Goal: Task Accomplishment & Management: Complete application form

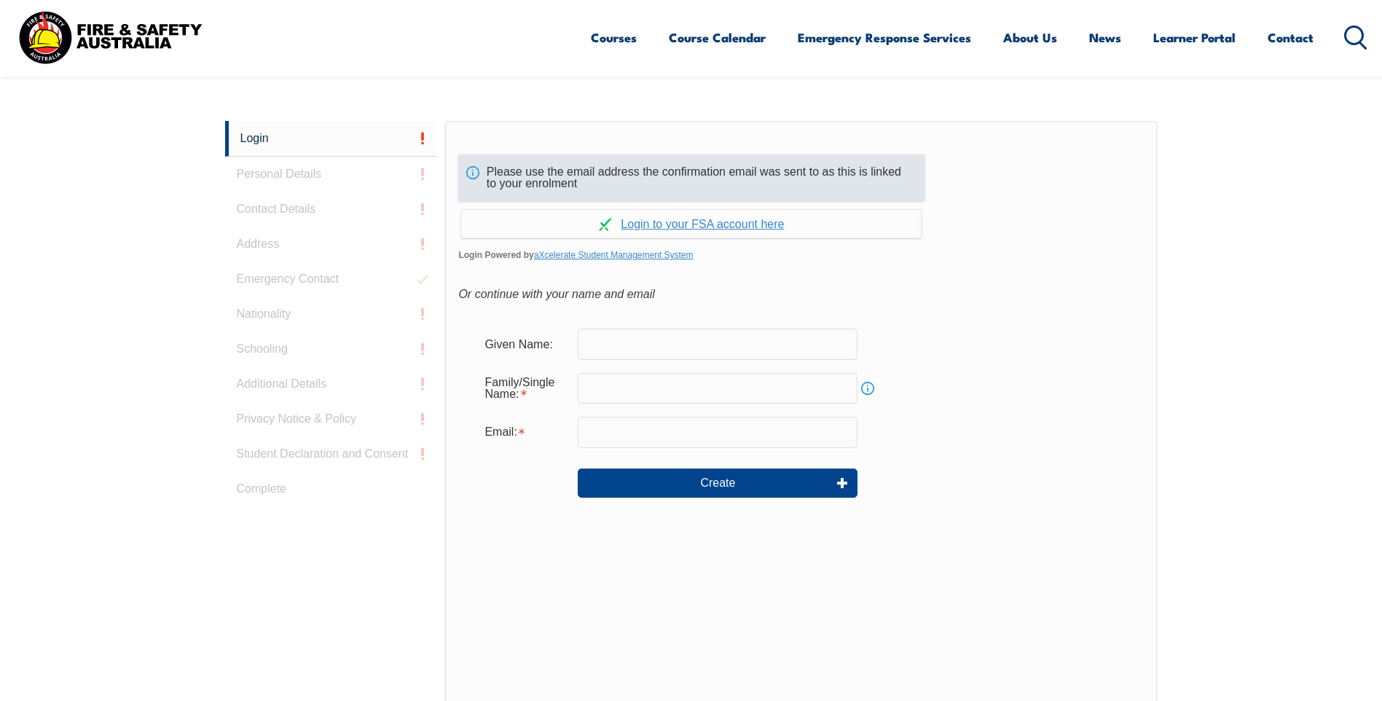
scroll to position [388, 0]
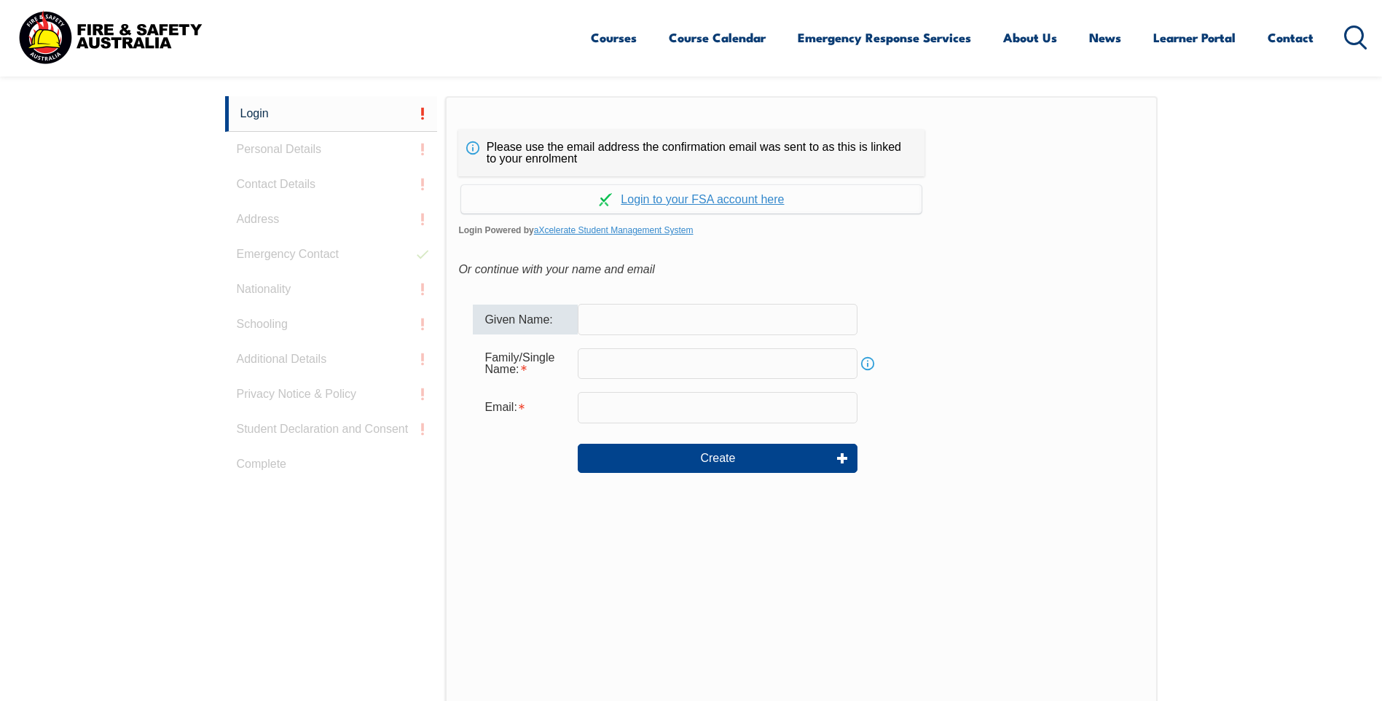
click at [618, 322] on input "text" at bounding box center [718, 319] width 280 height 31
type input "Tyson"
type input "tyson.mallinson@justice.tas.gov.au"
click at [635, 369] on input "text" at bounding box center [718, 363] width 280 height 31
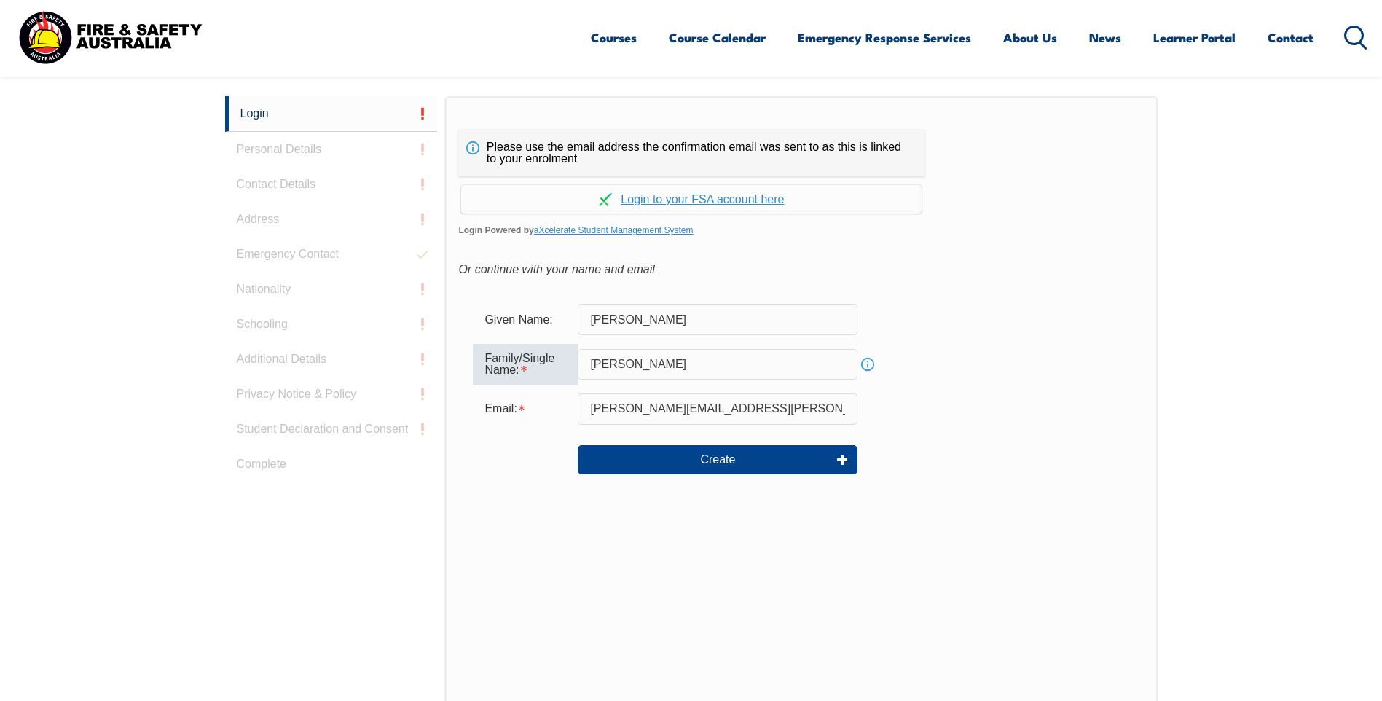
type input "Mallinson"
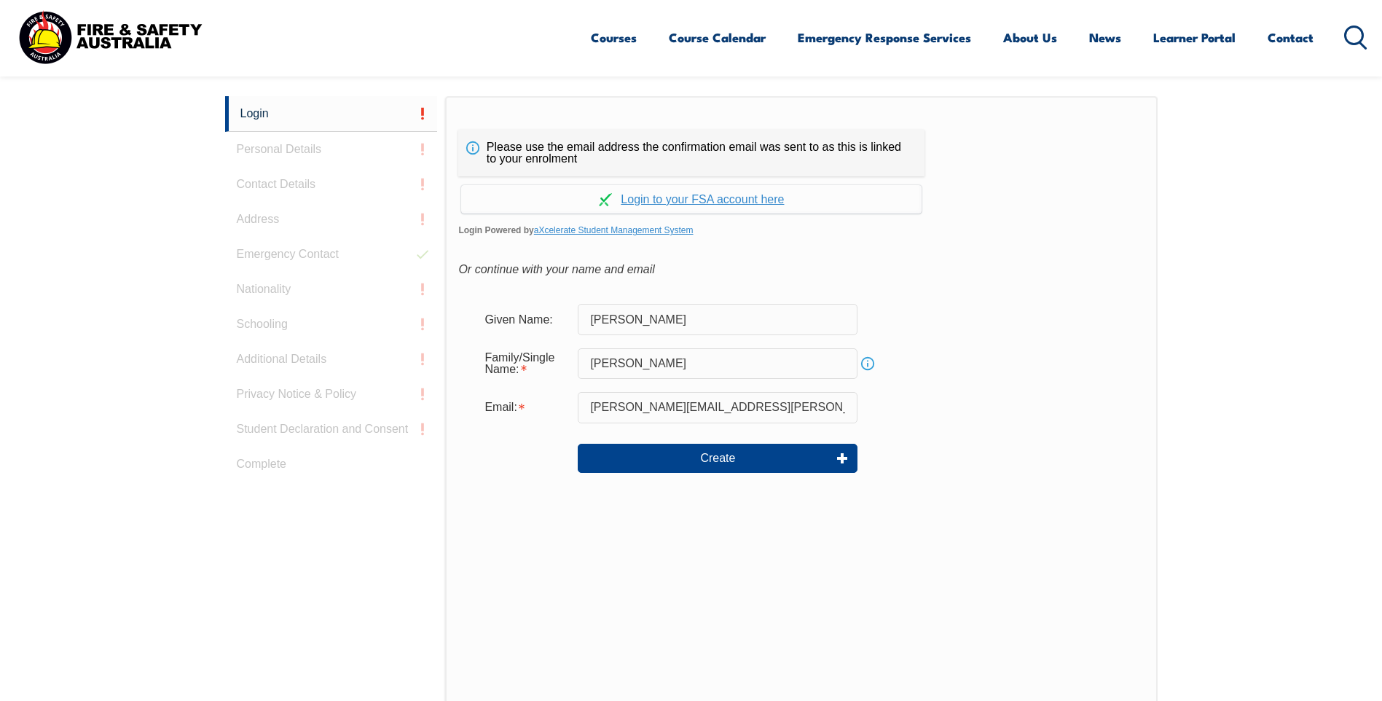
click at [505, 472] on div "Create" at bounding box center [801, 458] width 656 height 52
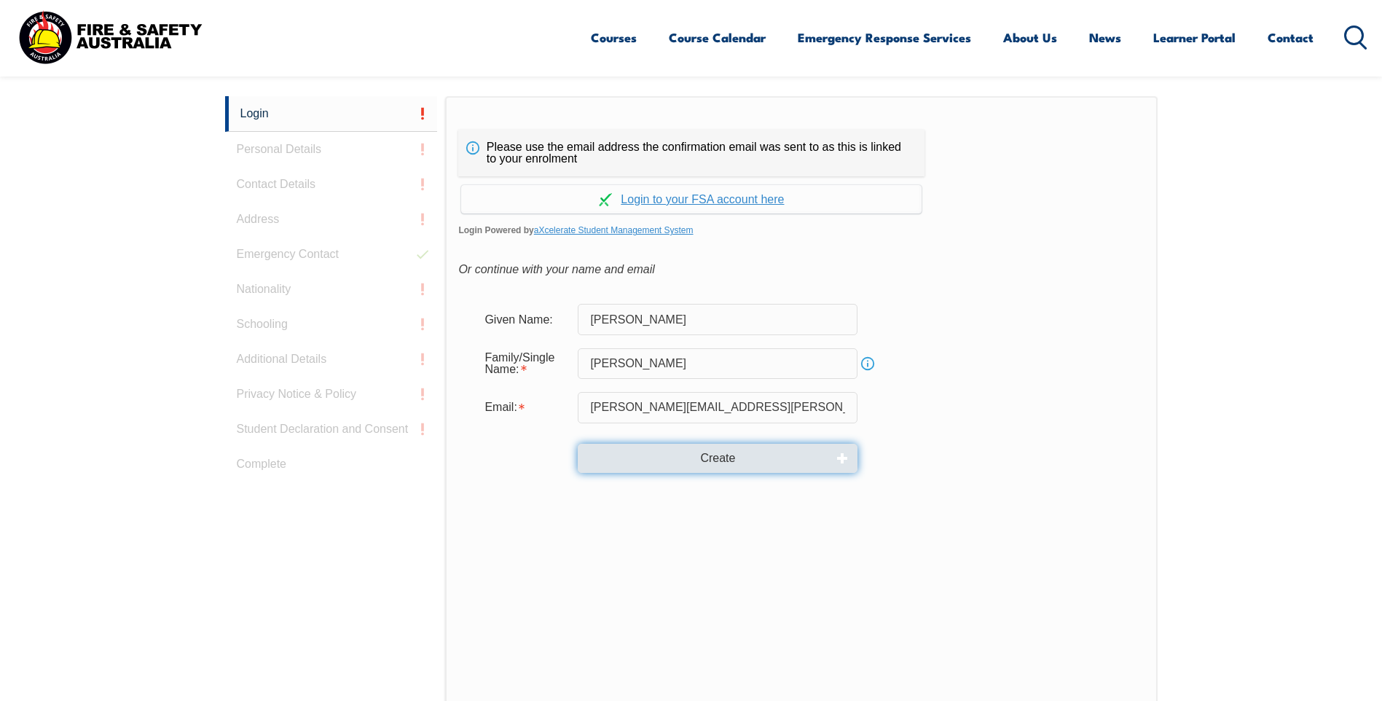
click at [611, 465] on button "Create" at bounding box center [718, 458] width 280 height 29
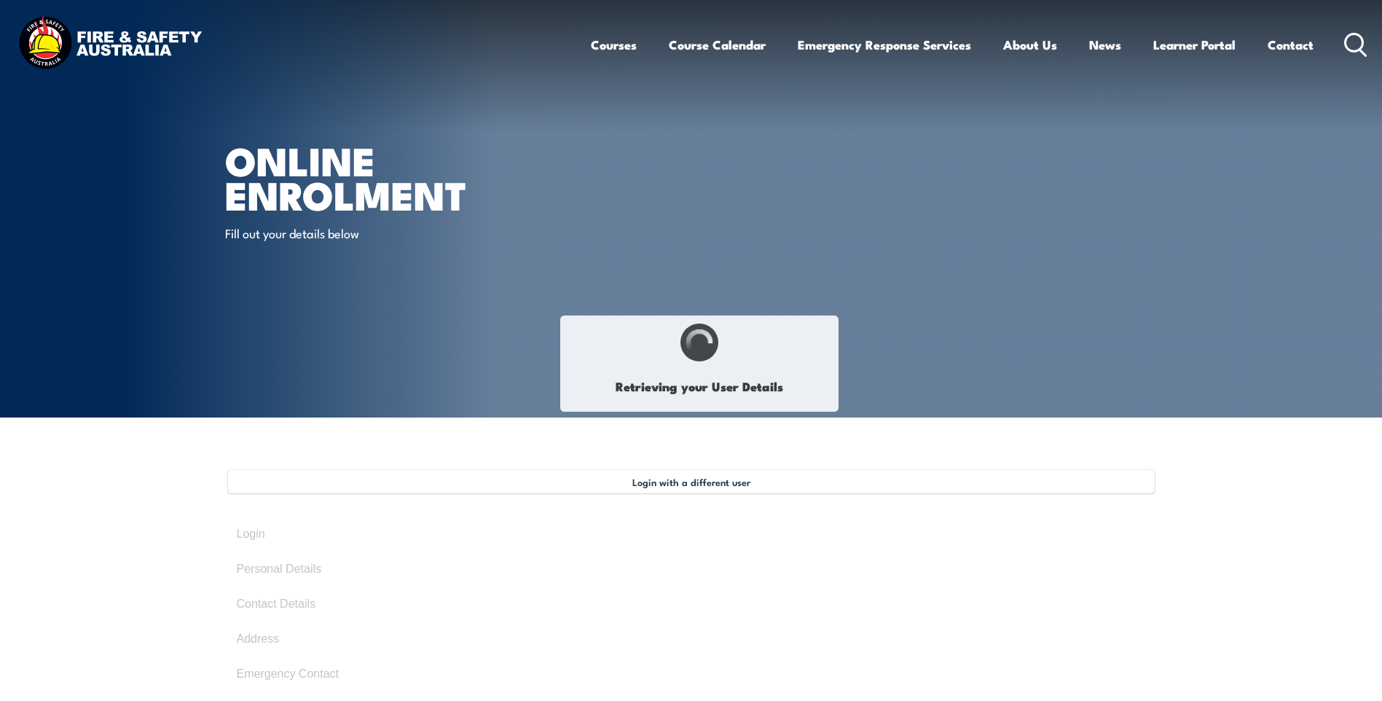
type input "[PERSON_NAME]"
type input "[DATE]"
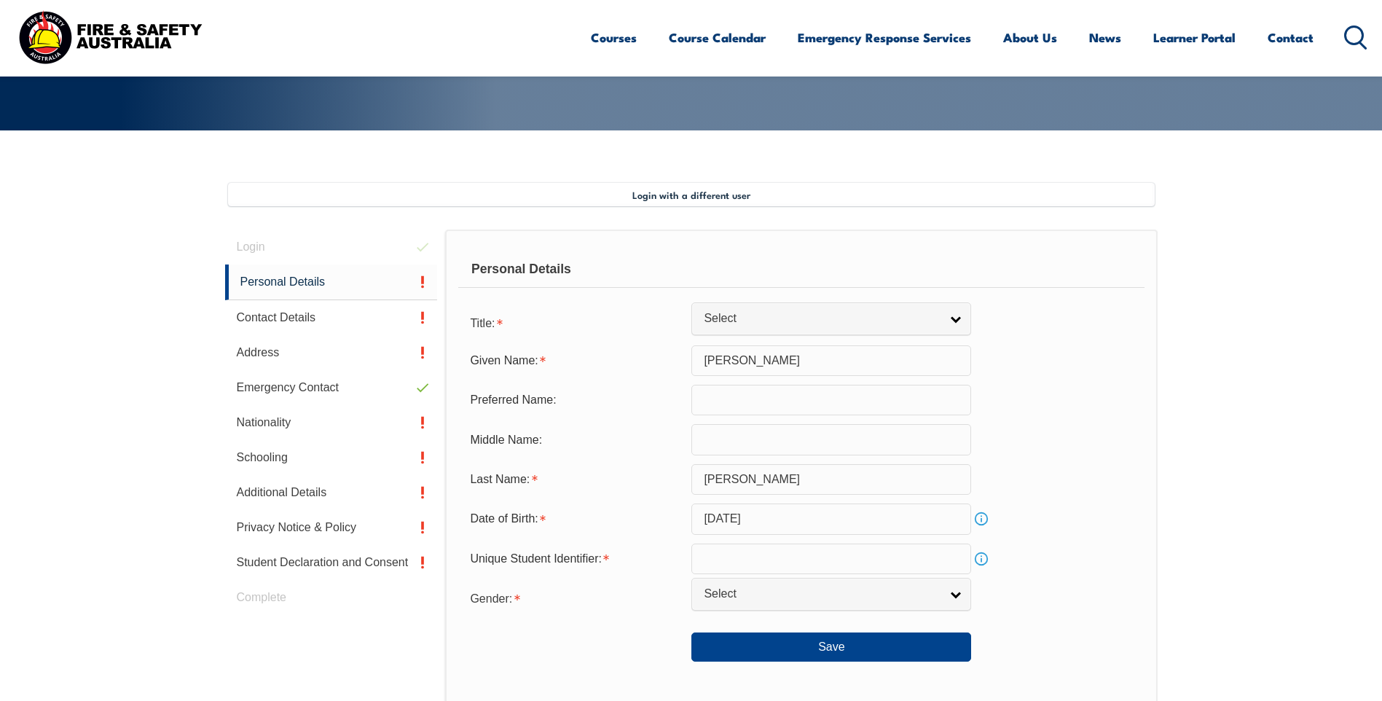
scroll to position [326, 0]
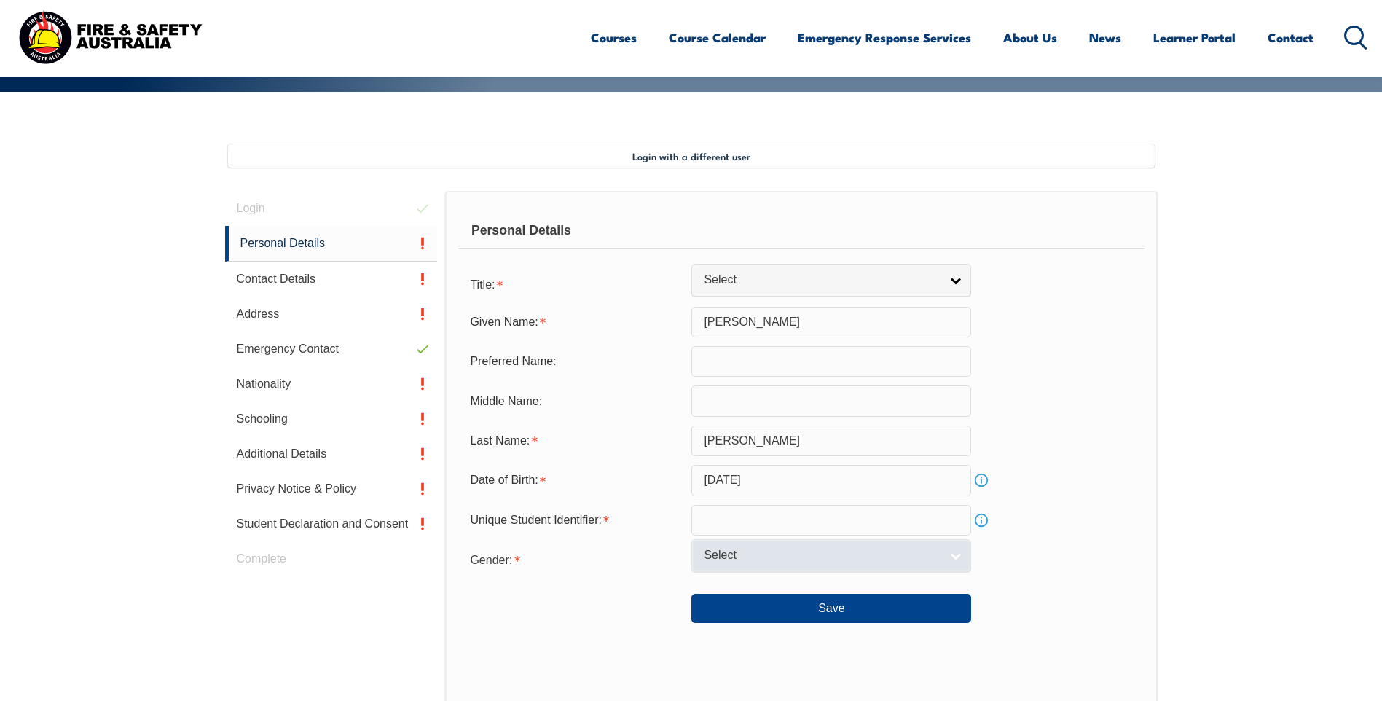
click at [764, 560] on span "Select" at bounding box center [822, 555] width 236 height 15
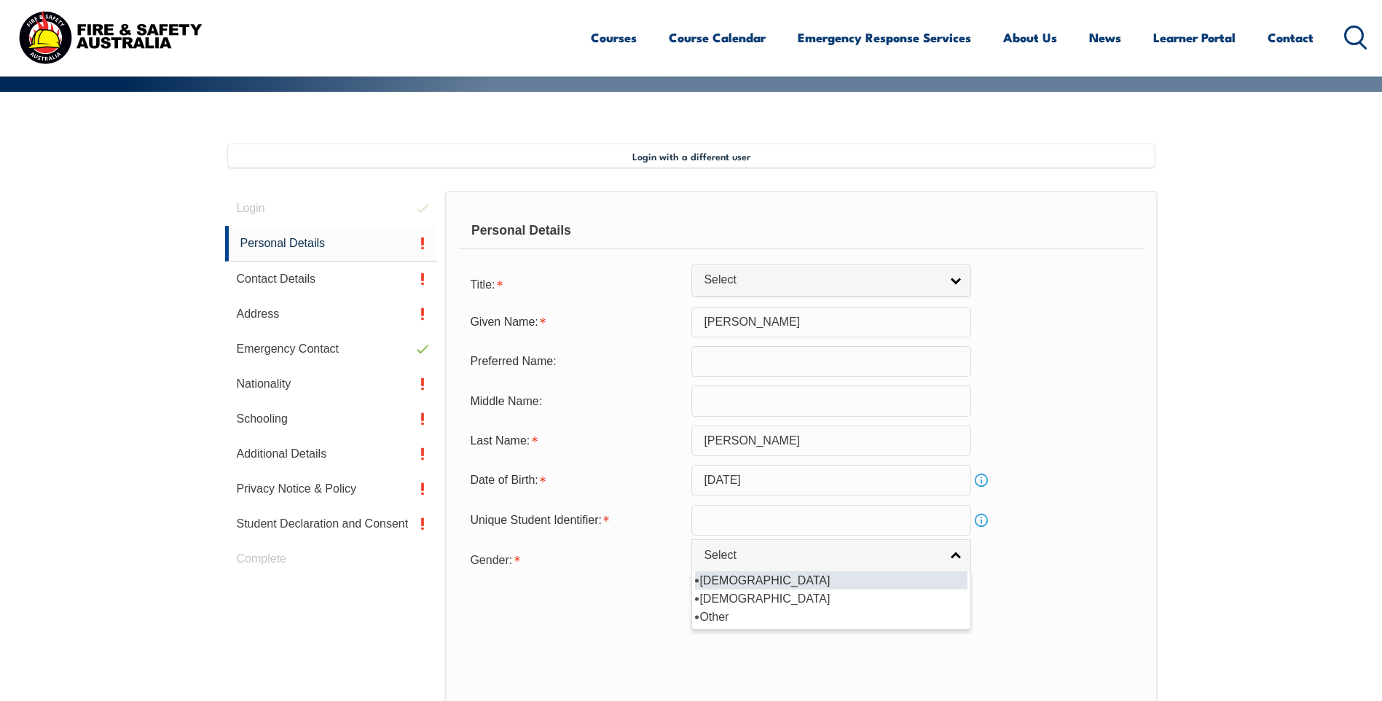
click at [747, 583] on li "[DEMOGRAPHIC_DATA]" at bounding box center [831, 580] width 272 height 18
select select "M"
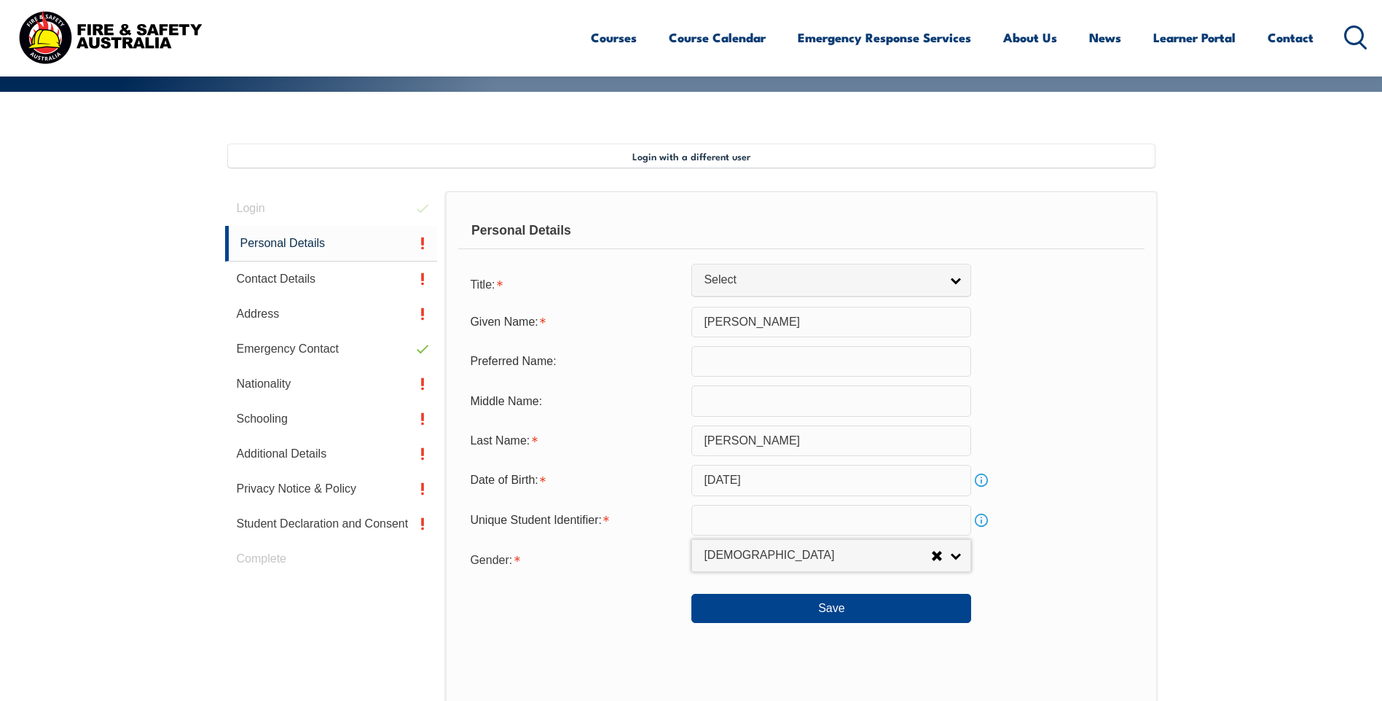
click at [750, 522] on input "text" at bounding box center [831, 520] width 280 height 31
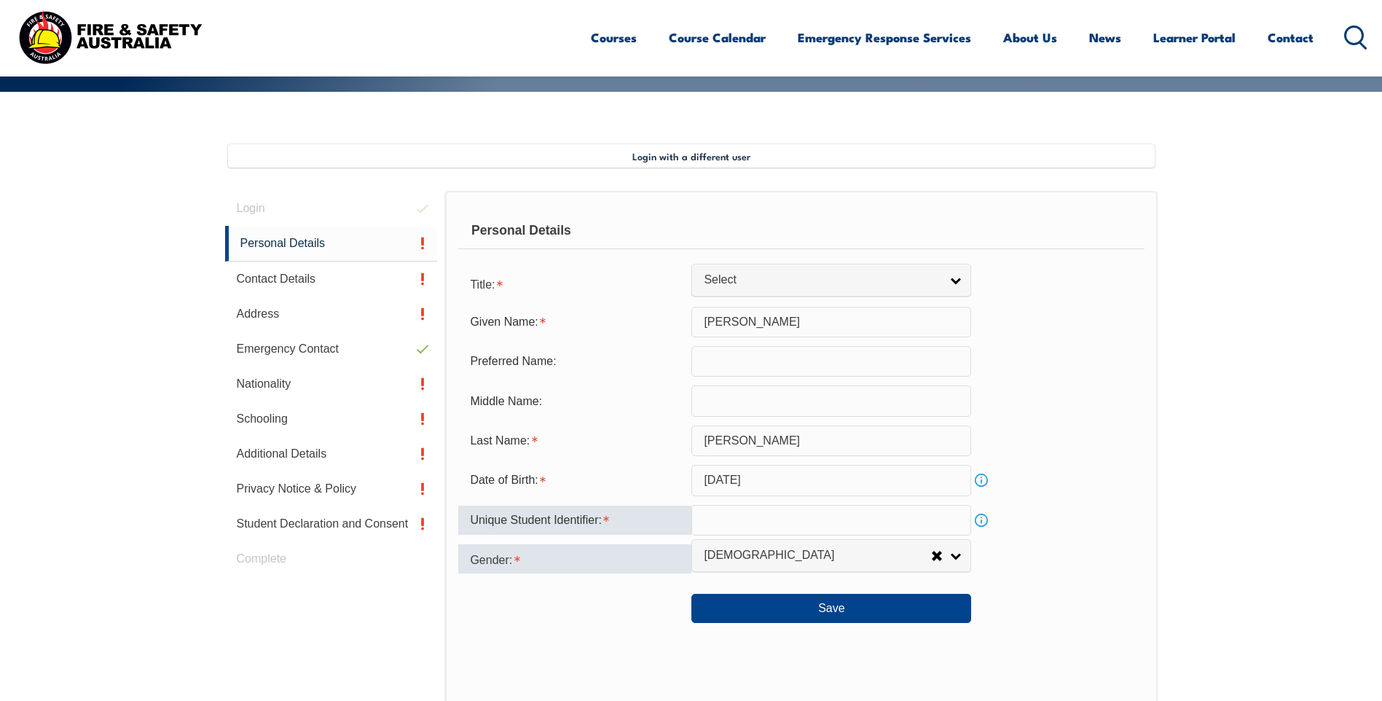
paste input "T749TATM5Q"
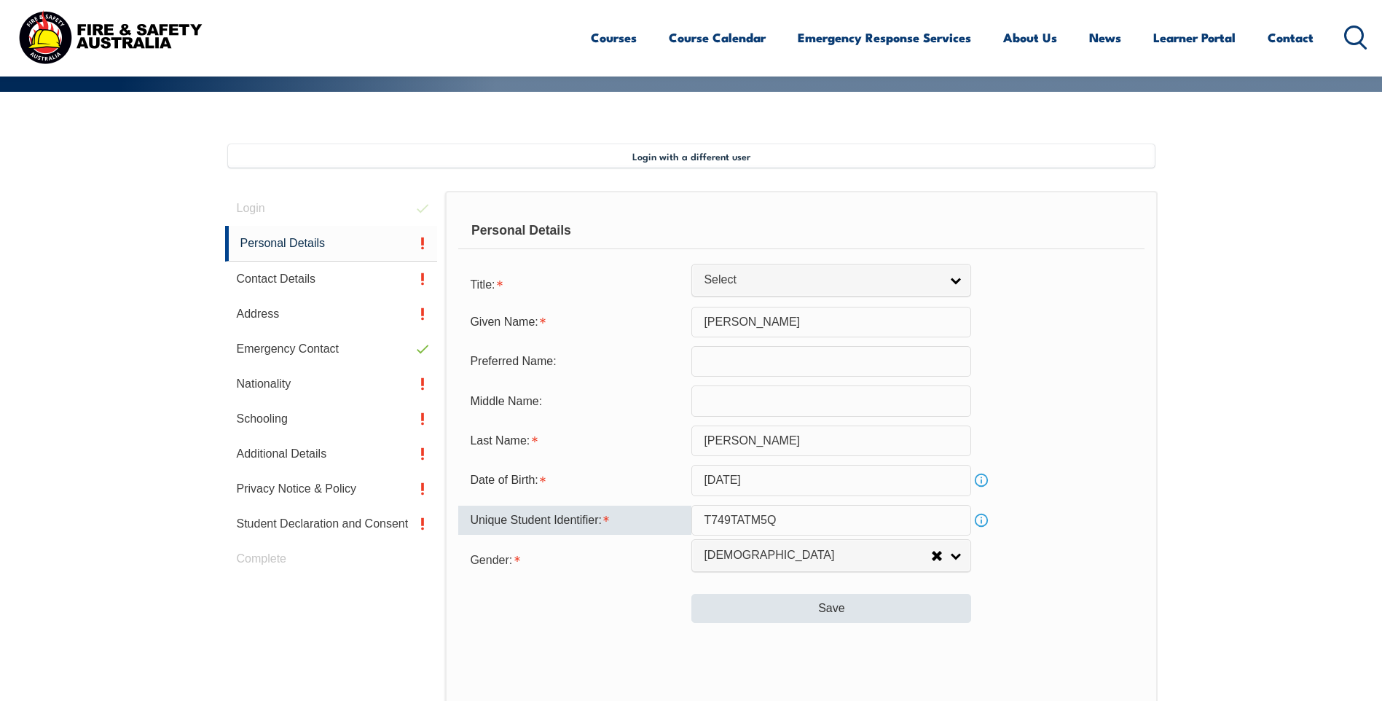
type input "T749TATM5Q"
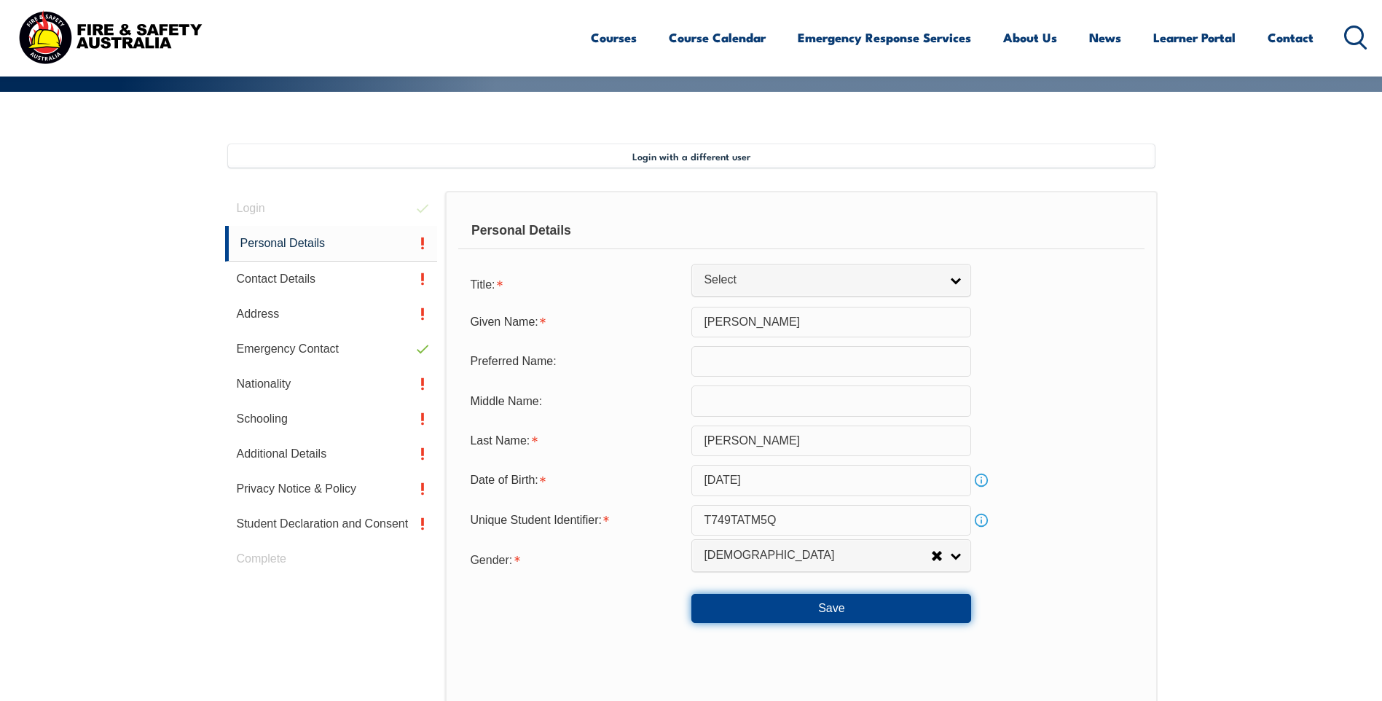
click at [758, 613] on button "Save" at bounding box center [831, 608] width 280 height 29
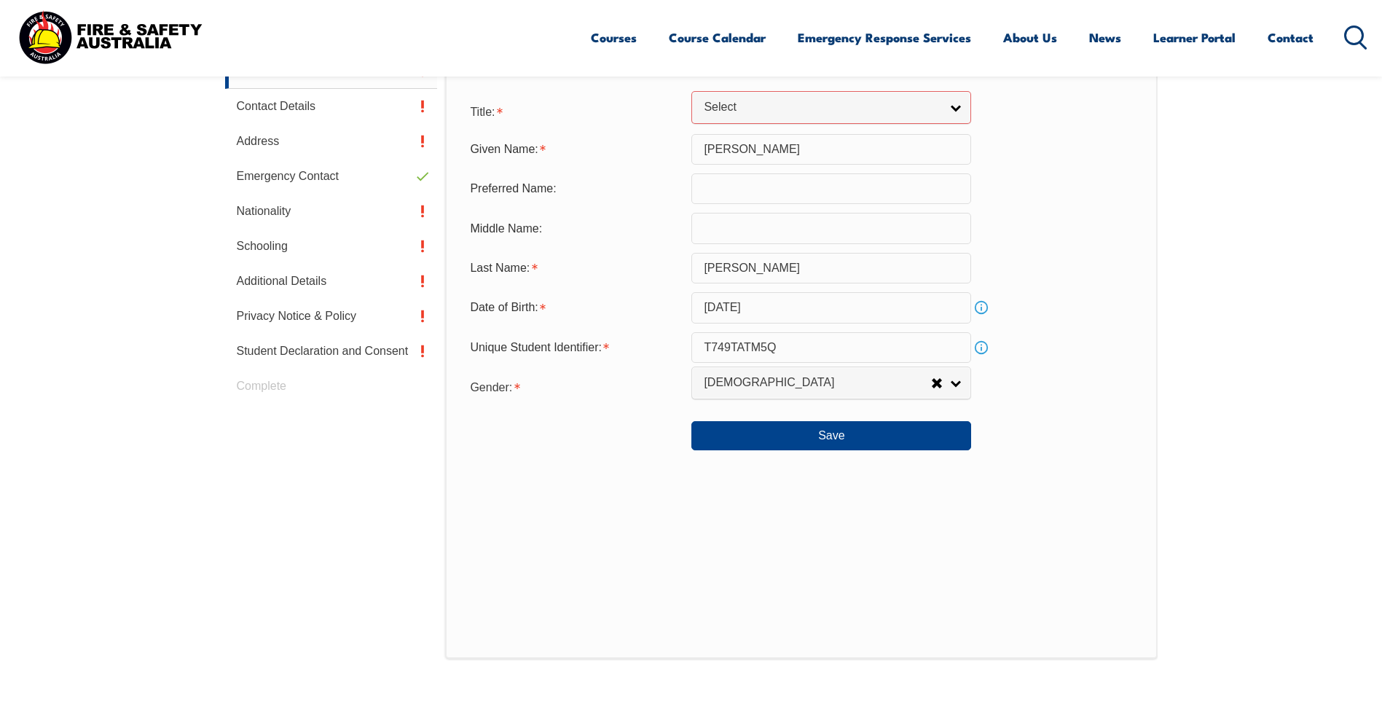
scroll to position [515, 0]
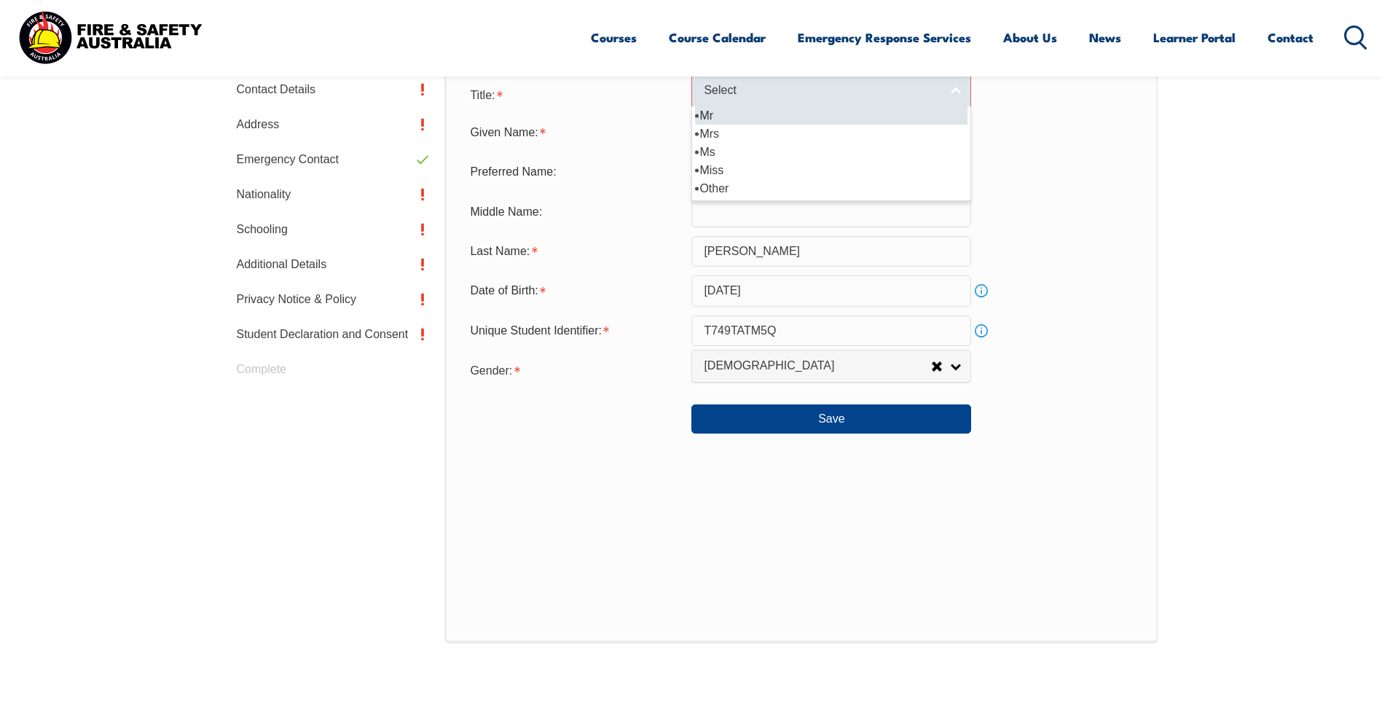
click at [951, 97] on link "Select" at bounding box center [831, 90] width 280 height 33
click at [905, 119] on li "Mr" at bounding box center [831, 115] width 272 height 18
select select "Mr"
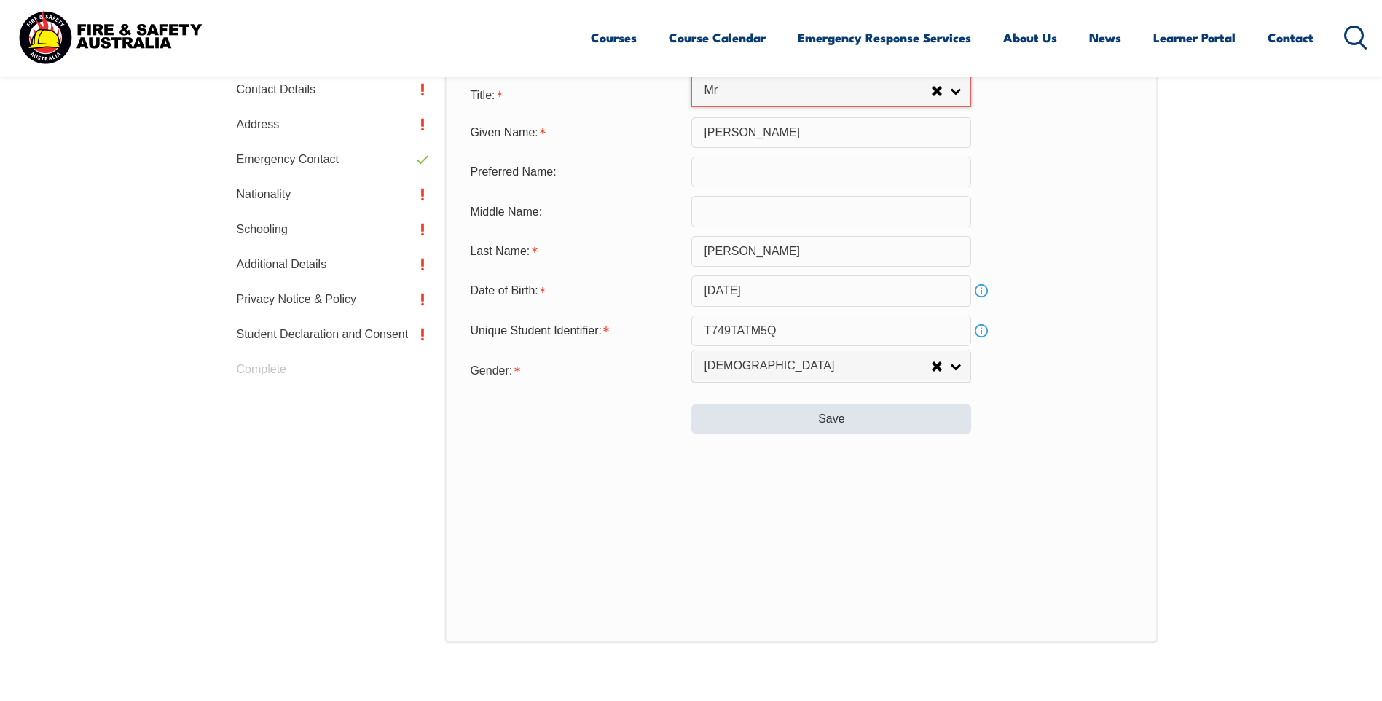
drag, startPoint x: 753, startPoint y: 436, endPoint x: 759, endPoint y: 423, distance: 13.7
click at [753, 435] on div "Personal Details Title: Mr Mrs Ms Miss Other Mr Mr Mrs Ms Miss [PERSON_NAME] Gi…" at bounding box center [801, 321] width 712 height 640
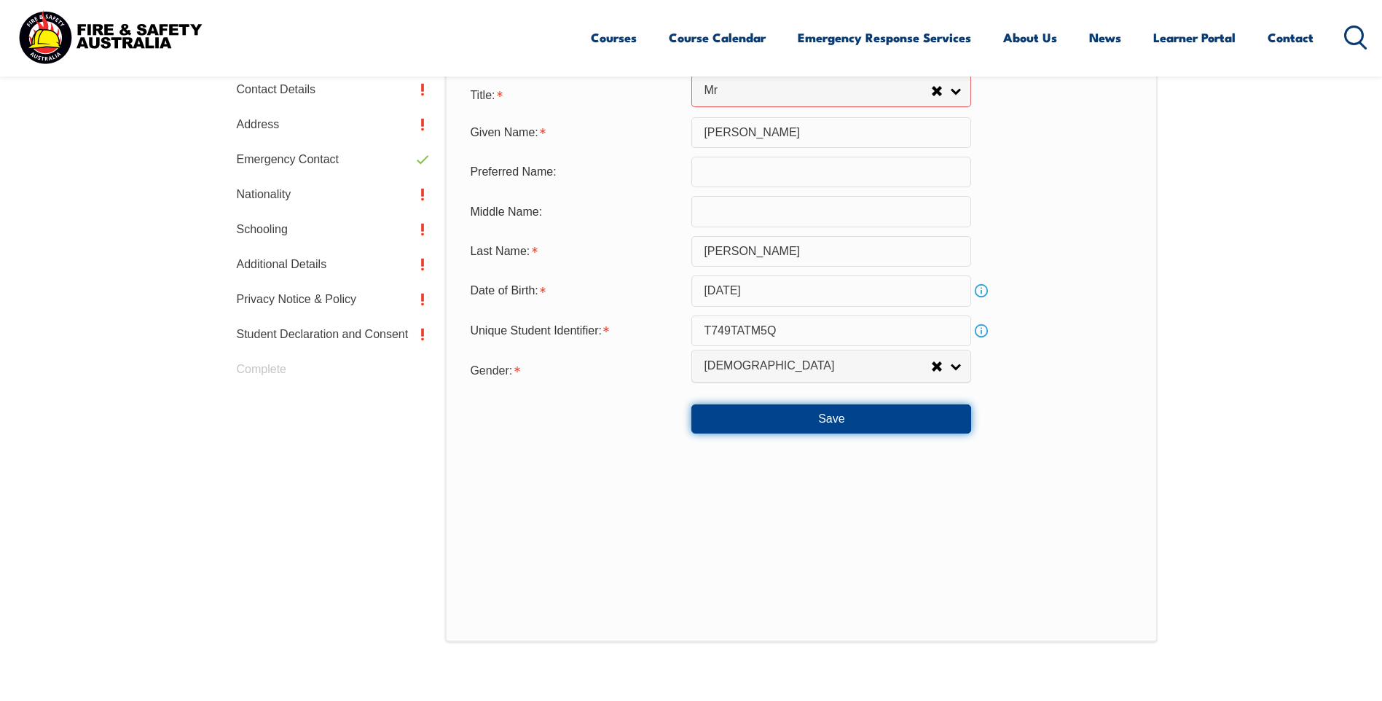
click at [760, 423] on button "Save" at bounding box center [831, 418] width 280 height 29
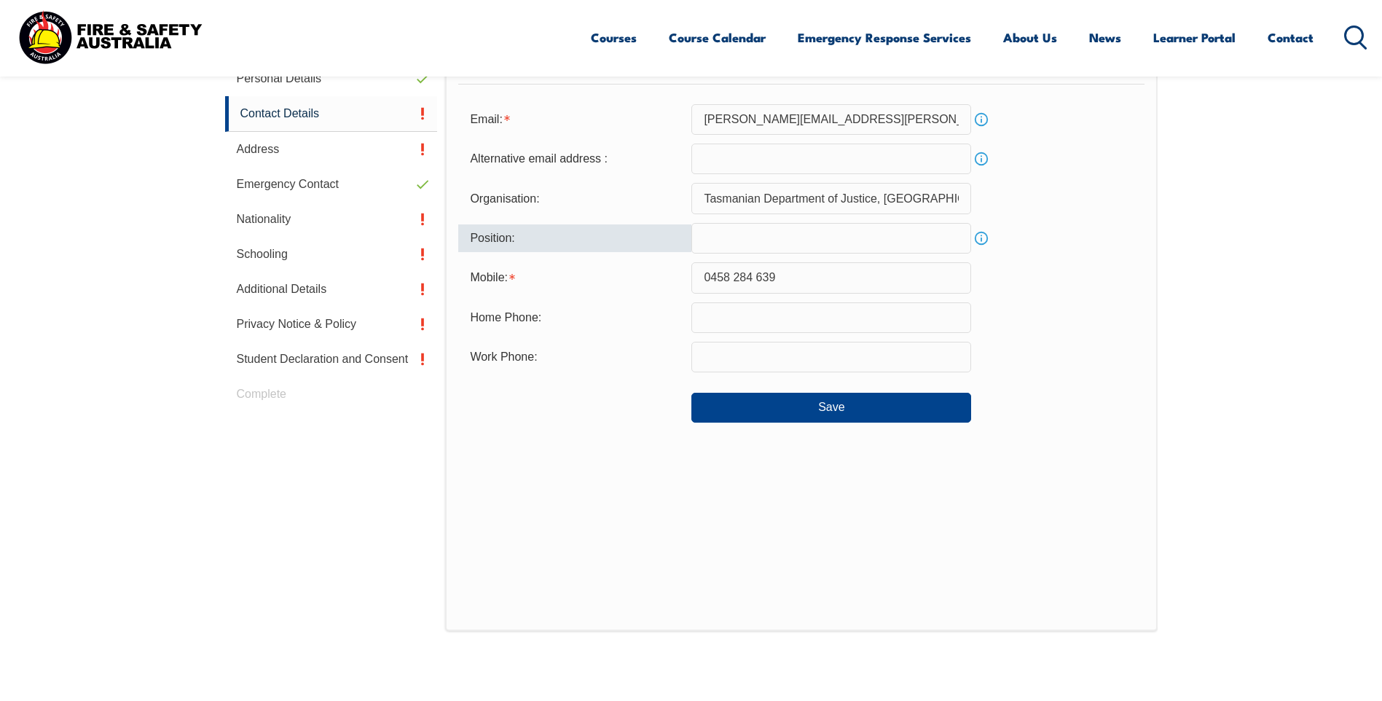
scroll to position [397, 0]
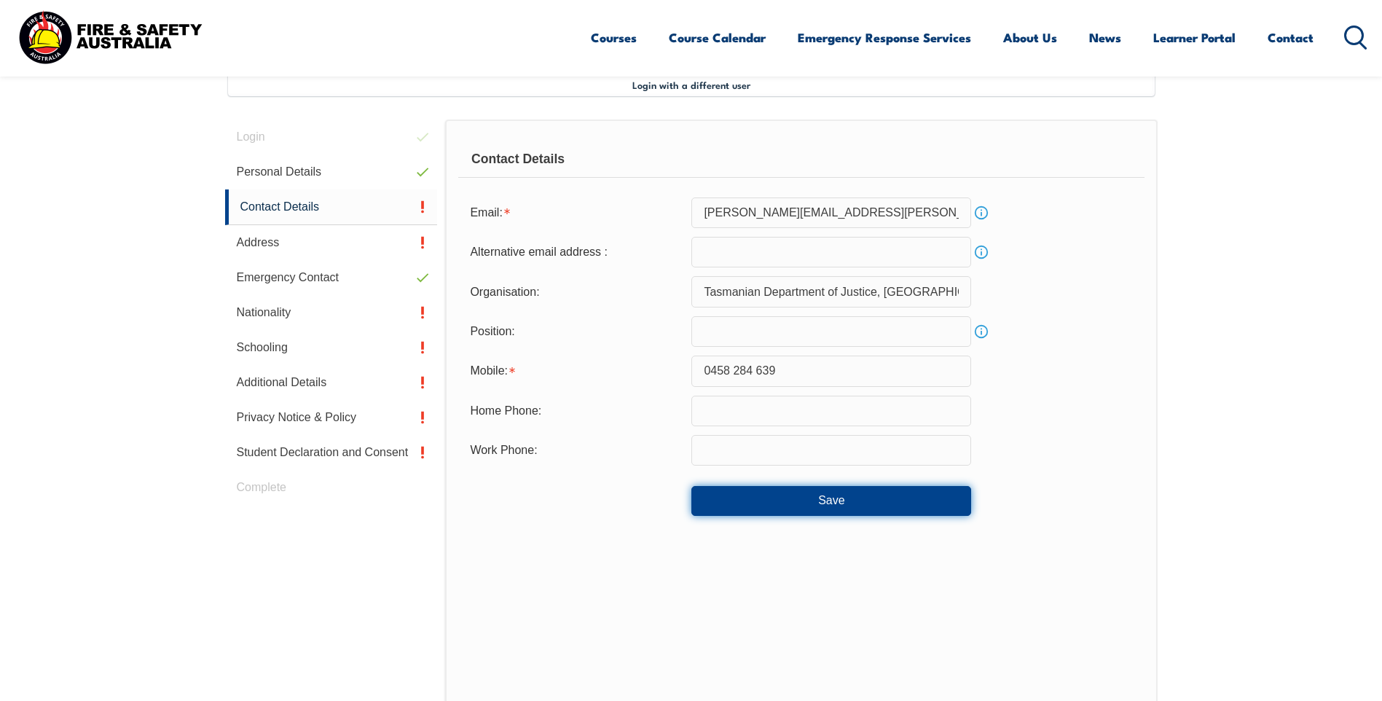
click at [775, 499] on button "Save" at bounding box center [831, 500] width 280 height 29
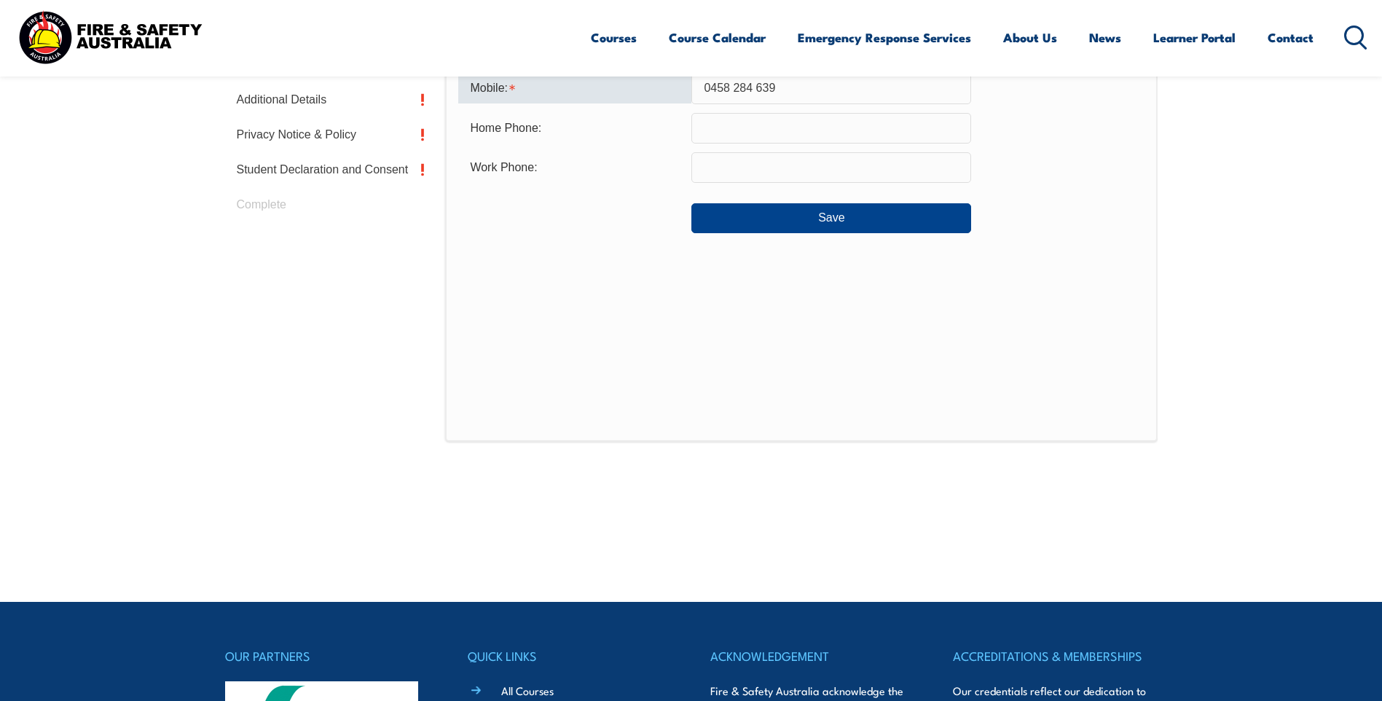
scroll to position [461, 0]
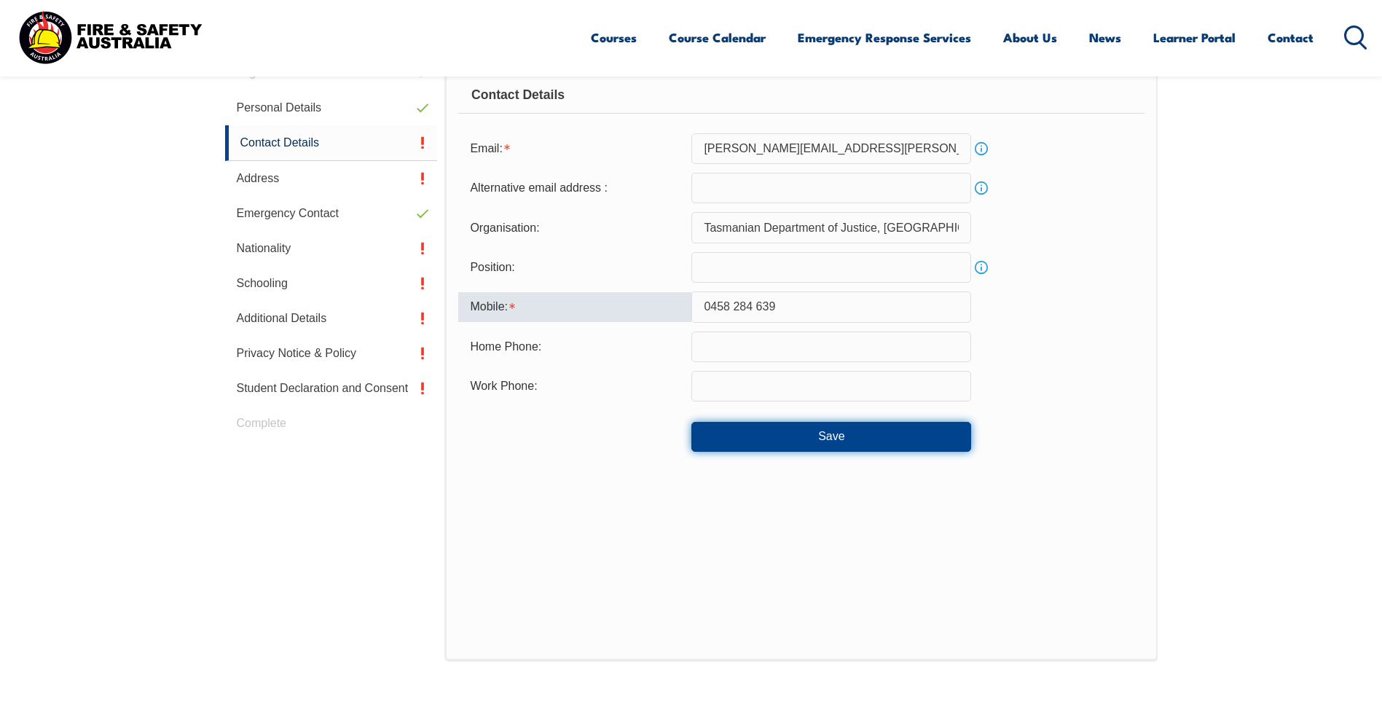
click at [760, 439] on button "Save" at bounding box center [831, 436] width 280 height 29
click at [759, 302] on input "0458 284 639" at bounding box center [831, 306] width 280 height 31
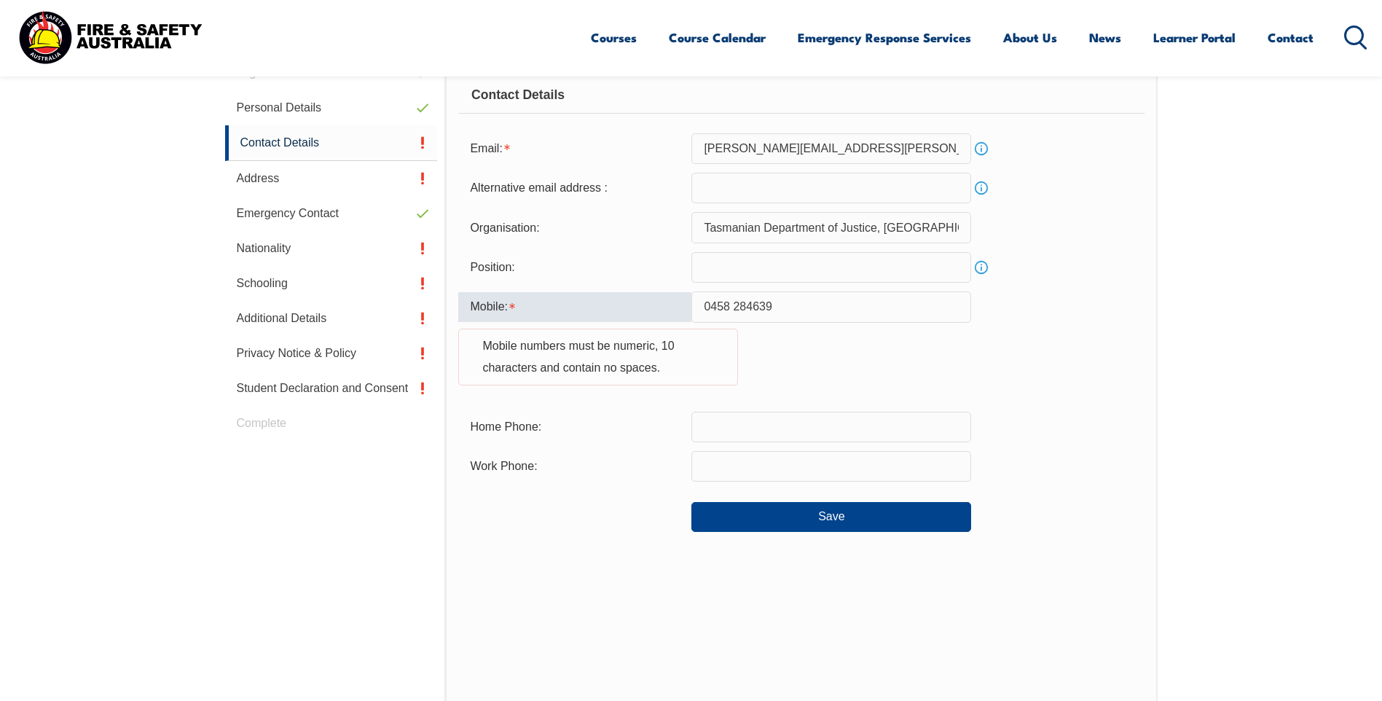
click at [732, 304] on input "0458 284639" at bounding box center [831, 306] width 280 height 31
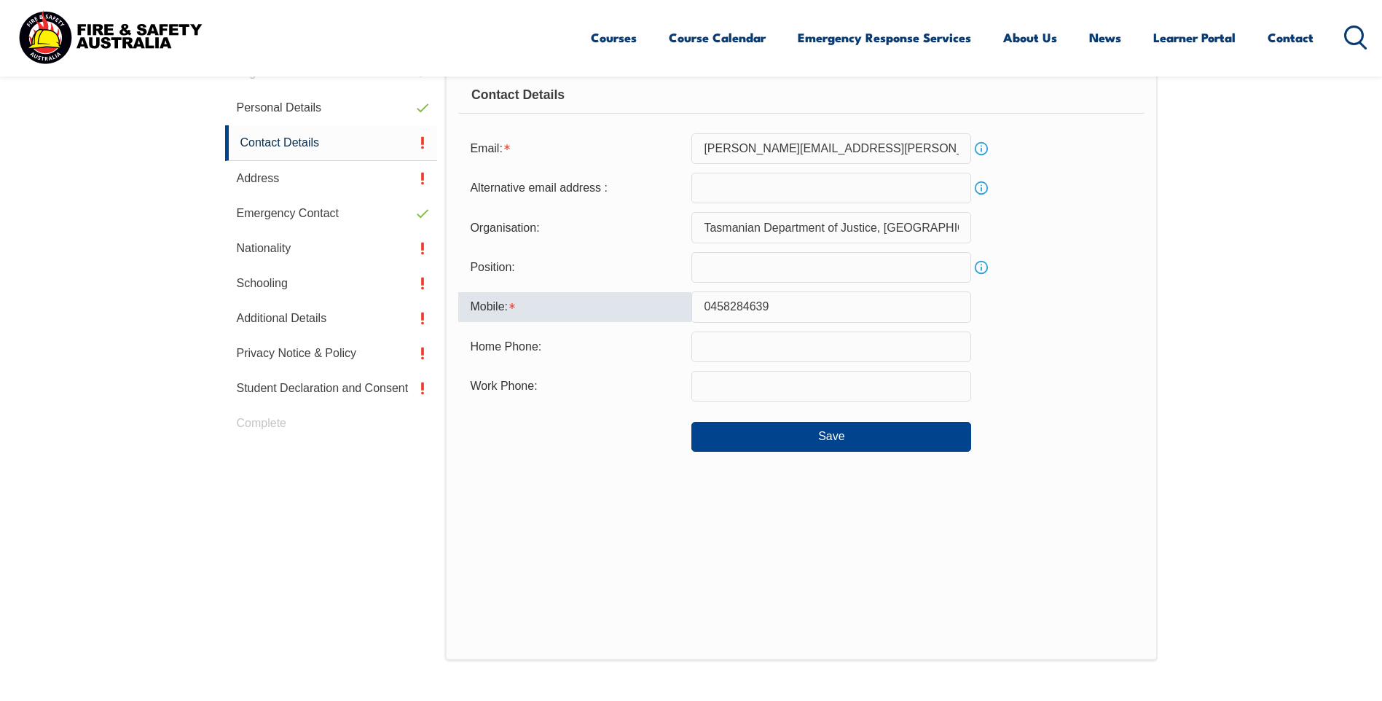
type input "0458284639"
click at [766, 417] on div "Save" at bounding box center [800, 430] width 685 height 41
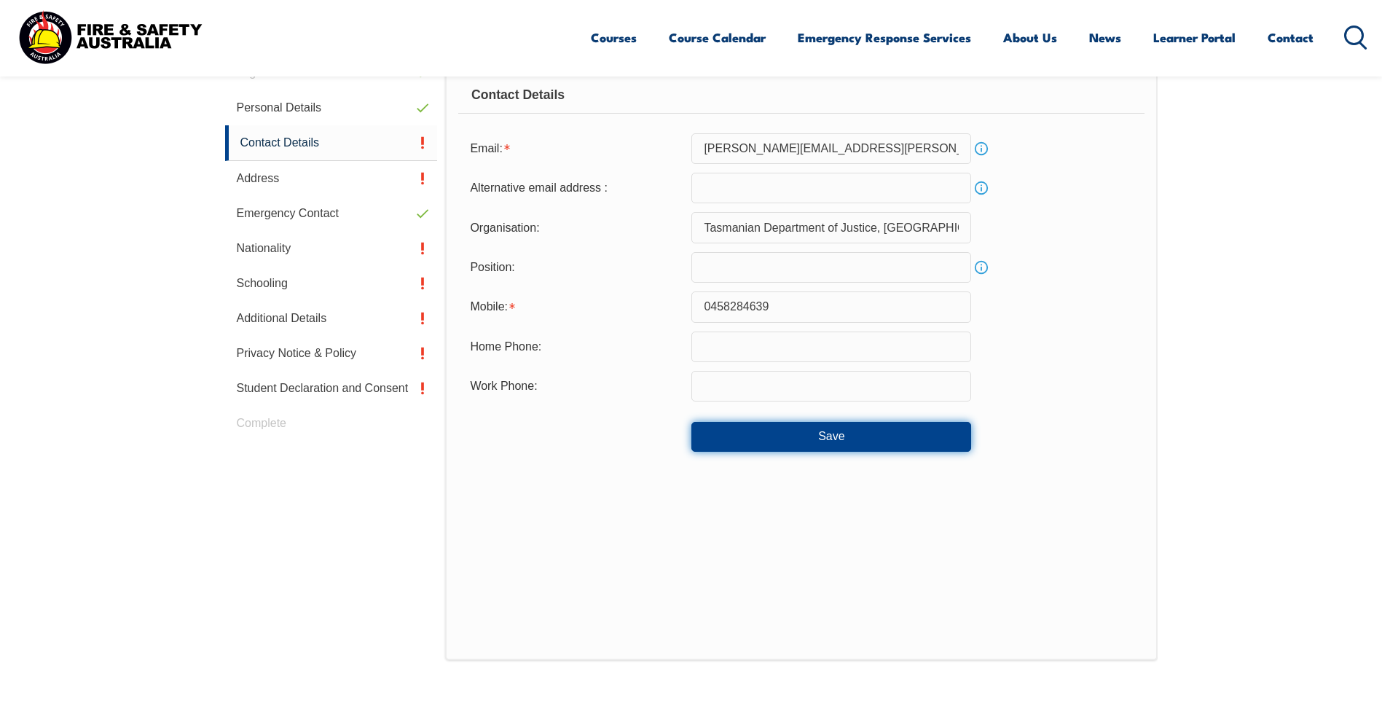
click at [763, 427] on button "Save" at bounding box center [831, 436] width 280 height 29
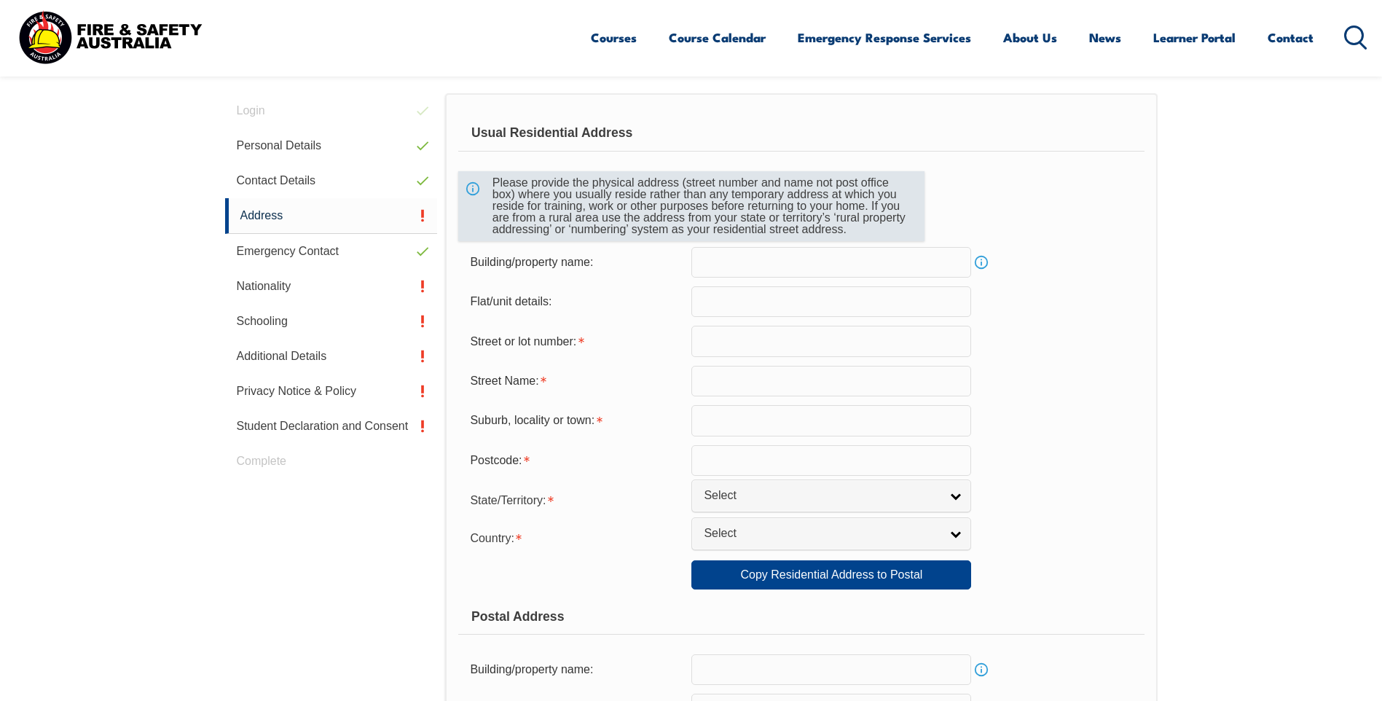
scroll to position [397, 0]
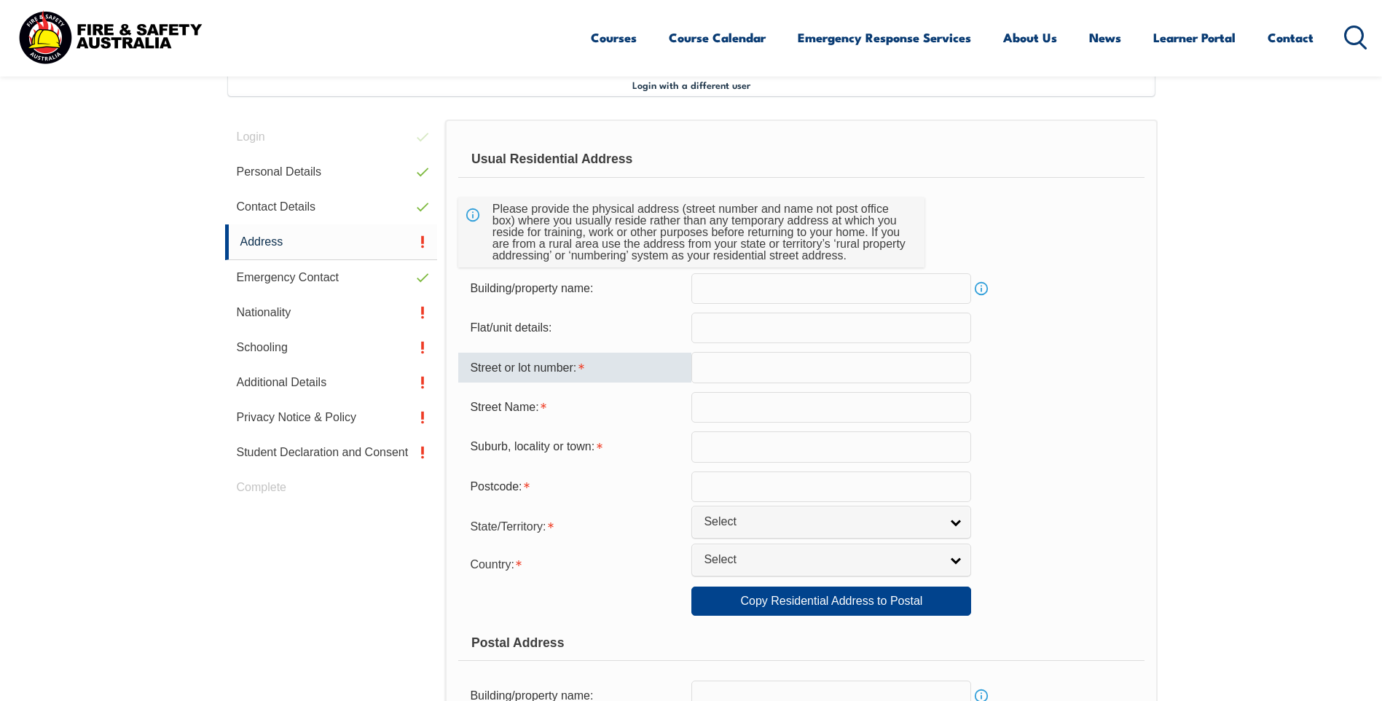
click at [825, 375] on input "text" at bounding box center [831, 367] width 280 height 31
type input "[STREET_ADDRESS],"
select select "1101"
click at [747, 415] on input "text" at bounding box center [831, 407] width 280 height 31
drag, startPoint x: 847, startPoint y: 361, endPoint x: 715, endPoint y: 363, distance: 132.6
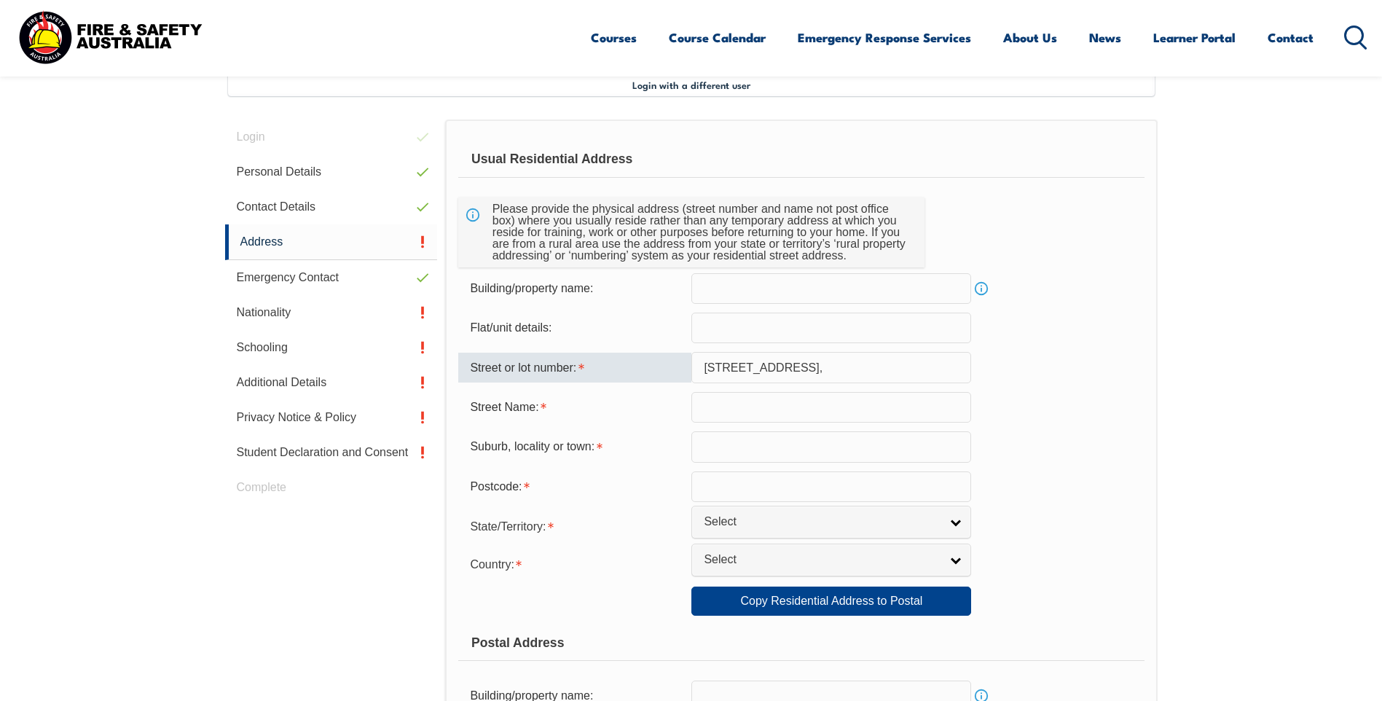
click at [715, 363] on input "[STREET_ADDRESS]," at bounding box center [831, 367] width 280 height 31
type input "26"
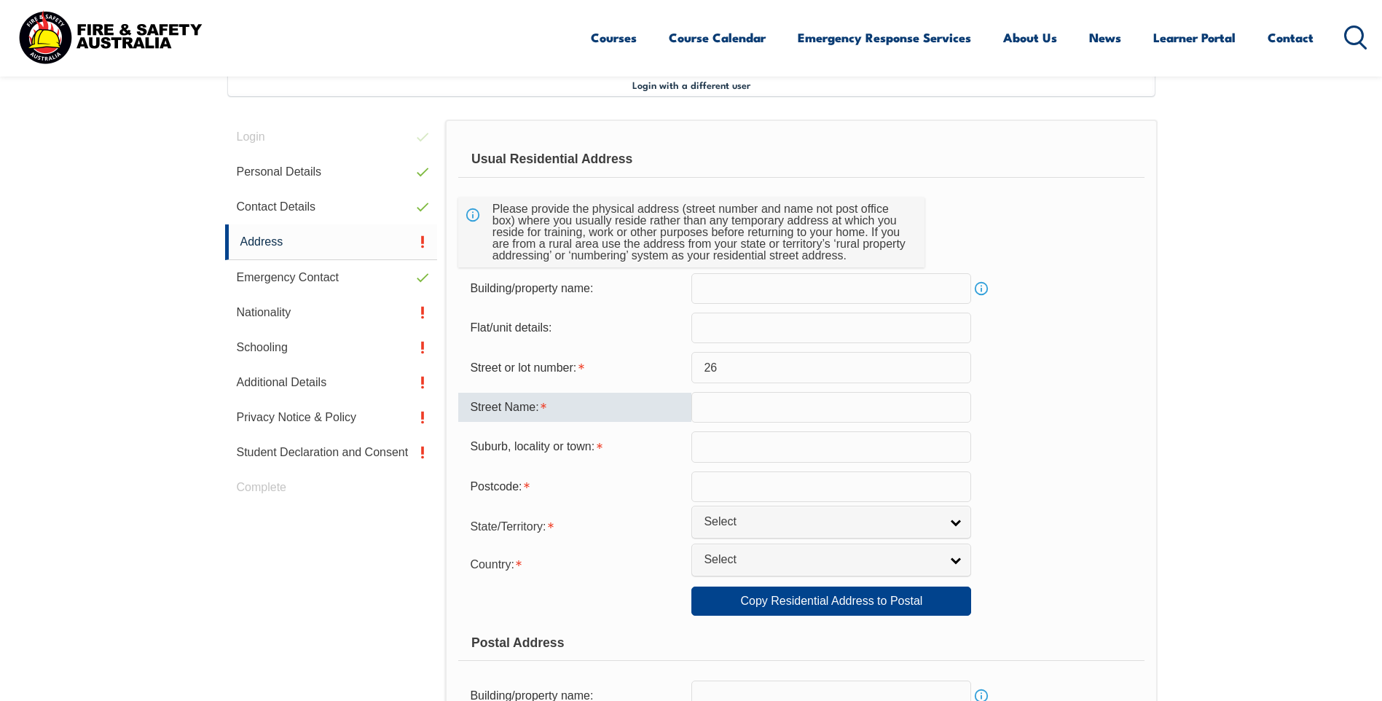
click at [956, 398] on input "text" at bounding box center [831, 407] width 280 height 31
type input "[GEOGRAPHIC_DATA]"
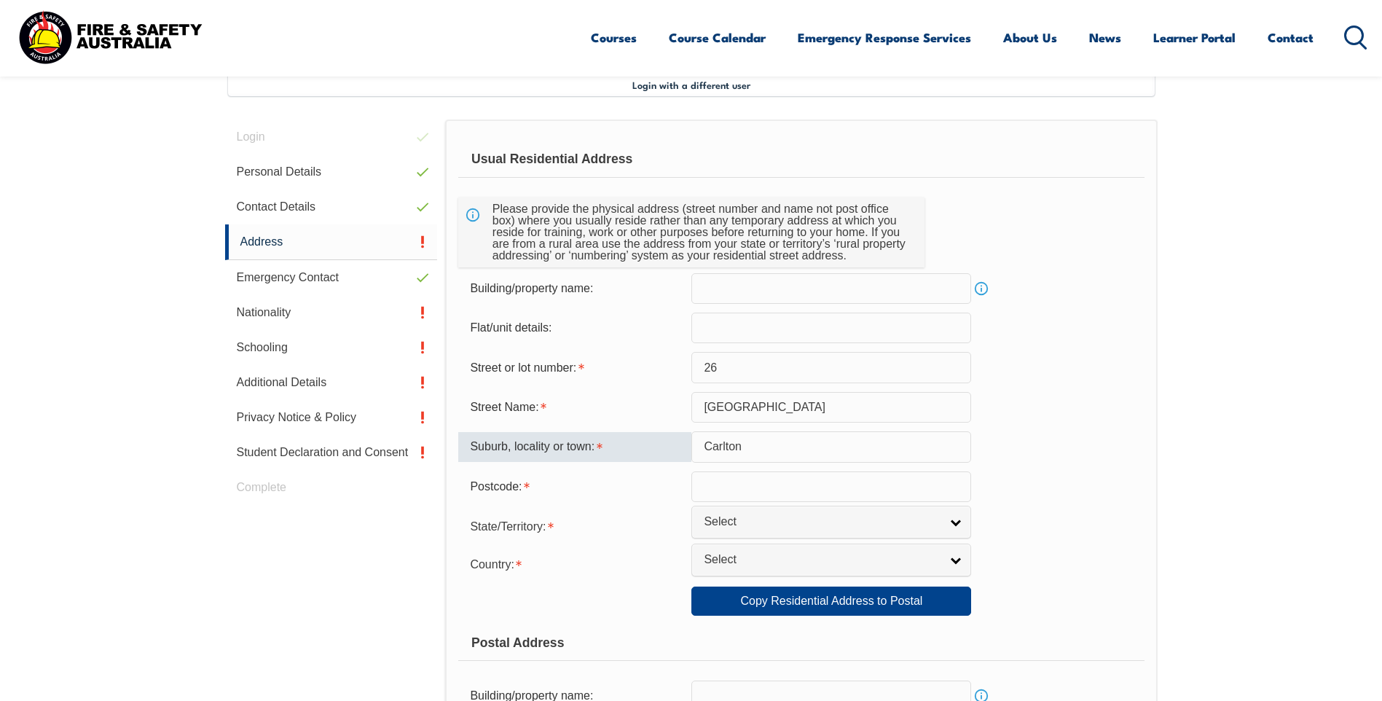
type input "Carlton"
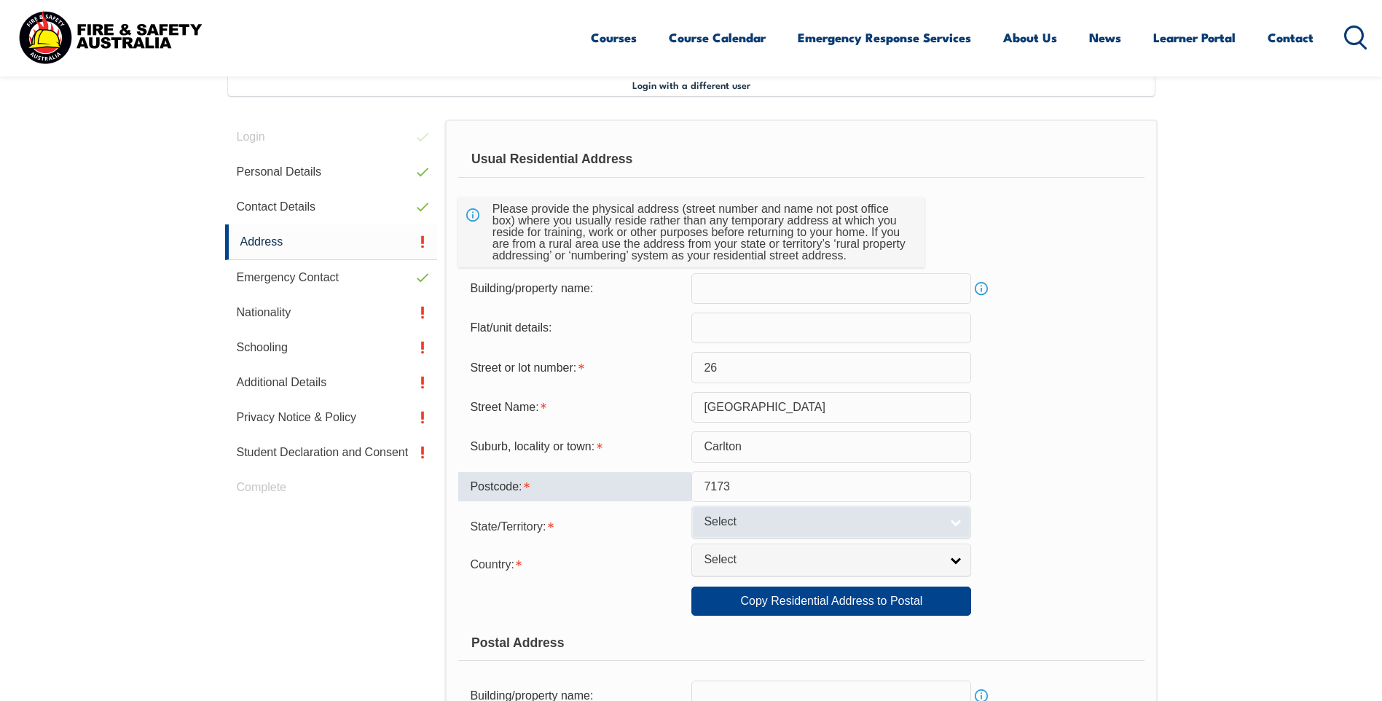
type input "7173"
click at [964, 529] on link "Select" at bounding box center [831, 522] width 280 height 33
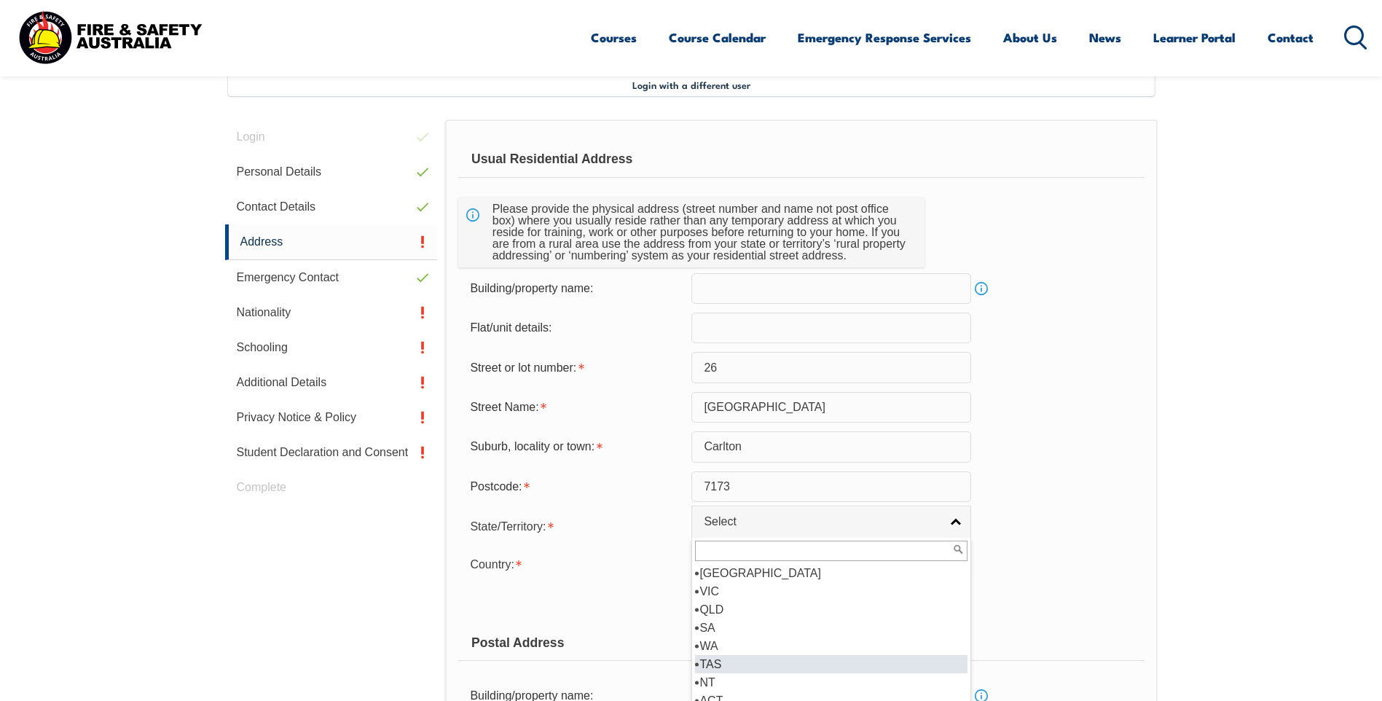
click at [804, 663] on li "TAS" at bounding box center [831, 664] width 272 height 18
select select "TAS"
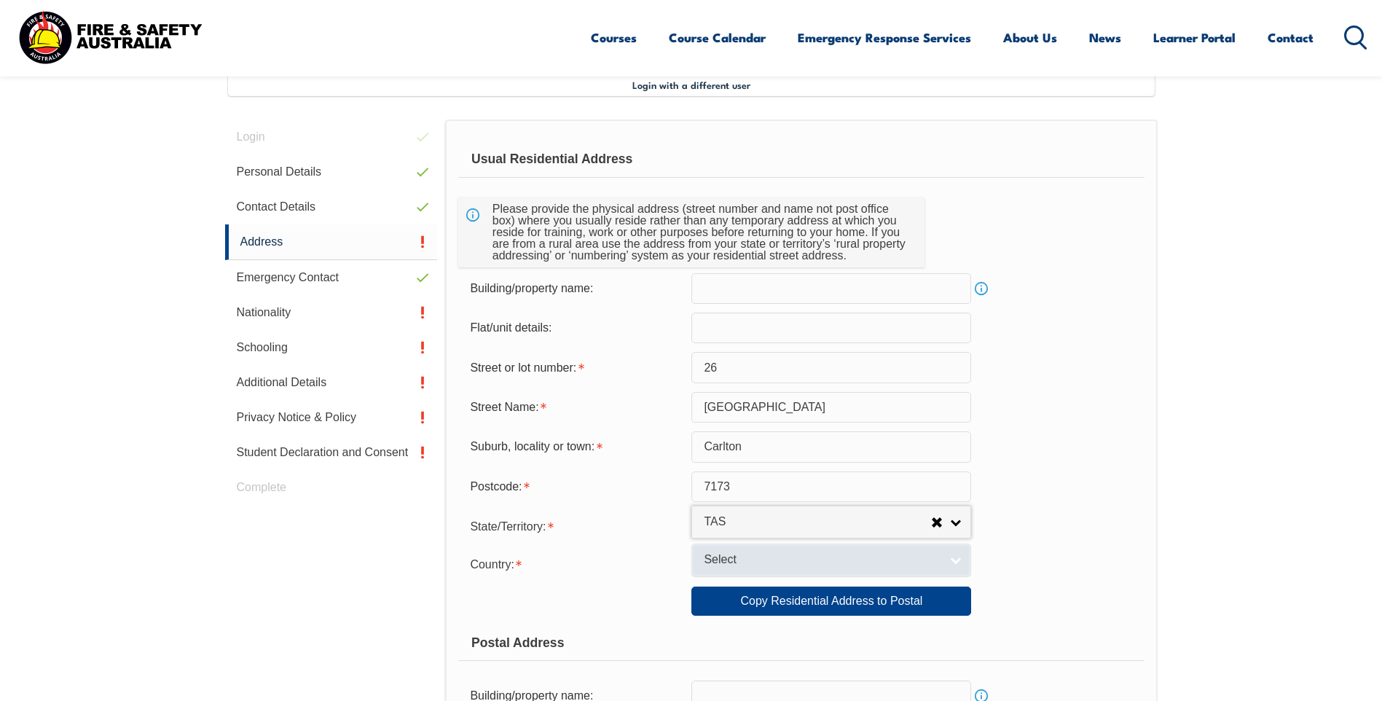
click at [902, 542] on form "Usual Residential Address Please provide the physical address (street number an…" at bounding box center [800, 607] width 685 height 933
click at [905, 553] on span "Select" at bounding box center [822, 559] width 236 height 15
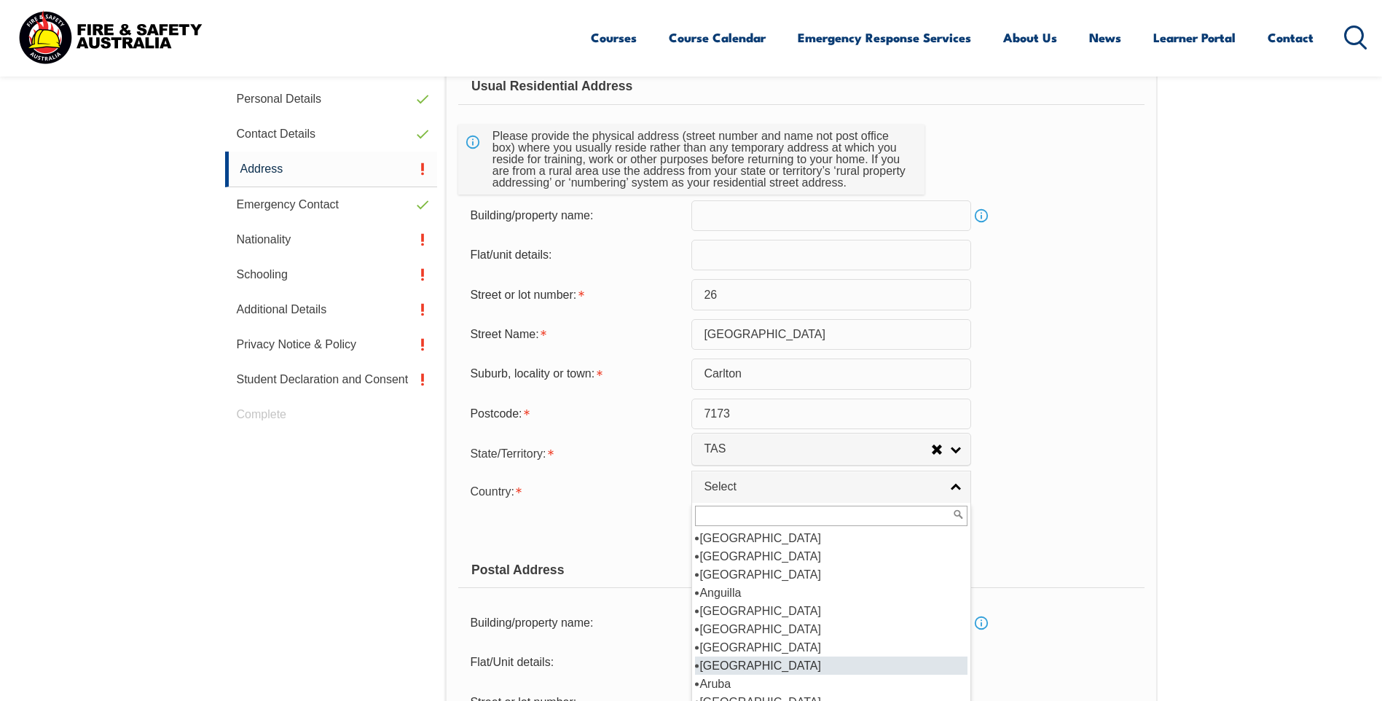
scroll to position [146, 0]
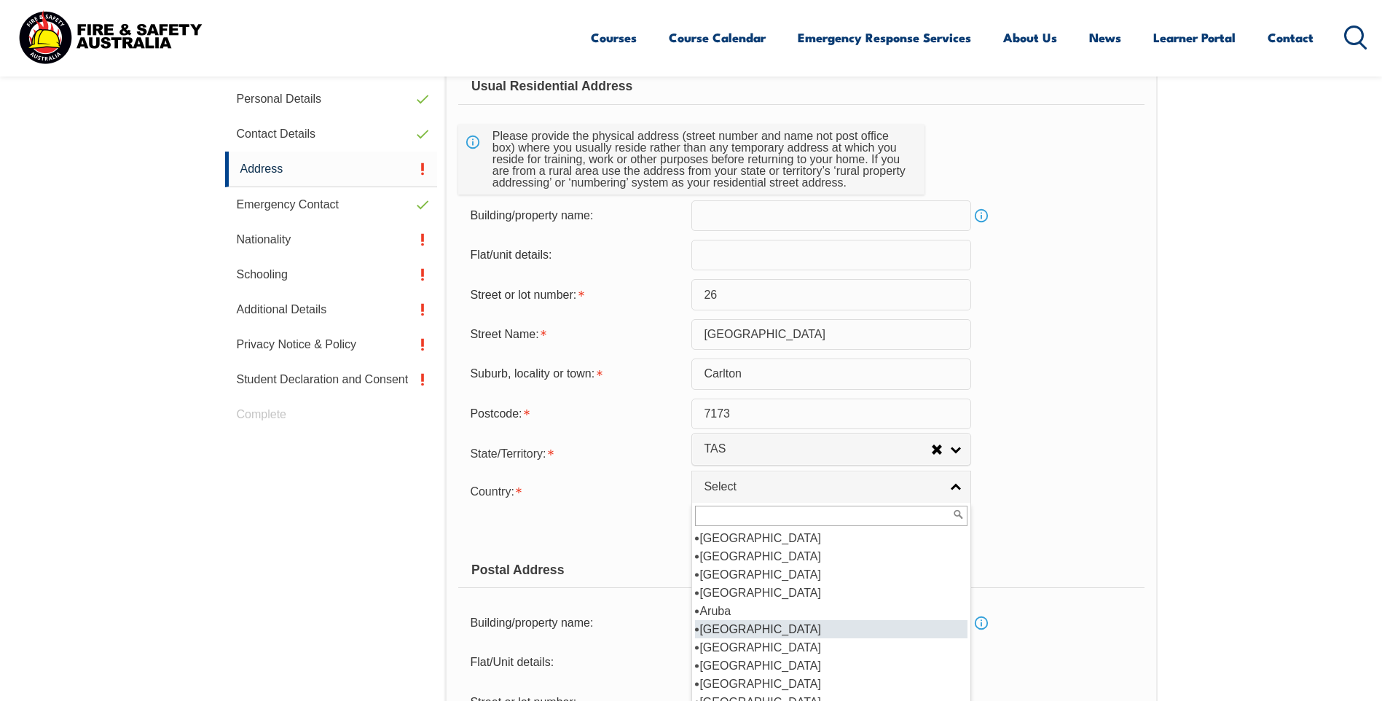
click at [795, 621] on li "[GEOGRAPHIC_DATA]" at bounding box center [831, 629] width 272 height 18
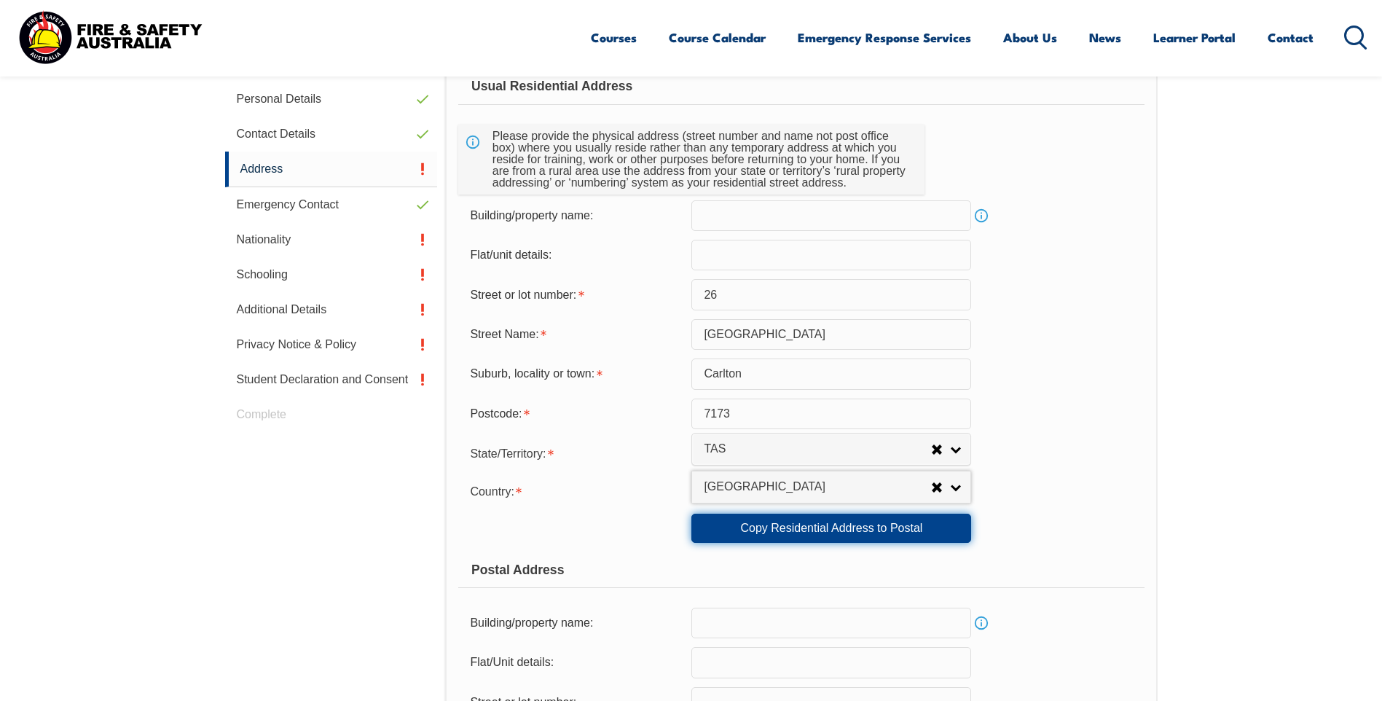
click at [767, 543] on link "Copy Residential Address to Postal" at bounding box center [831, 528] width 280 height 29
type input "26"
type input "[GEOGRAPHIC_DATA]"
type input "Carlton"
select select "TAS"
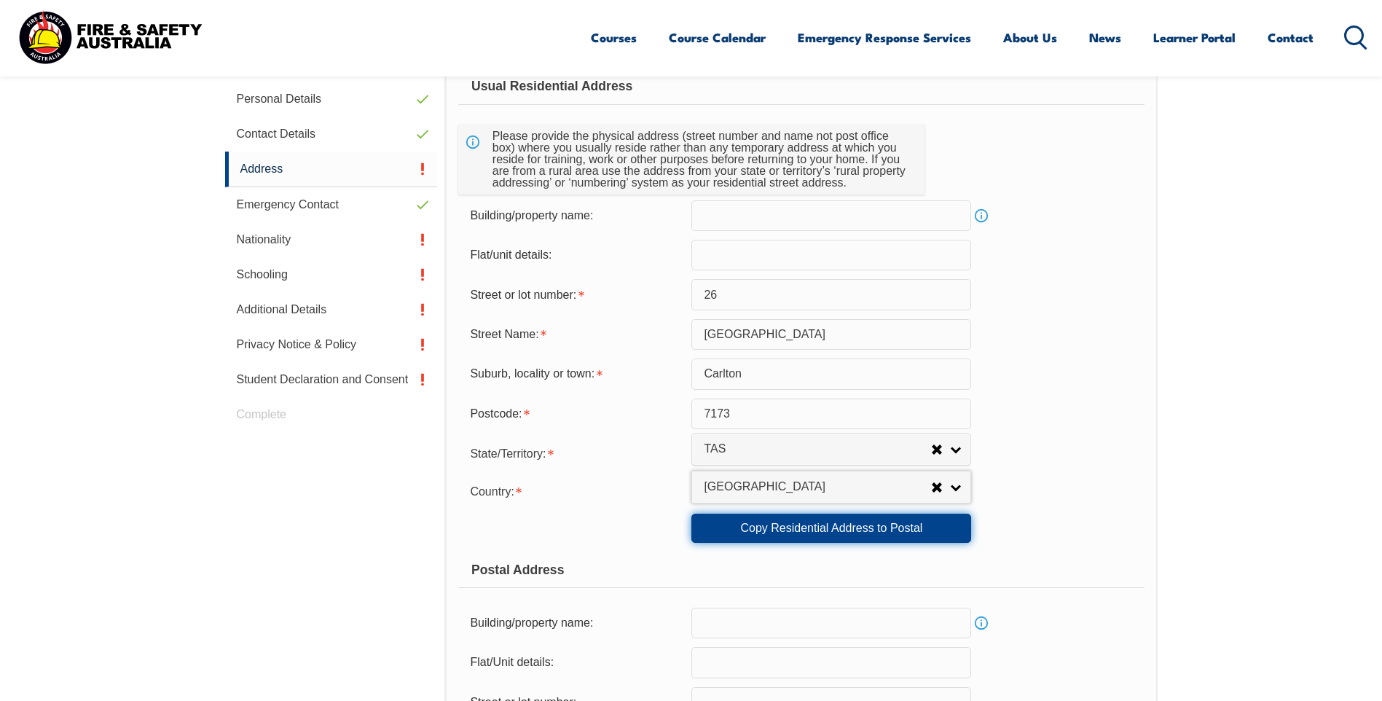
type input "7173"
select select "1101"
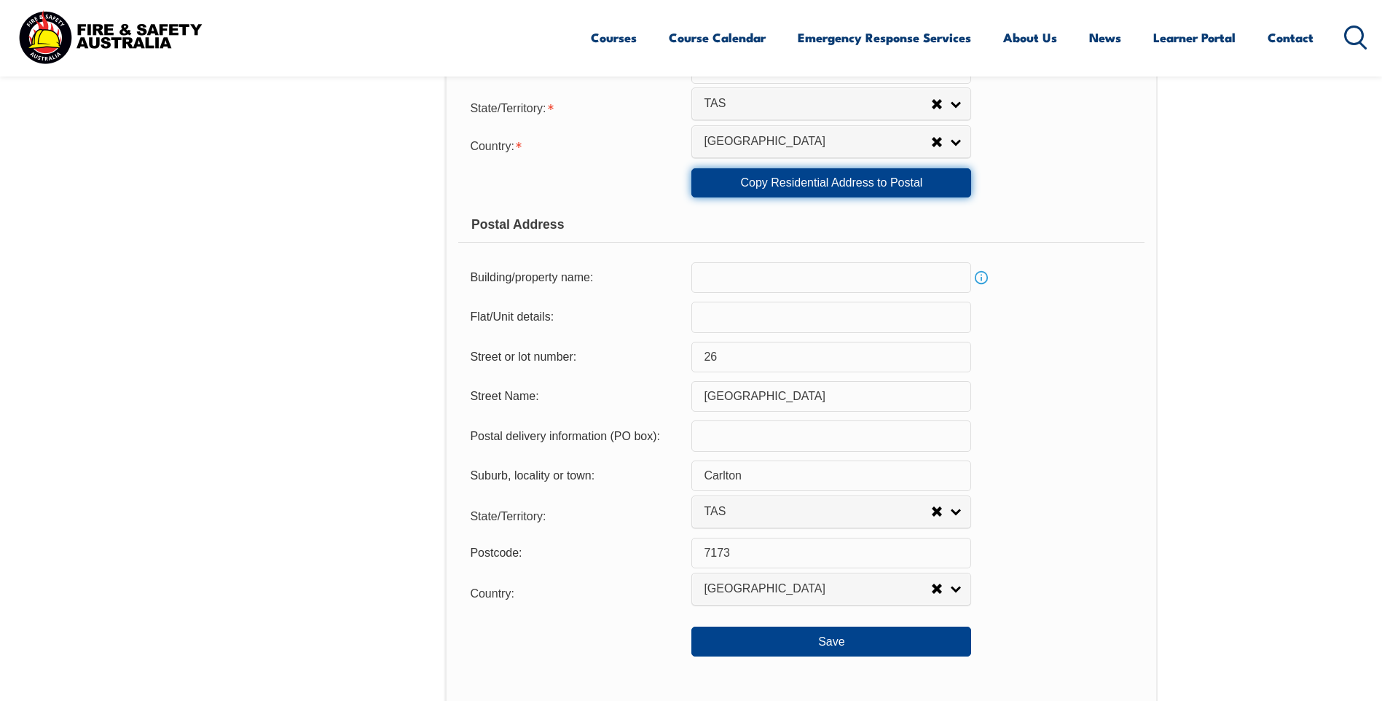
scroll to position [907, 0]
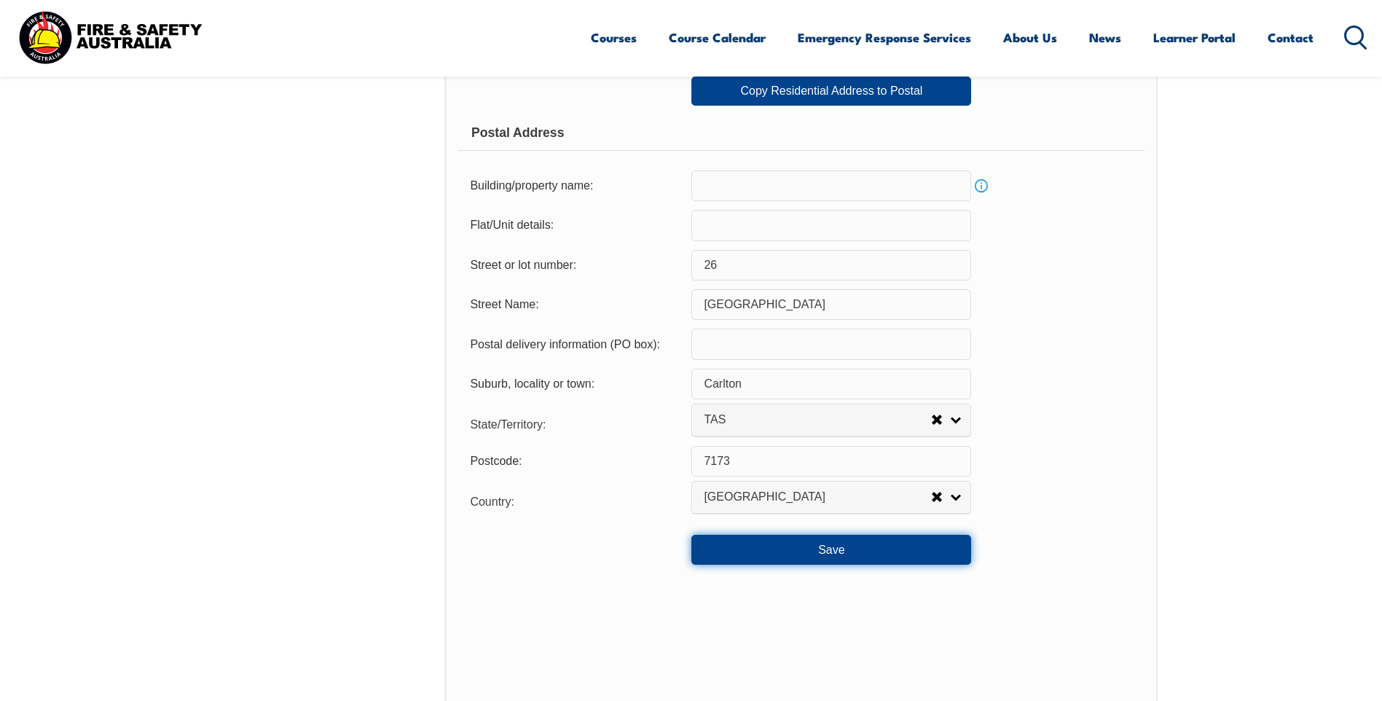
click at [717, 546] on button "Save" at bounding box center [831, 549] width 280 height 29
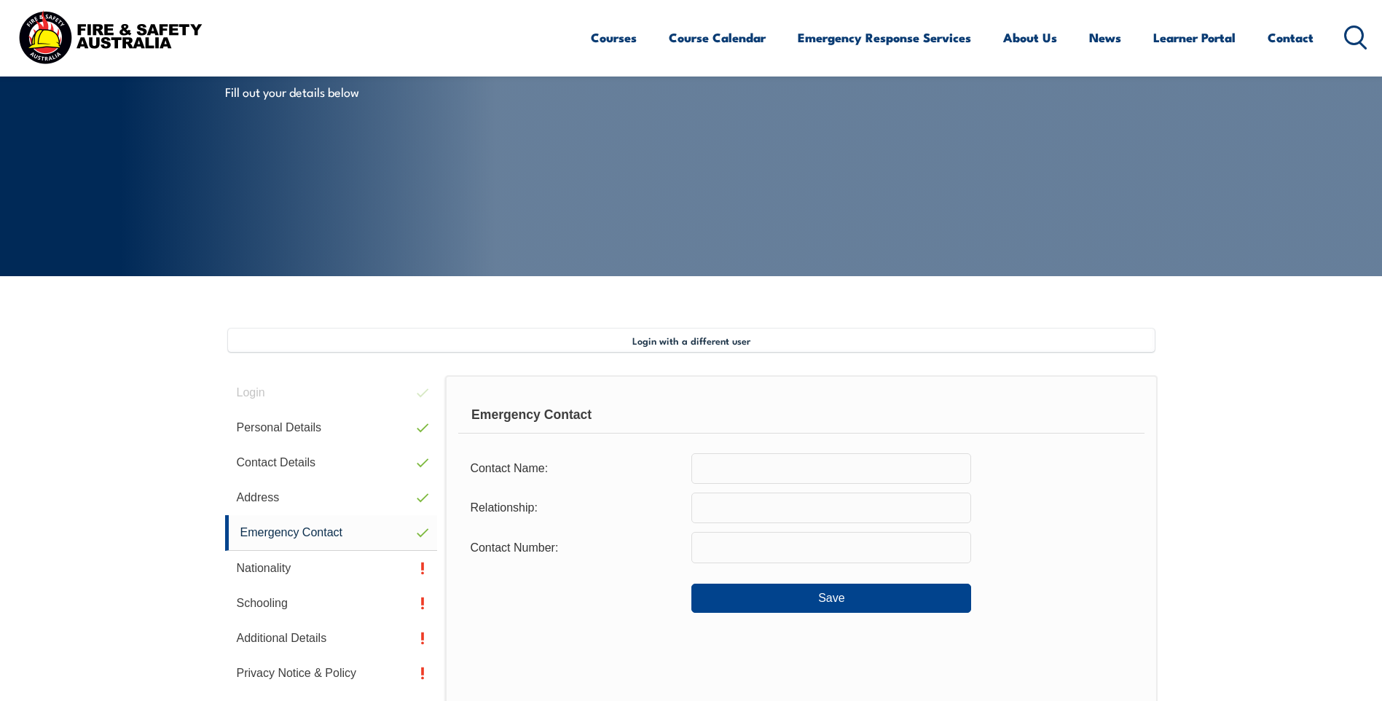
scroll to position [251, 0]
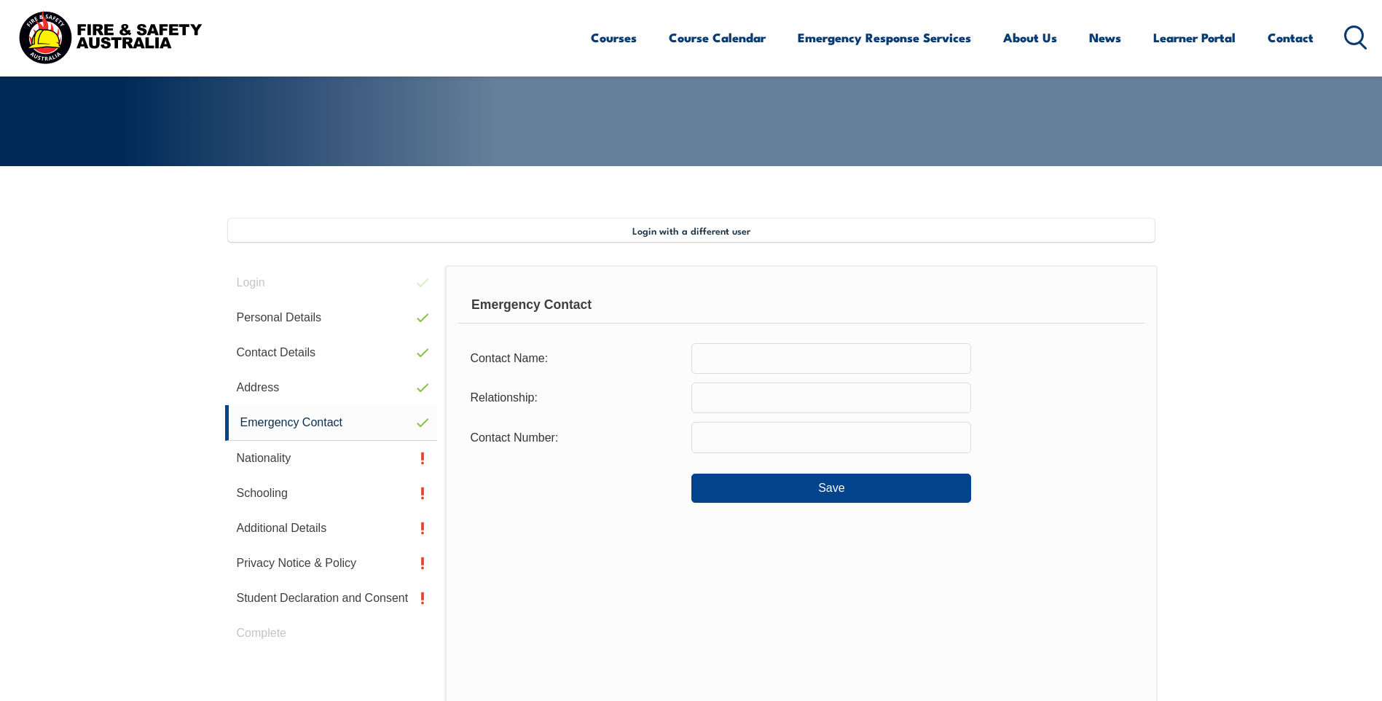
click at [722, 358] on input "text" at bounding box center [831, 358] width 280 height 31
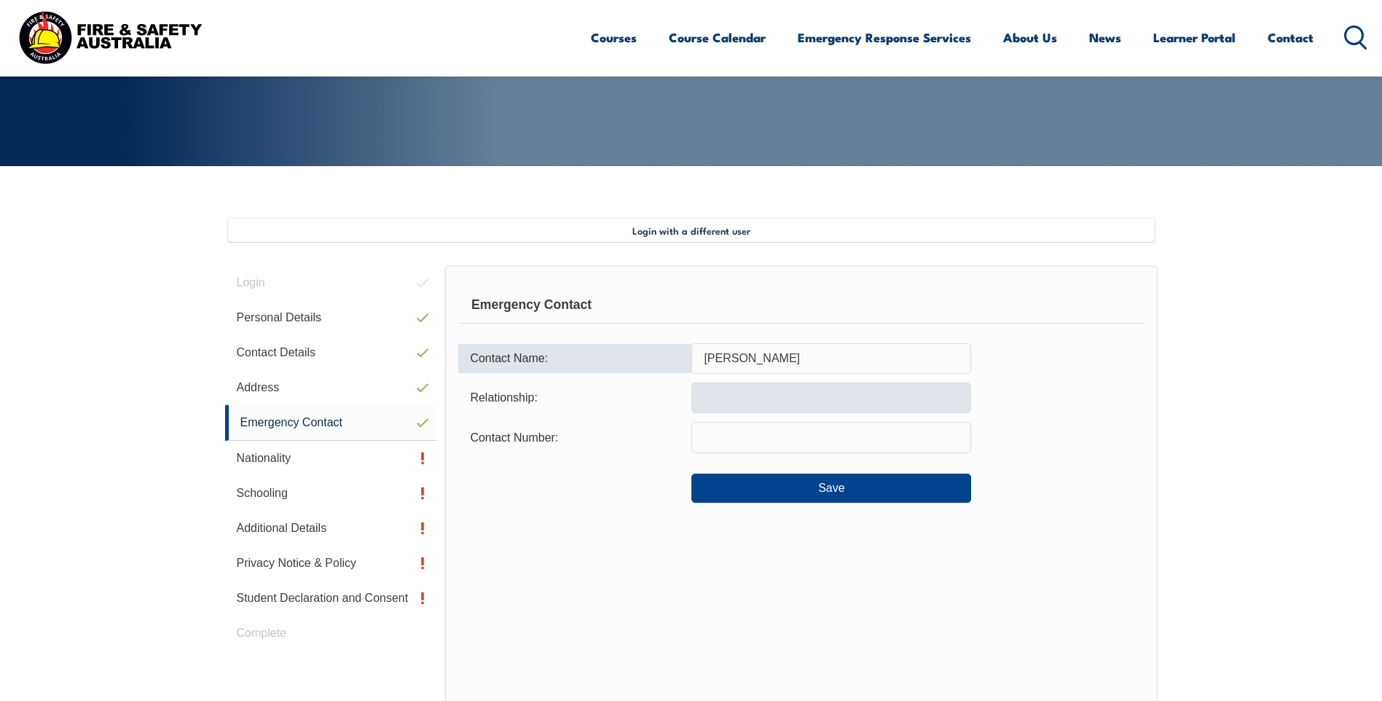
type input "[PERSON_NAME]"
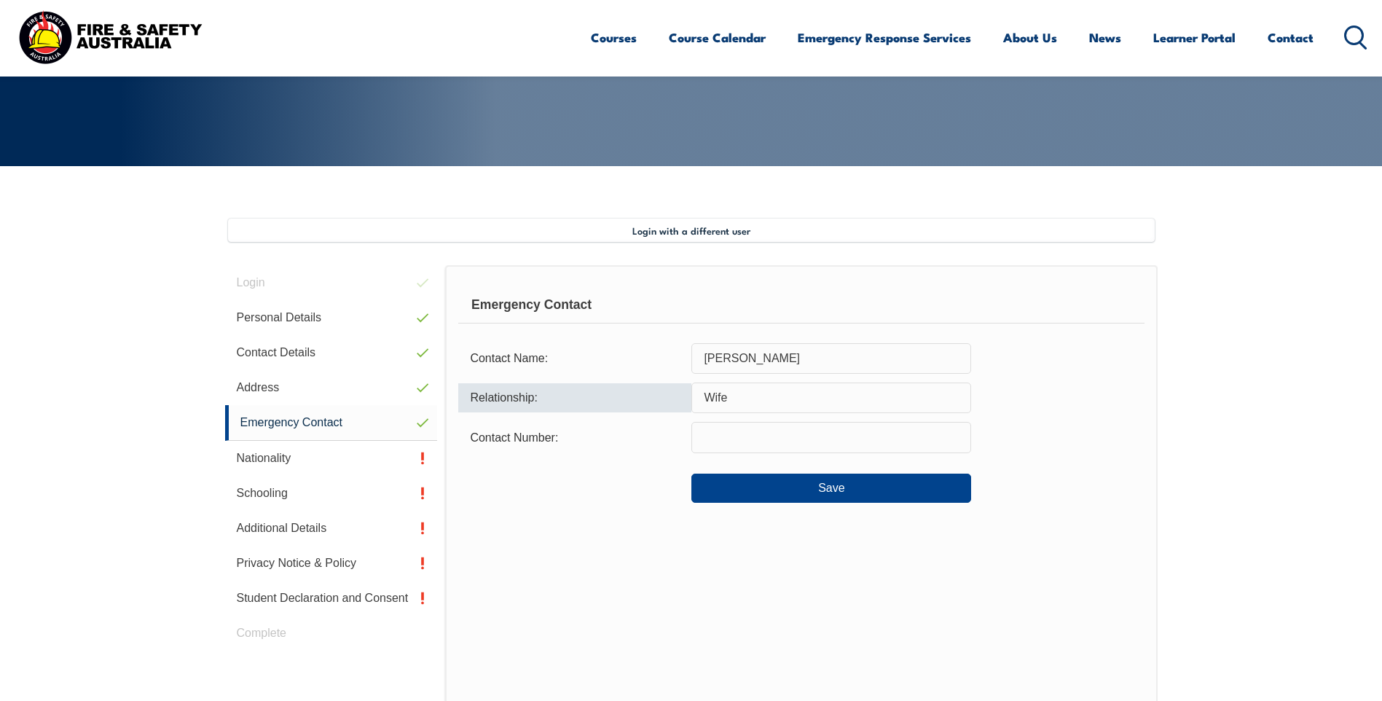
type input "Wife"
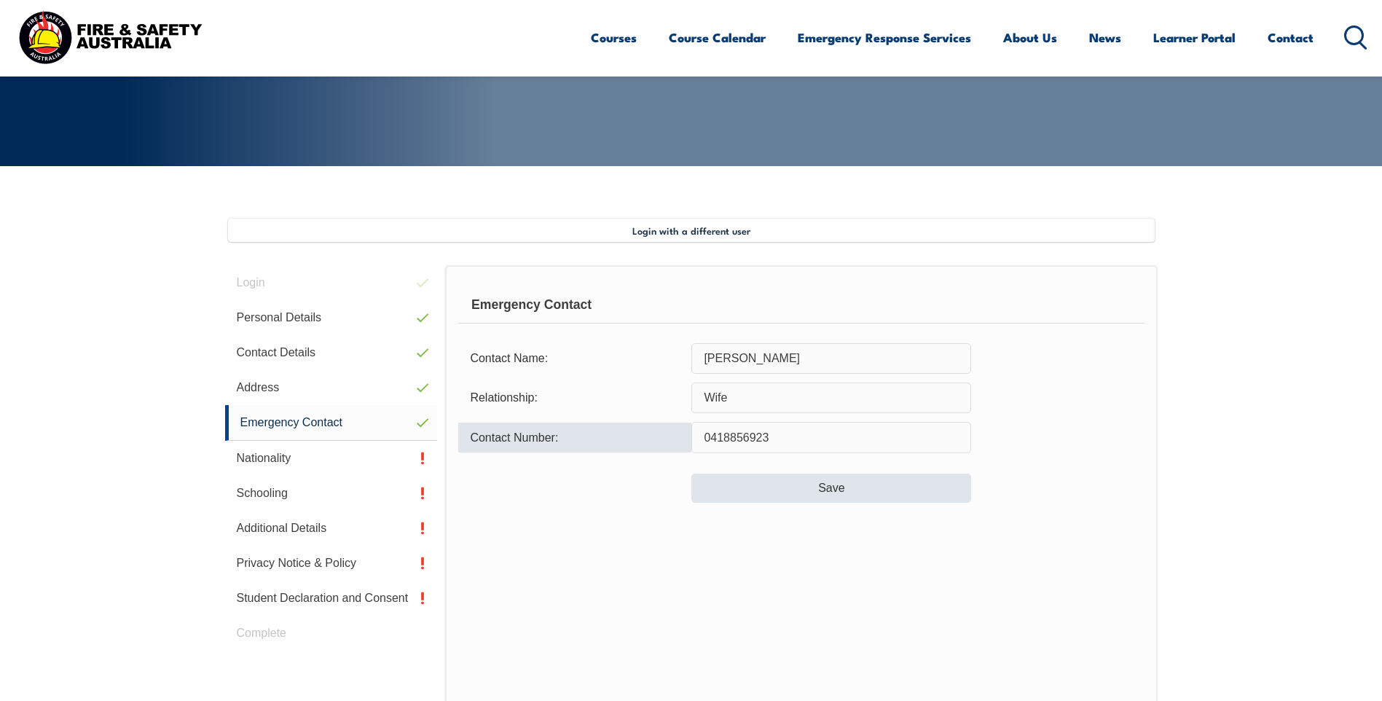
type input "0418856923"
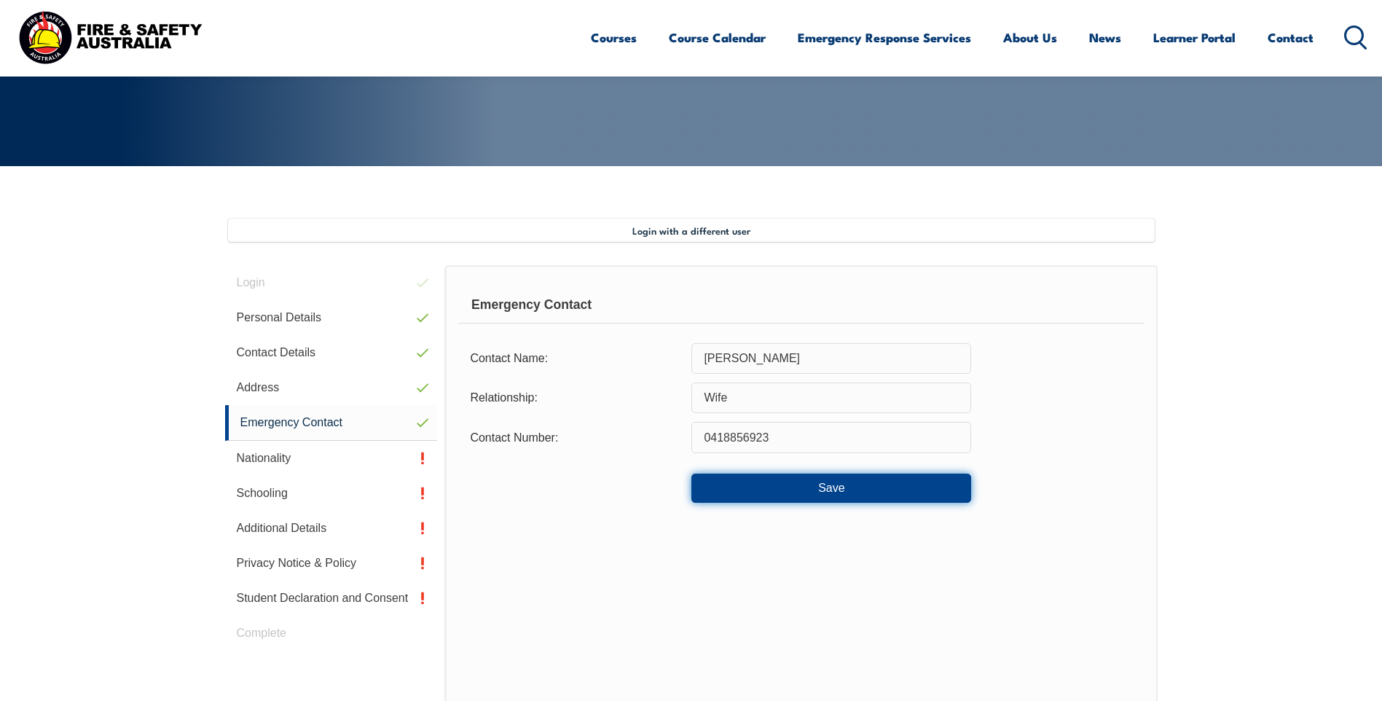
click at [791, 499] on button "Save" at bounding box center [831, 487] width 280 height 29
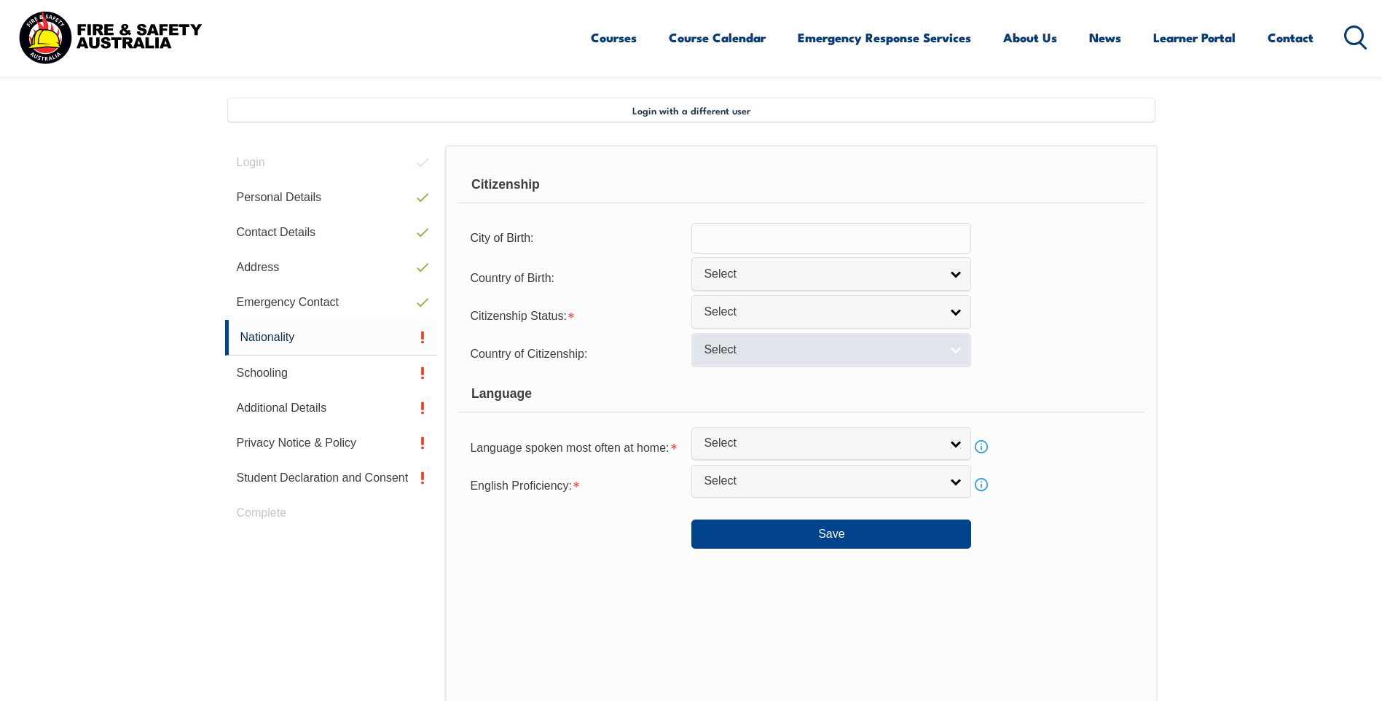
scroll to position [397, 0]
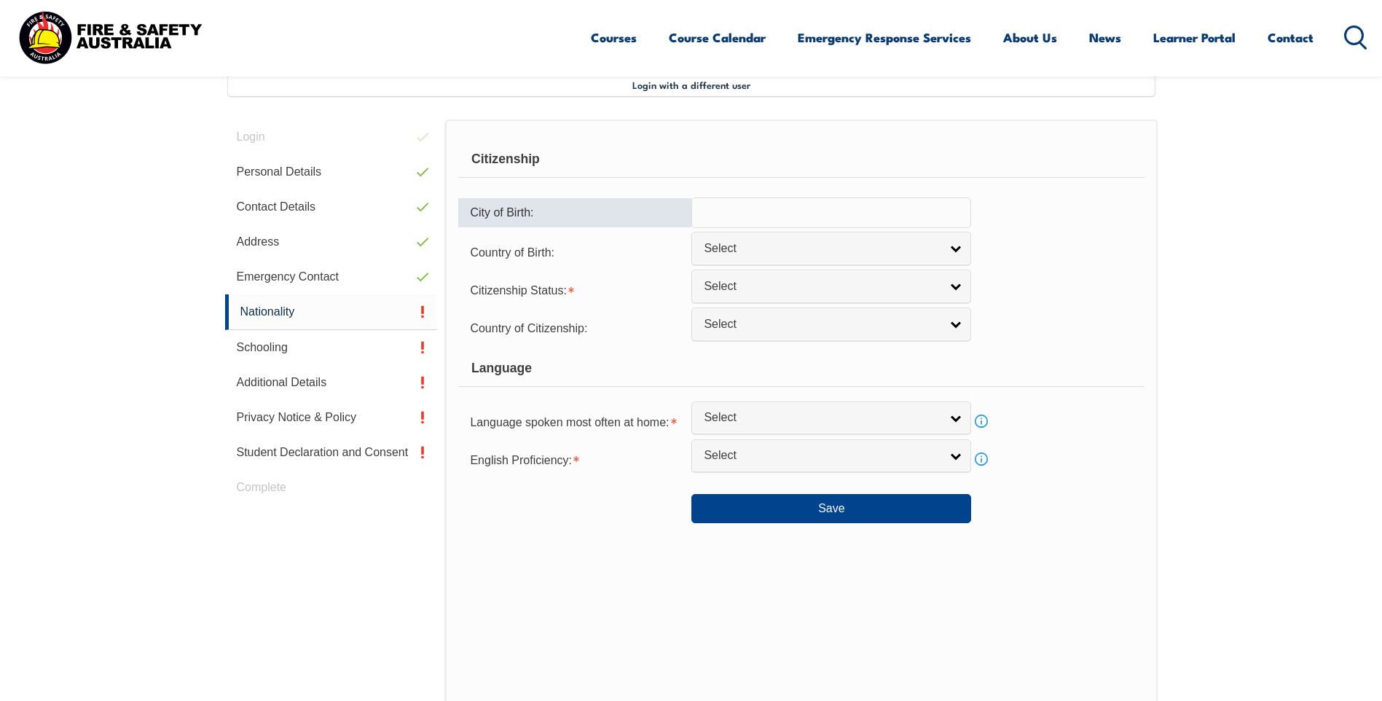
click at [817, 220] on input "text" at bounding box center [831, 212] width 280 height 31
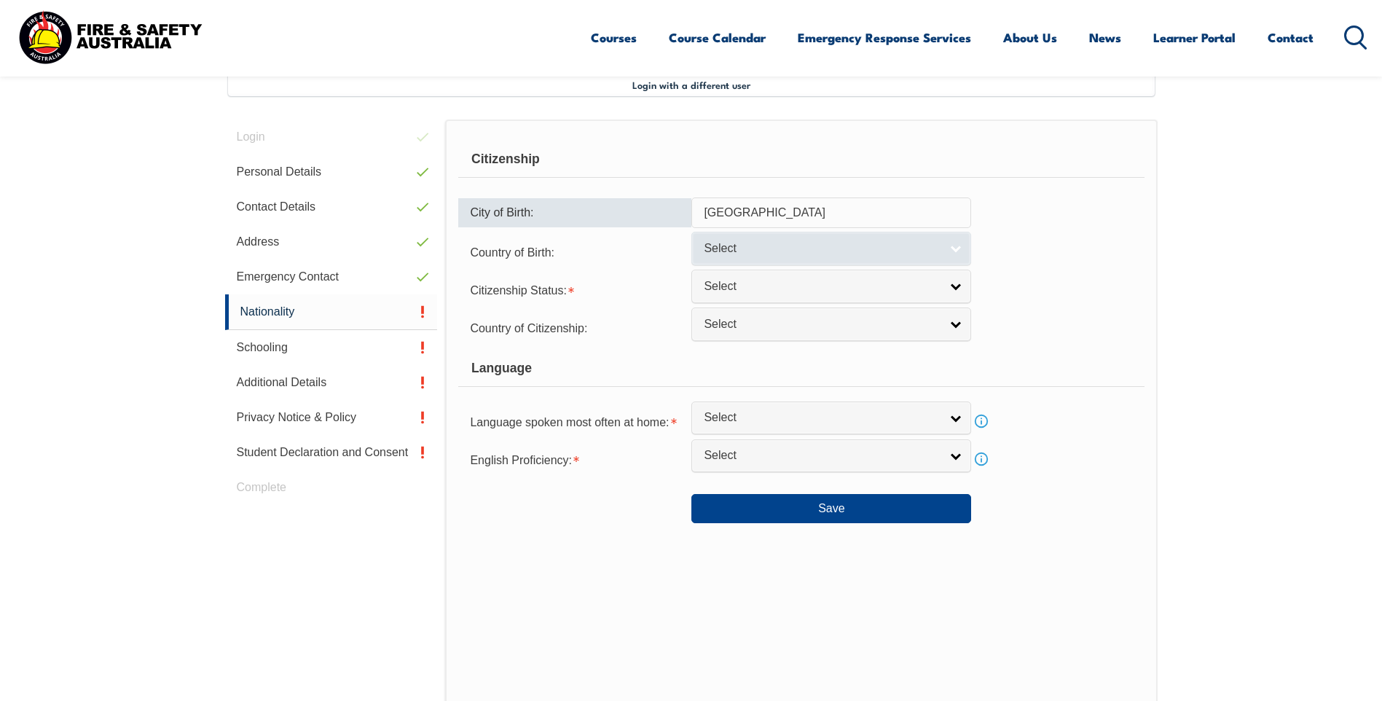
click at [846, 254] on span "Select" at bounding box center [822, 248] width 236 height 15
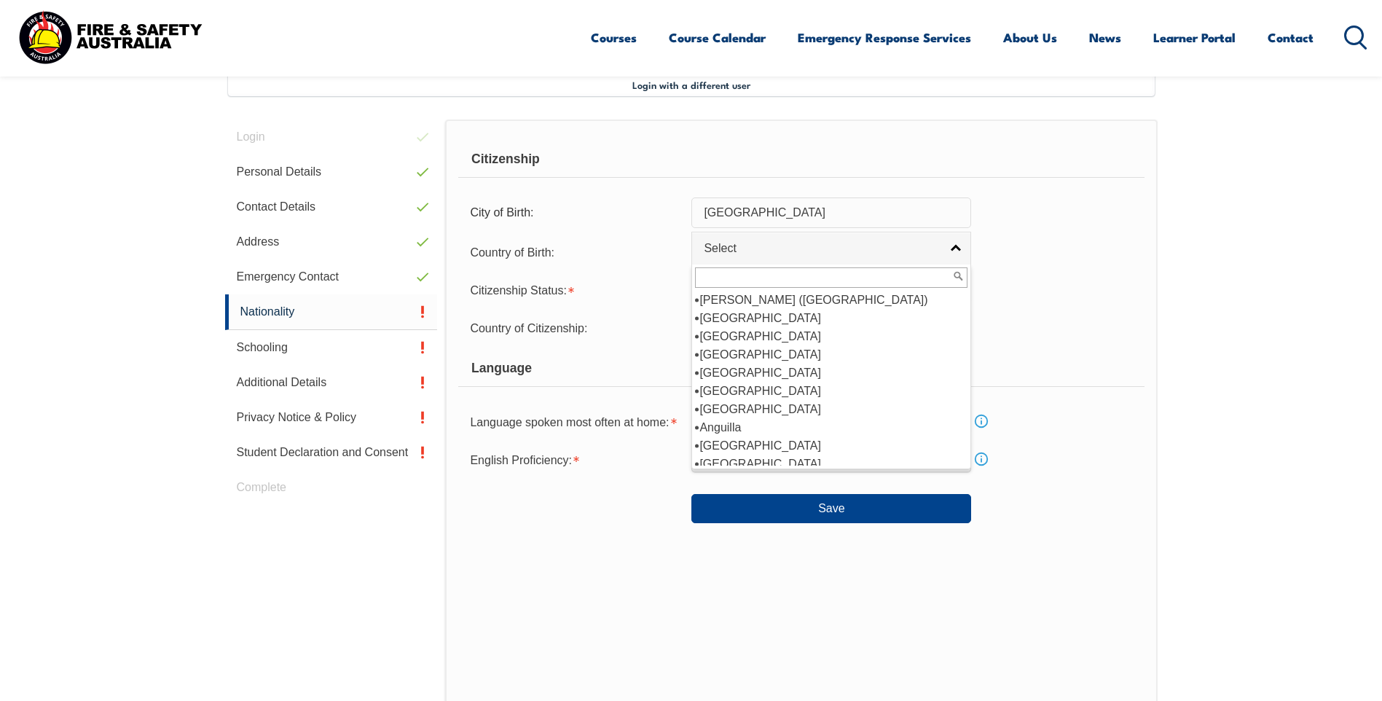
click at [811, 210] on input "[GEOGRAPHIC_DATA]" at bounding box center [831, 212] width 280 height 31
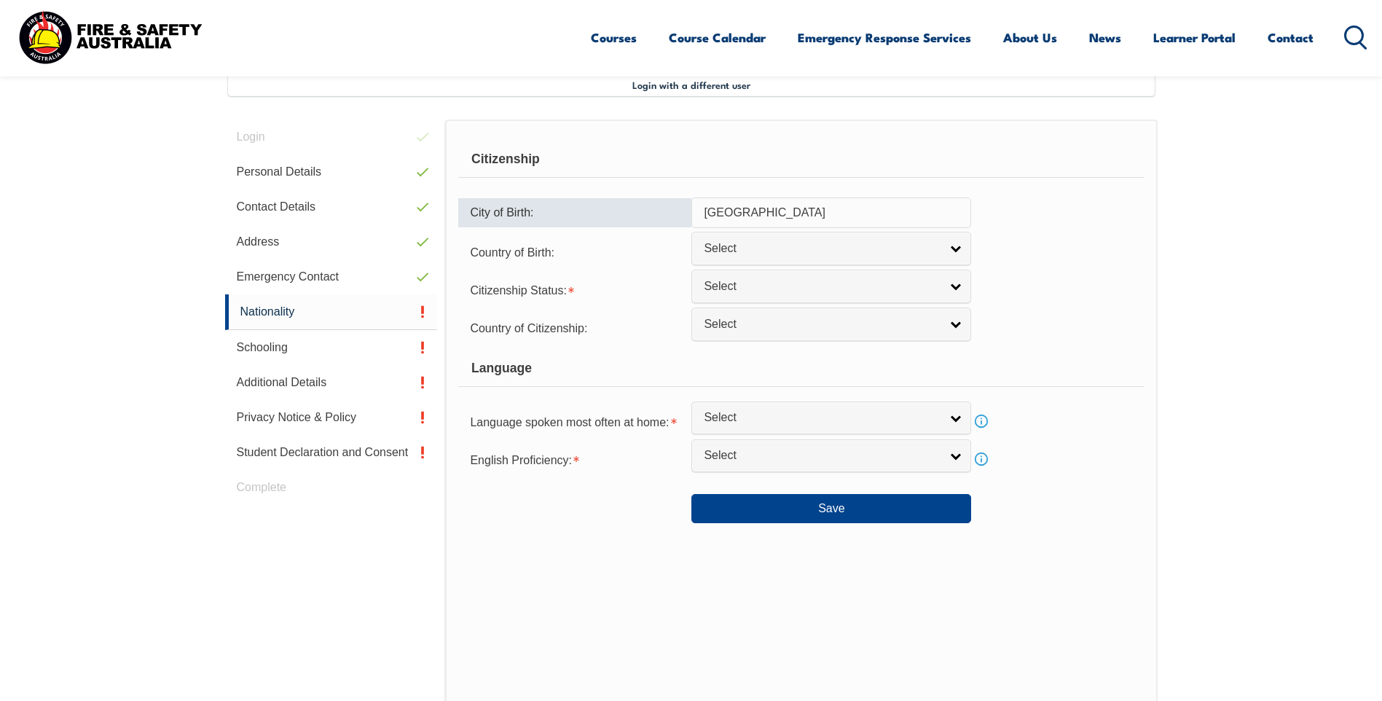
drag, startPoint x: 811, startPoint y: 210, endPoint x: 579, endPoint y: 208, distance: 232.4
click at [579, 208] on div "City of Birth: [DEMOGRAPHIC_DATA]" at bounding box center [800, 212] width 685 height 31
click at [921, 226] on input "Launceston" at bounding box center [831, 212] width 280 height 31
type input "Launceston"
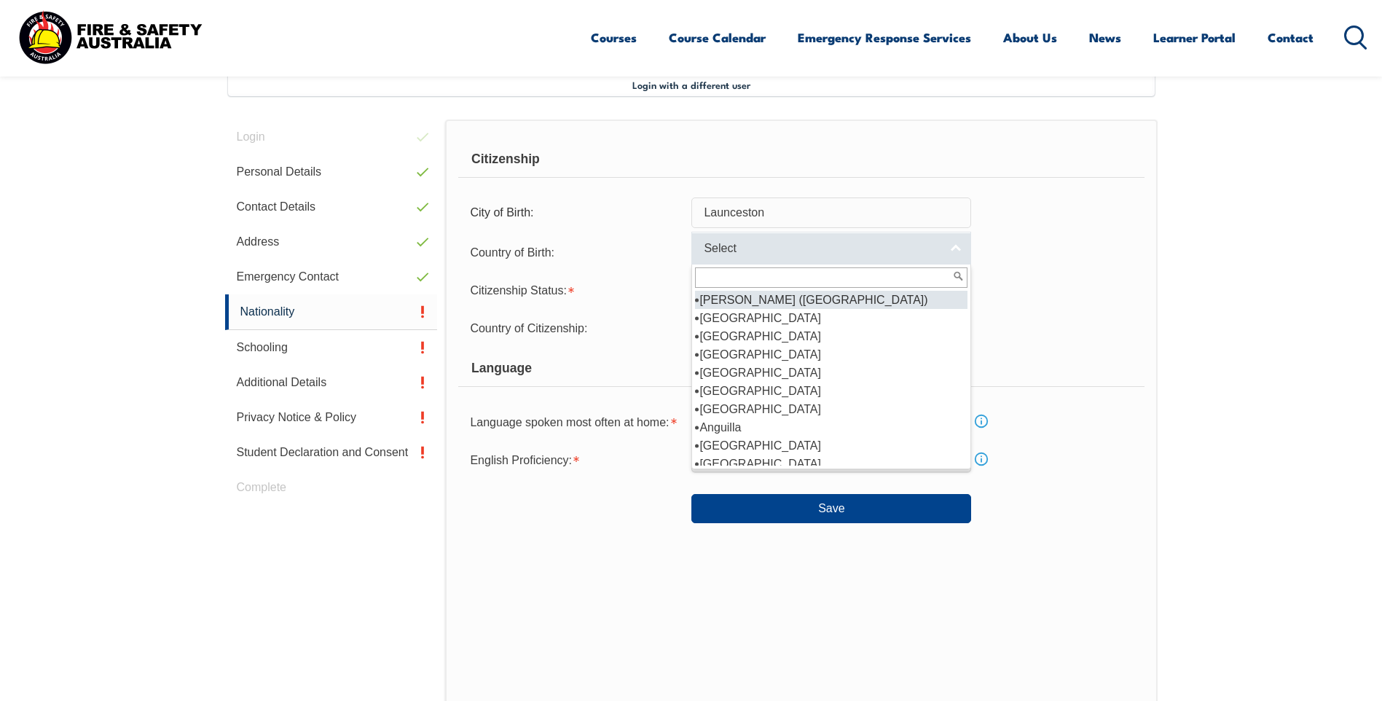
click at [927, 248] on span "Select" at bounding box center [822, 248] width 236 height 15
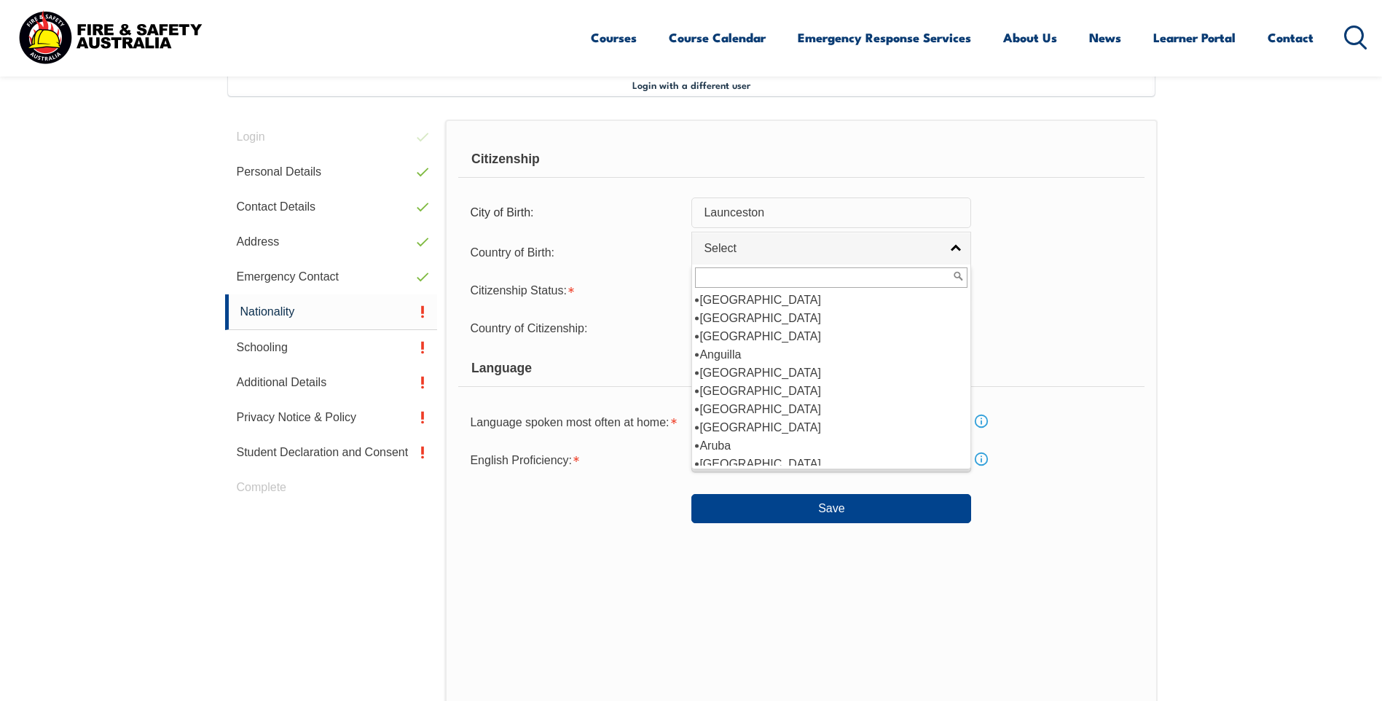
scroll to position [219, 0]
click at [779, 320] on li "[GEOGRAPHIC_DATA]" at bounding box center [831, 318] width 272 height 18
select select "1101"
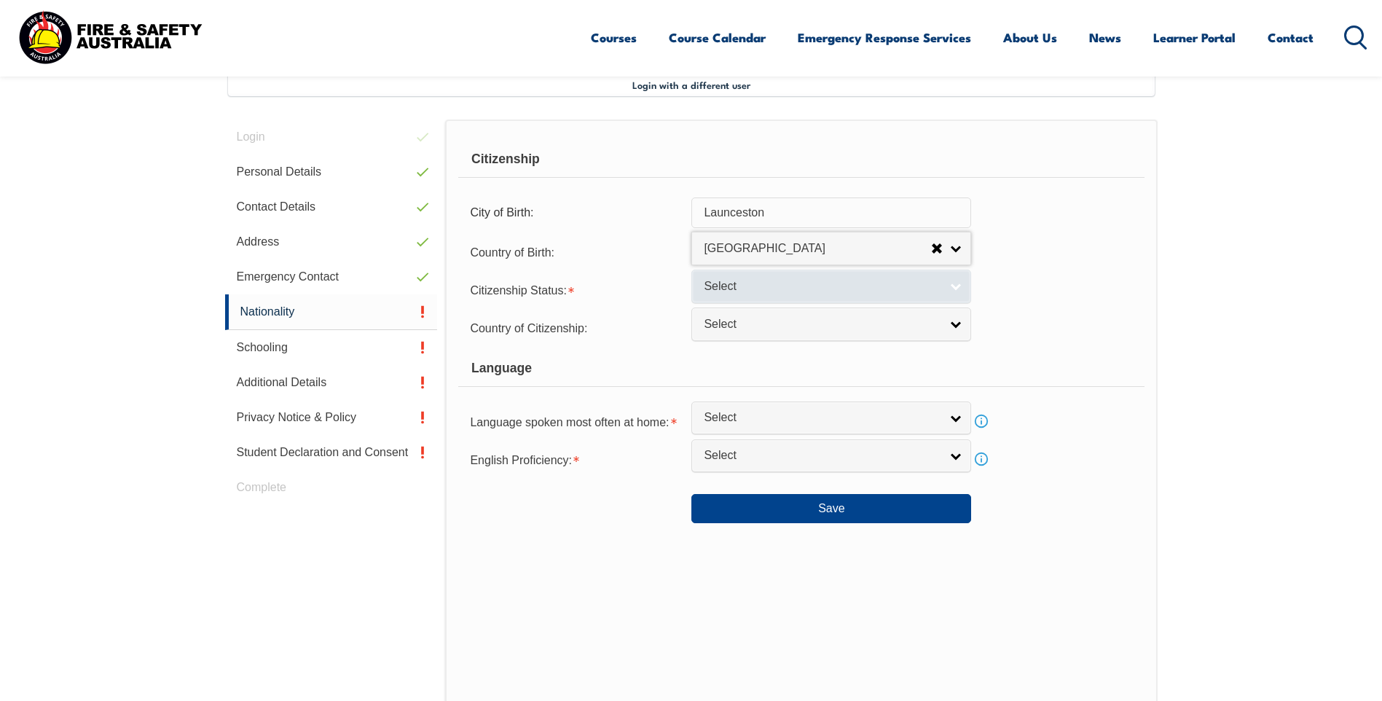
click at [946, 289] on link "Select" at bounding box center [831, 286] width 280 height 33
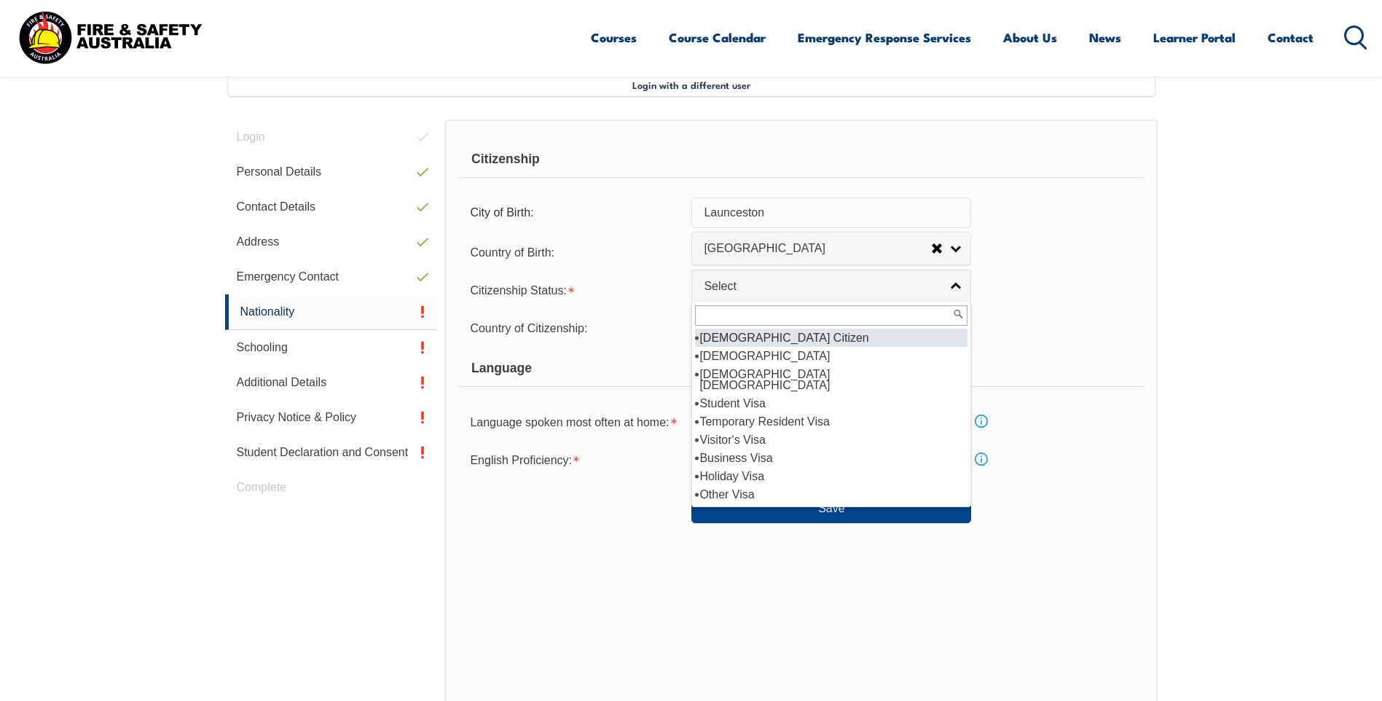
click at [867, 340] on li "[DEMOGRAPHIC_DATA] Citizen" at bounding box center [831, 338] width 272 height 18
select select "1"
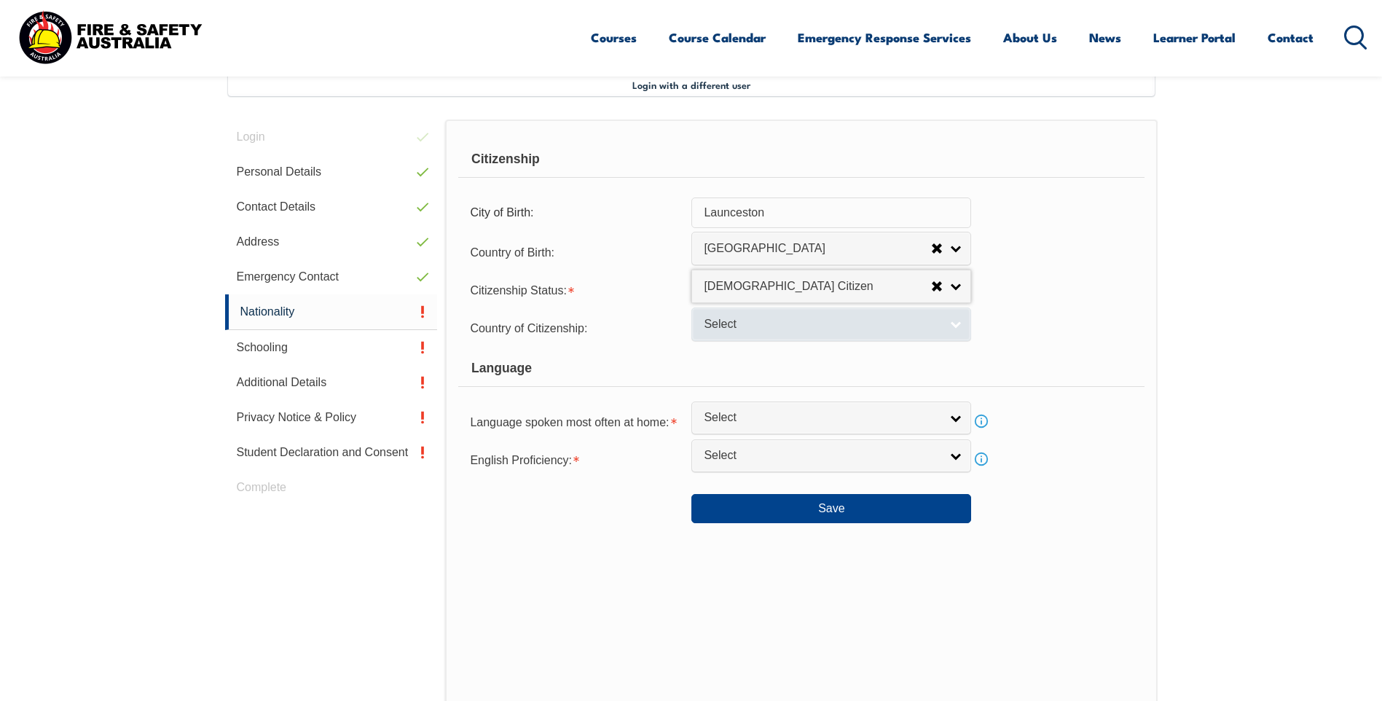
click at [939, 326] on span "Select" at bounding box center [822, 324] width 236 height 15
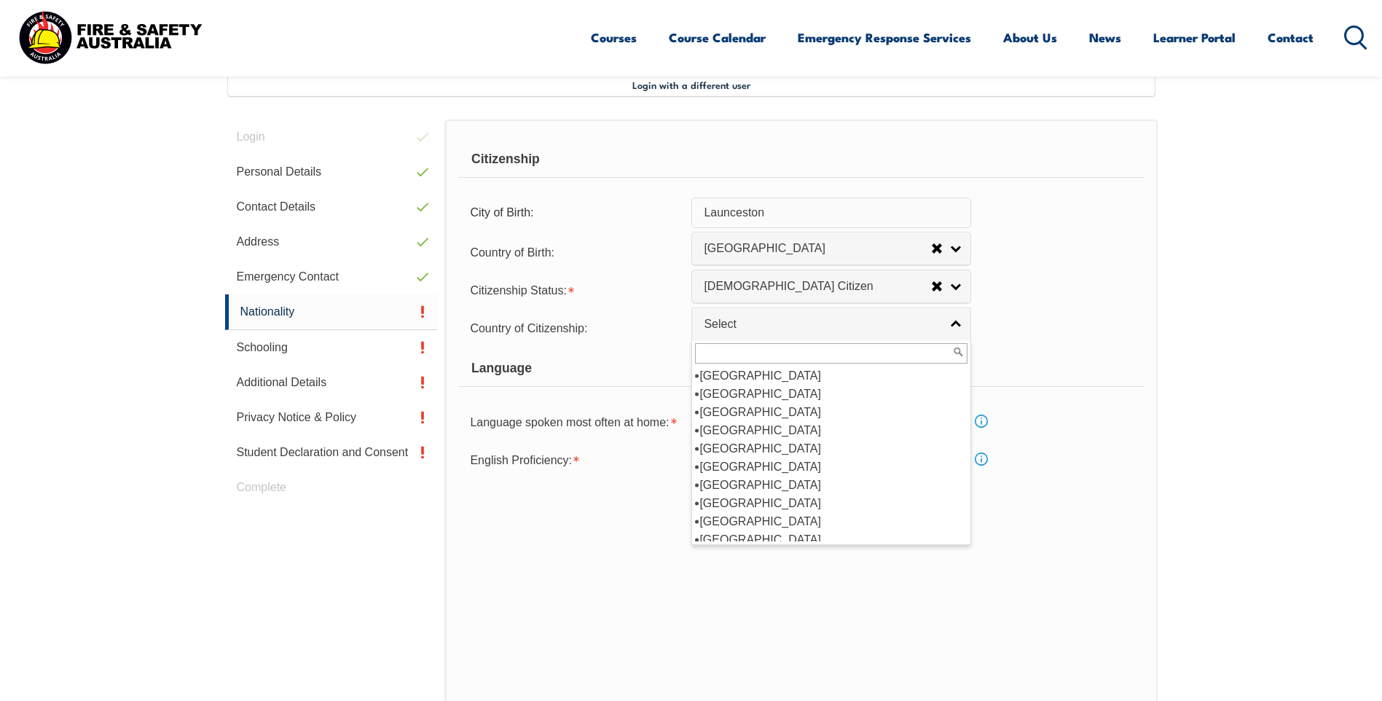
scroll to position [146, 0]
click at [794, 463] on li "[GEOGRAPHIC_DATA]" at bounding box center [831, 466] width 272 height 18
select select "1101"
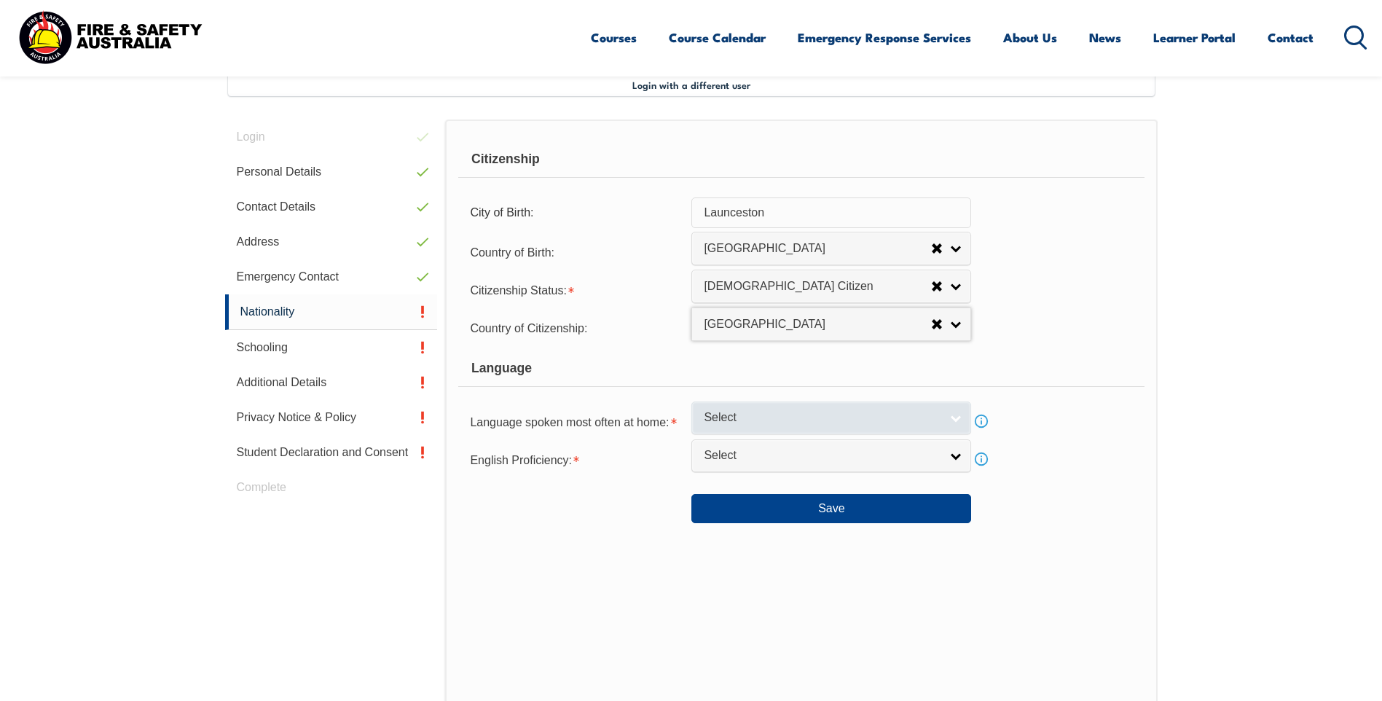
click at [714, 424] on span "Select" at bounding box center [822, 417] width 236 height 15
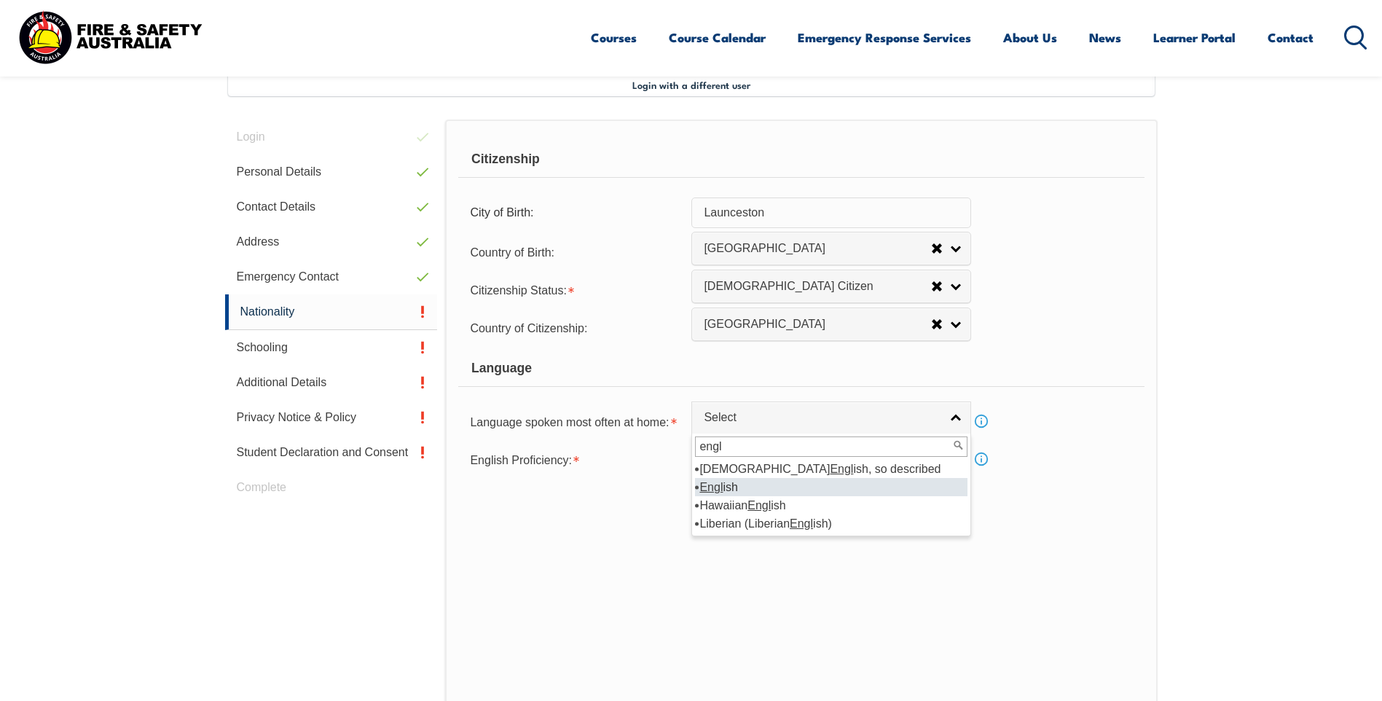
type input "engl"
click at [762, 486] on li "Engl ish" at bounding box center [831, 487] width 272 height 18
select select "1201"
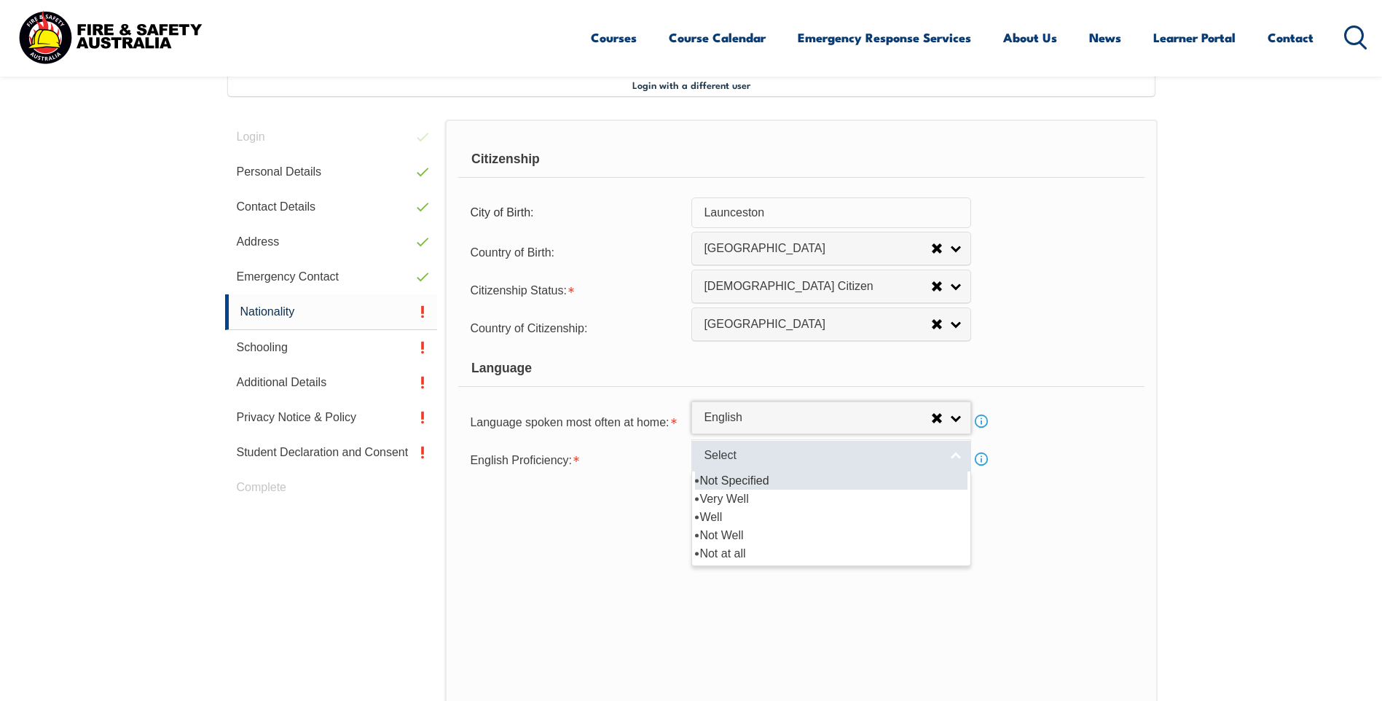
click at [792, 456] on span "Select" at bounding box center [822, 455] width 236 height 15
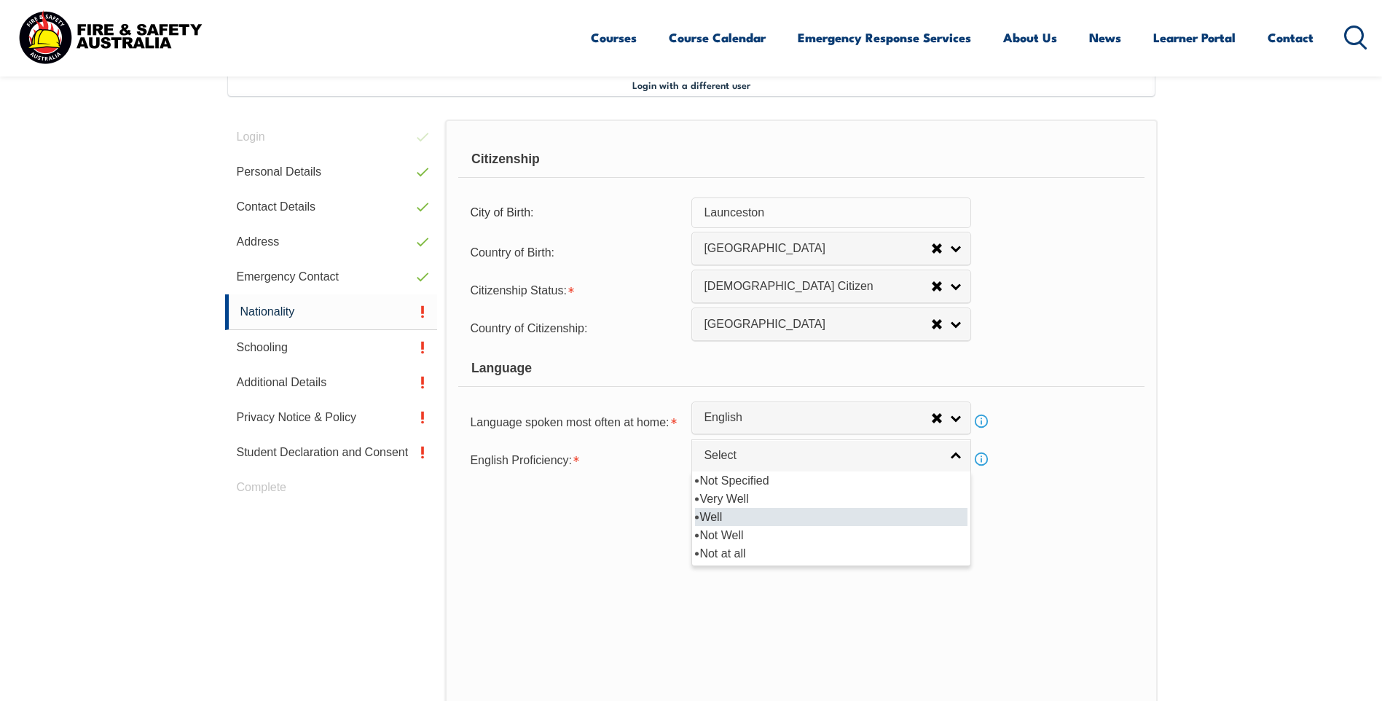
click at [758, 516] on li "Well" at bounding box center [831, 517] width 272 height 18
select select "2"
click at [954, 454] on link "Well" at bounding box center [831, 455] width 280 height 33
click at [579, 505] on div at bounding box center [574, 503] width 233 height 16
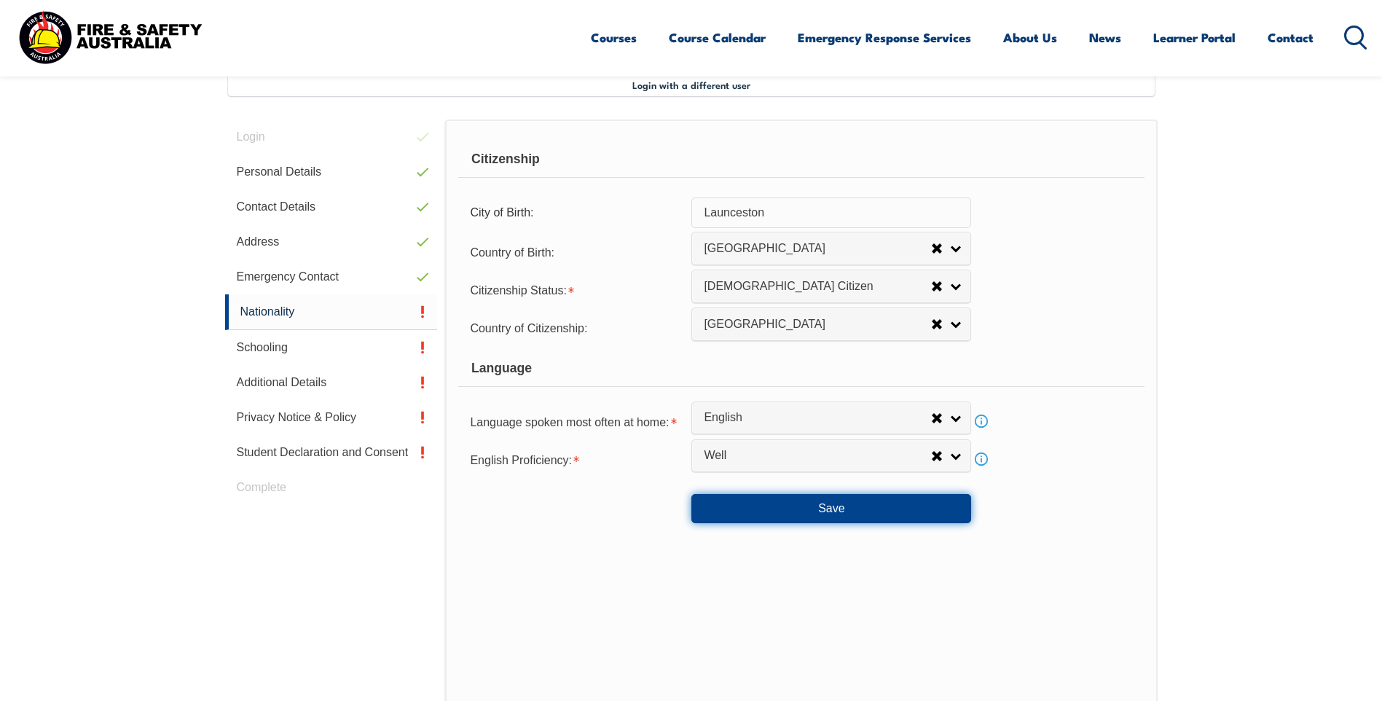
click at [776, 512] on button "Save" at bounding box center [831, 508] width 280 height 29
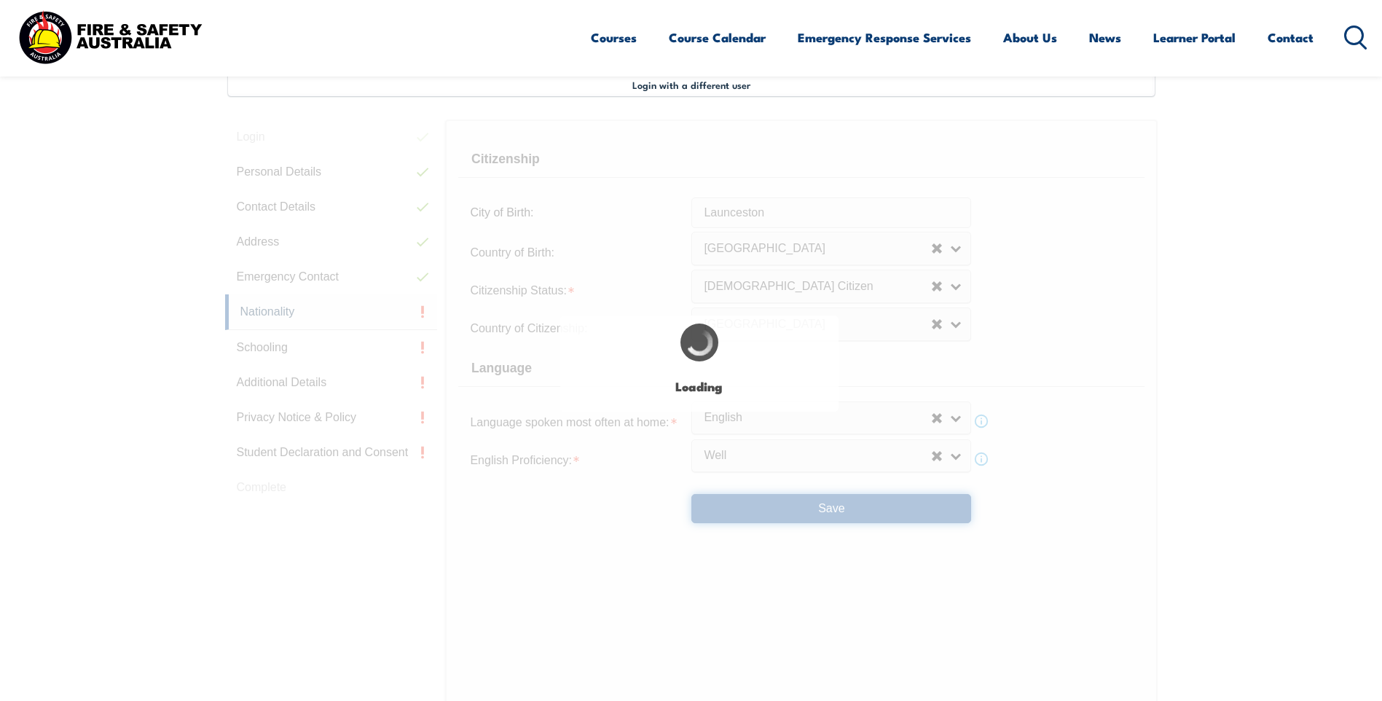
scroll to position [0, 0]
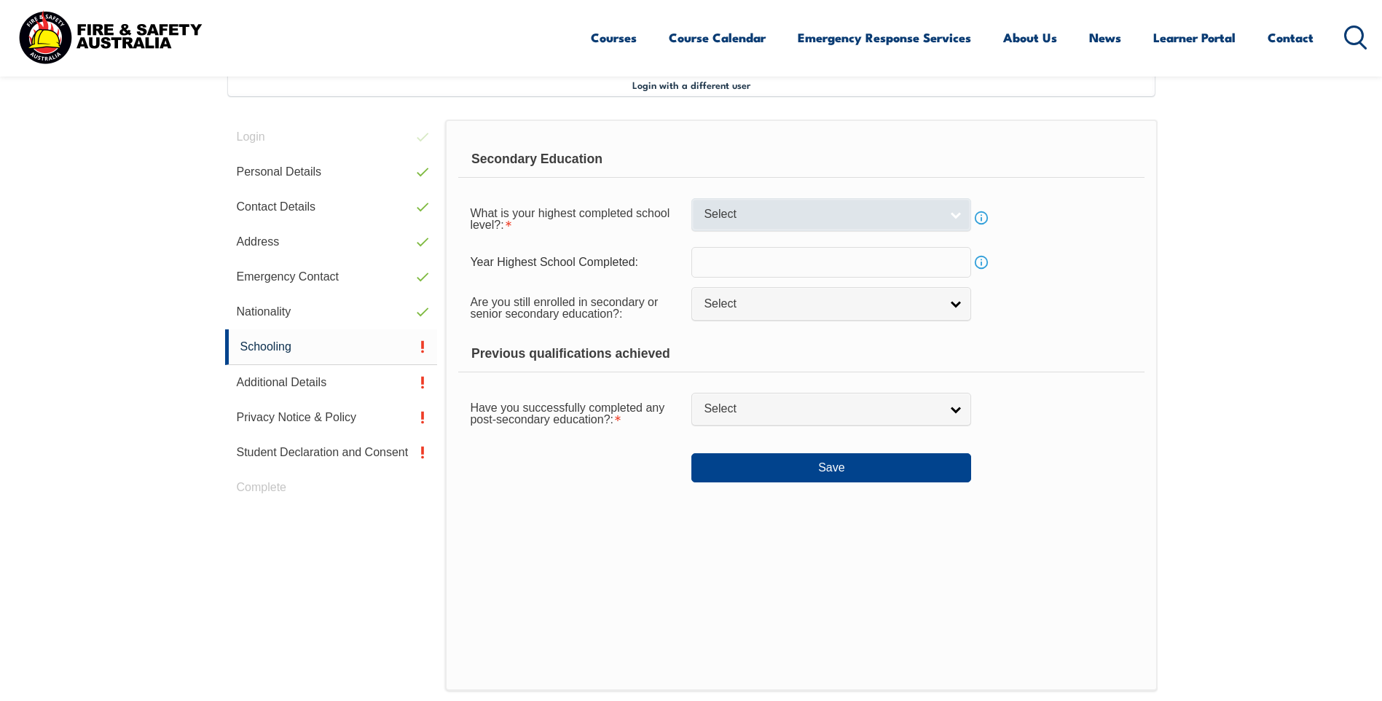
click at [845, 221] on span "Select" at bounding box center [822, 214] width 236 height 15
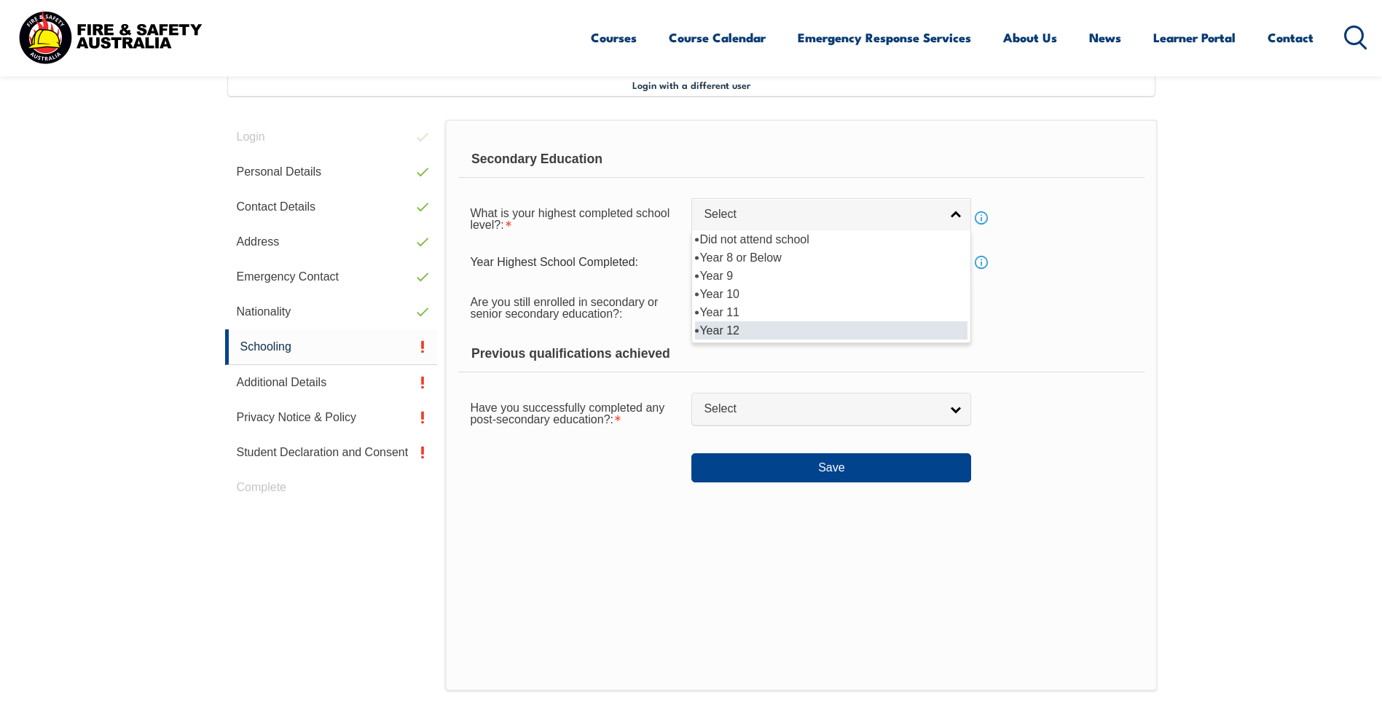
click at [767, 337] on li "Year 12" at bounding box center [831, 330] width 272 height 18
select select "12"
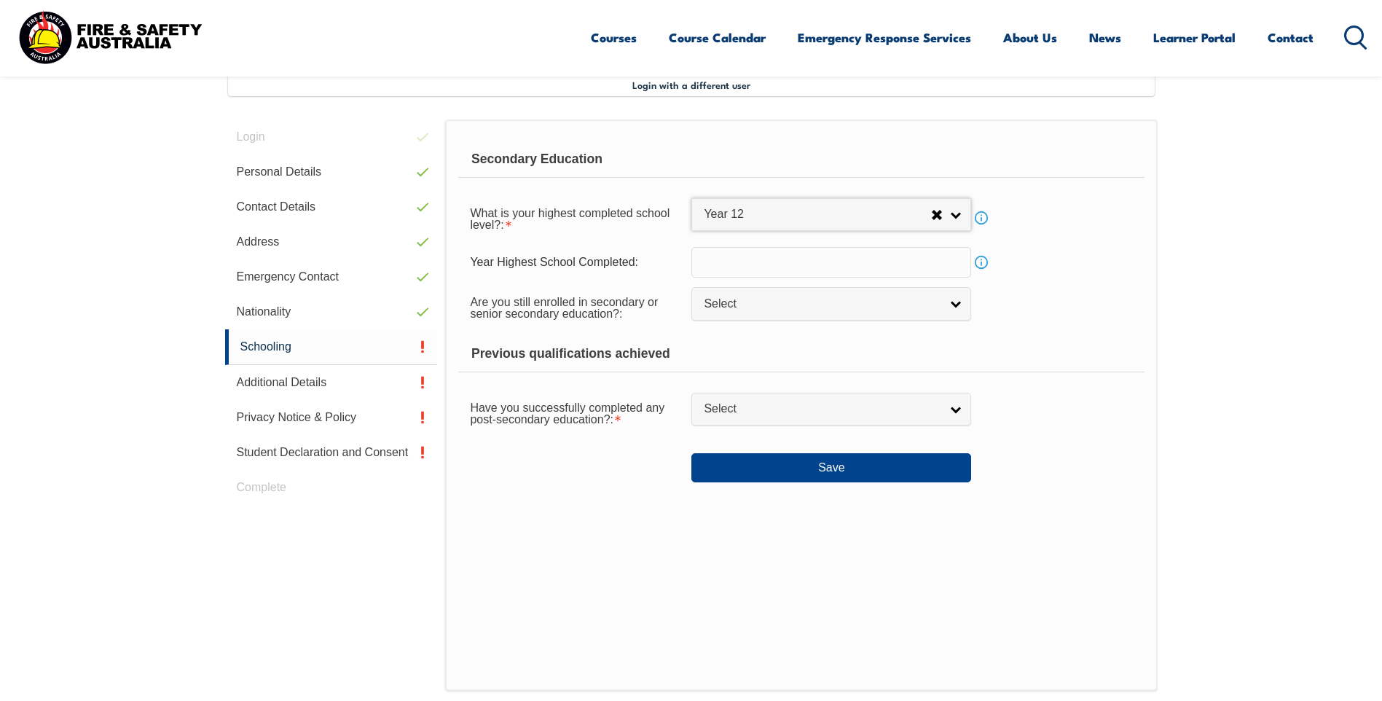
click at [723, 268] on input "text" at bounding box center [831, 262] width 280 height 31
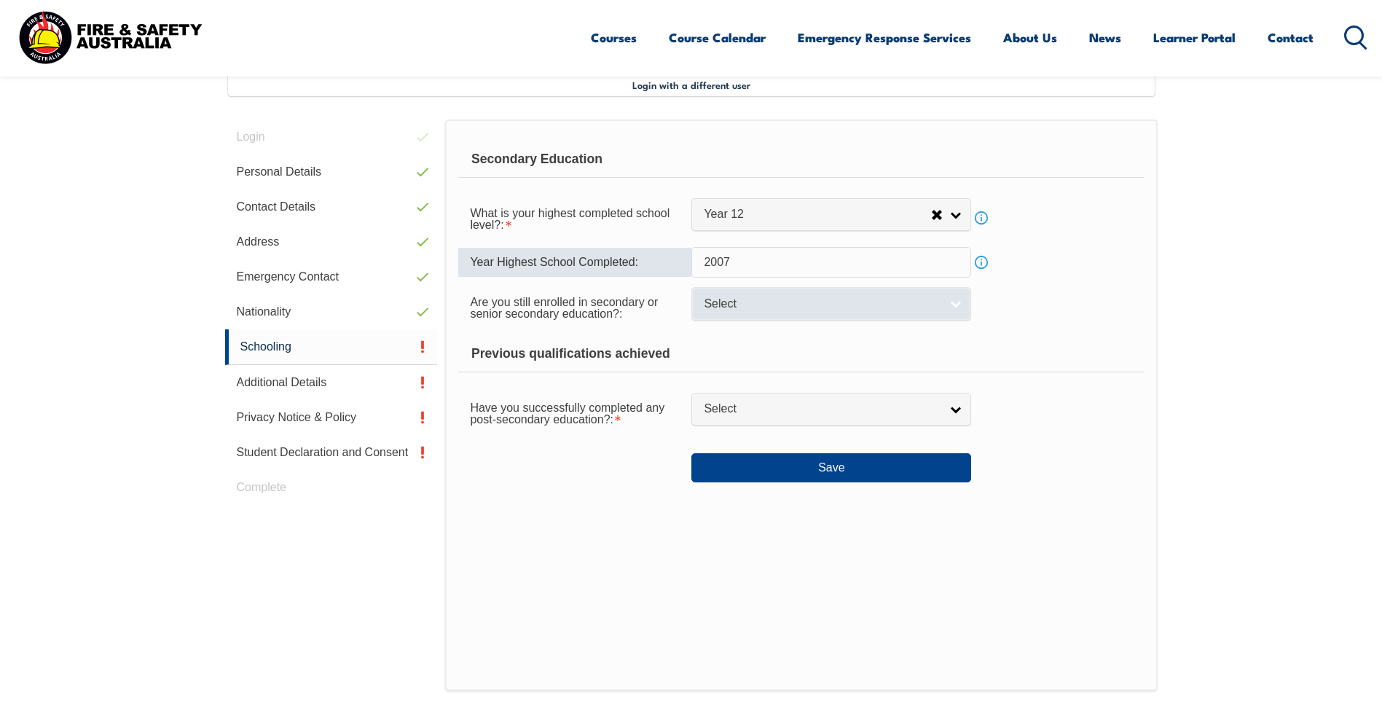
type input "2007"
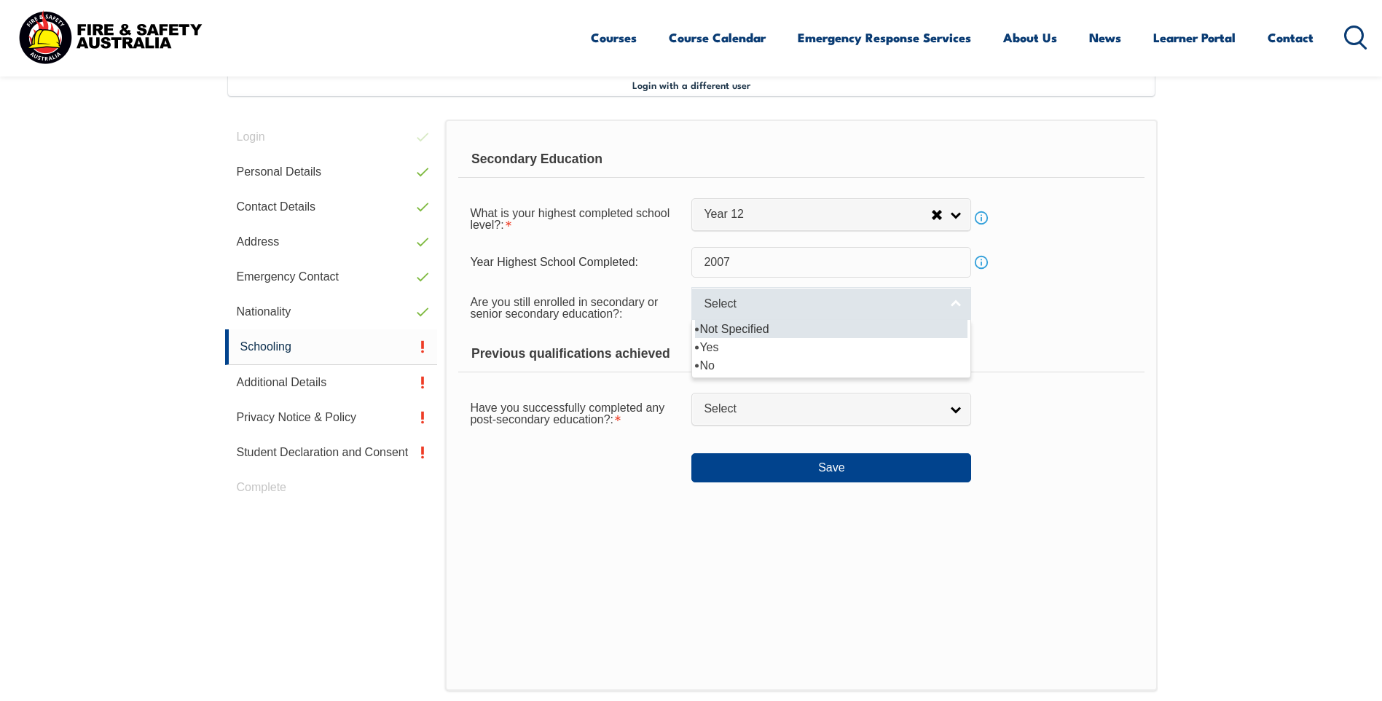
click at [728, 306] on span "Select" at bounding box center [822, 303] width 236 height 15
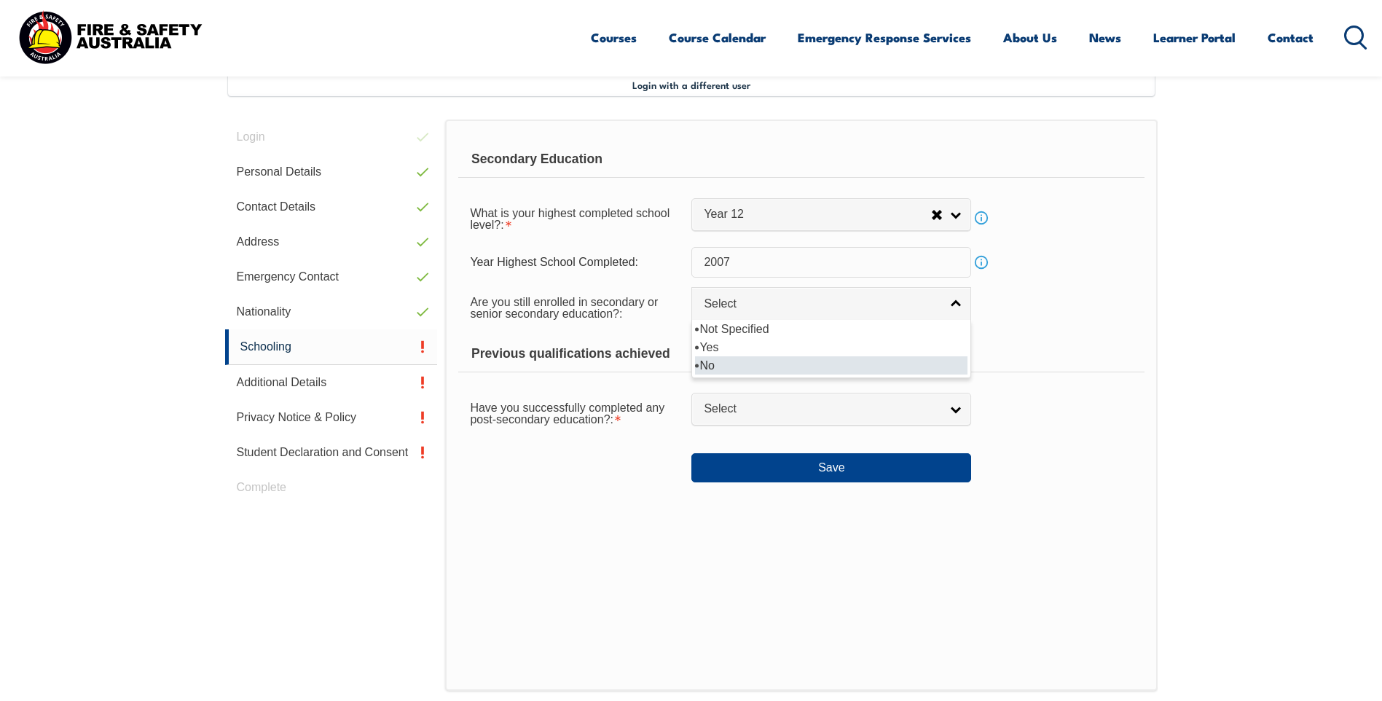
click at [749, 362] on li "No" at bounding box center [831, 365] width 272 height 18
select select "false"
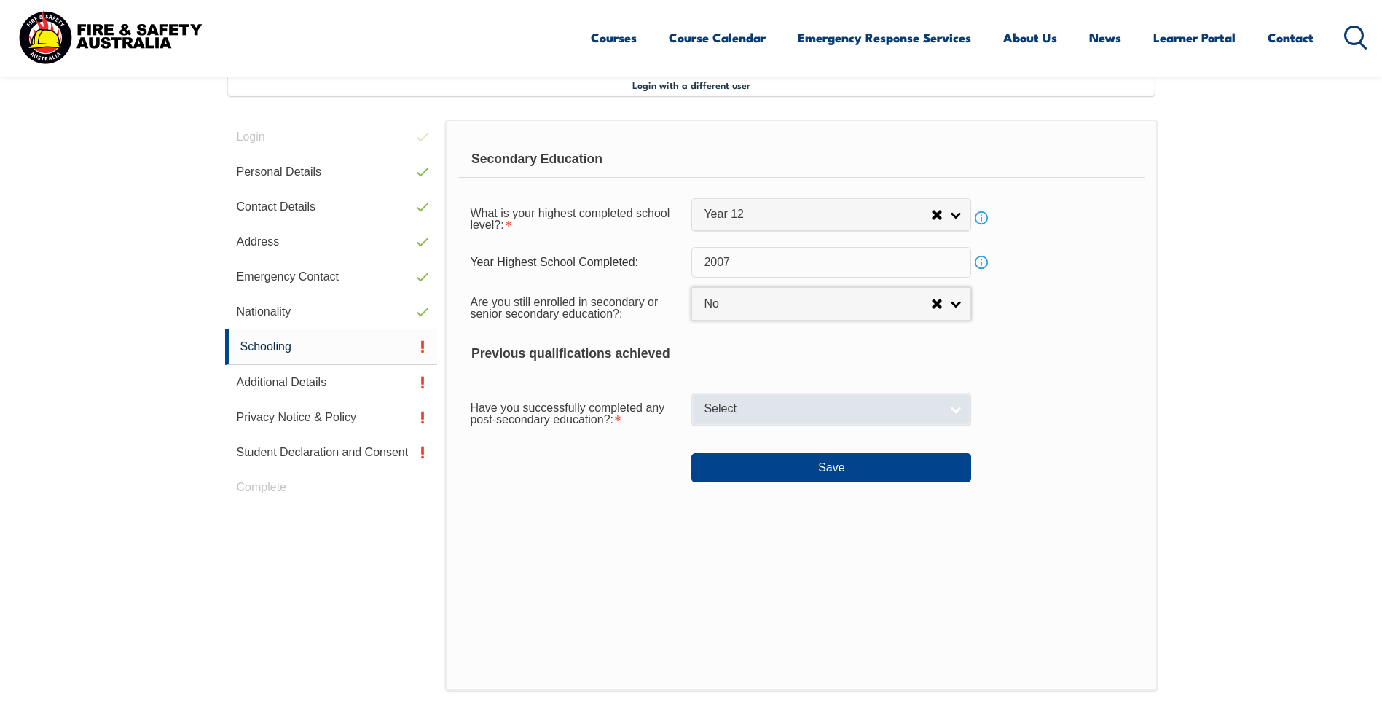
click at [744, 412] on span "Select" at bounding box center [822, 408] width 236 height 15
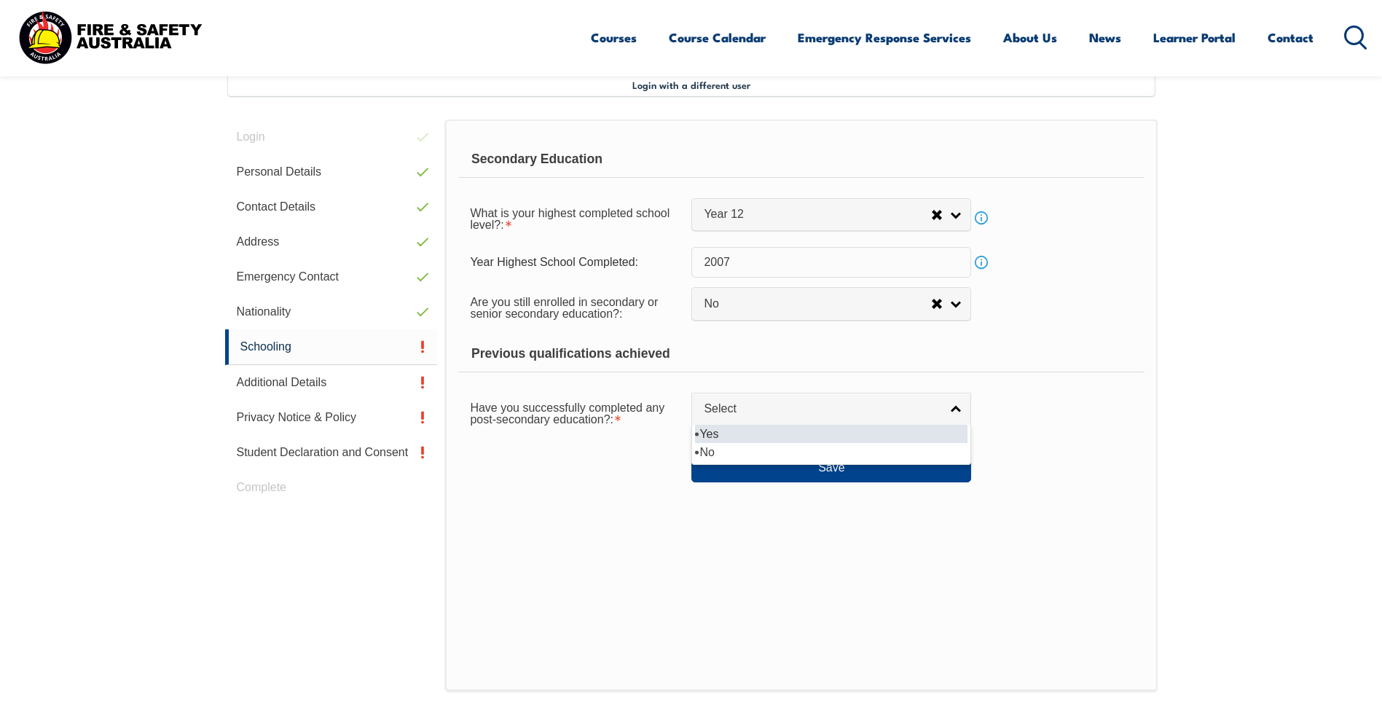
click at [744, 430] on li "Yes" at bounding box center [831, 434] width 272 height 18
select select "true"
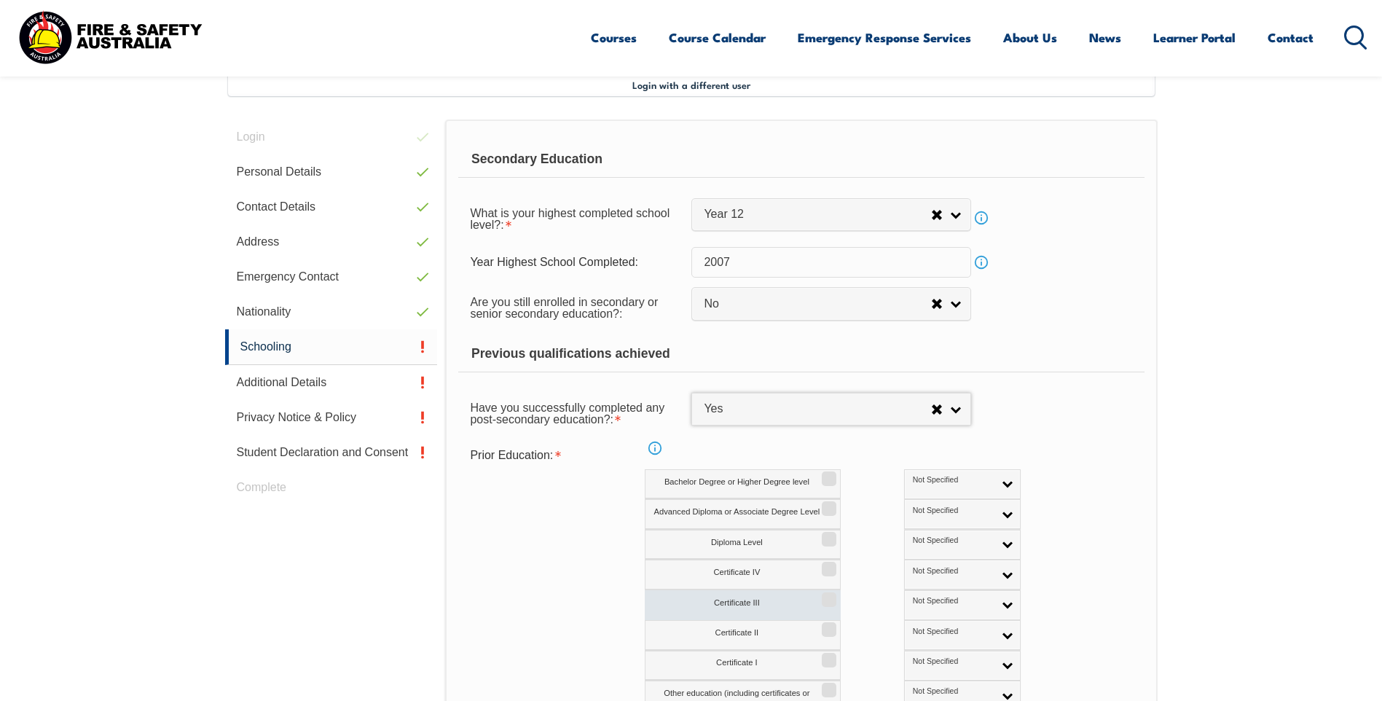
click at [825, 595] on input "Certificate III" at bounding box center [826, 594] width 9 height 1
checkbox input "true"
click at [827, 565] on input "Certificate IV" at bounding box center [826, 563] width 9 height 1
checkbox input "true"
click at [945, 602] on link "Not Specified" at bounding box center [962, 605] width 117 height 30
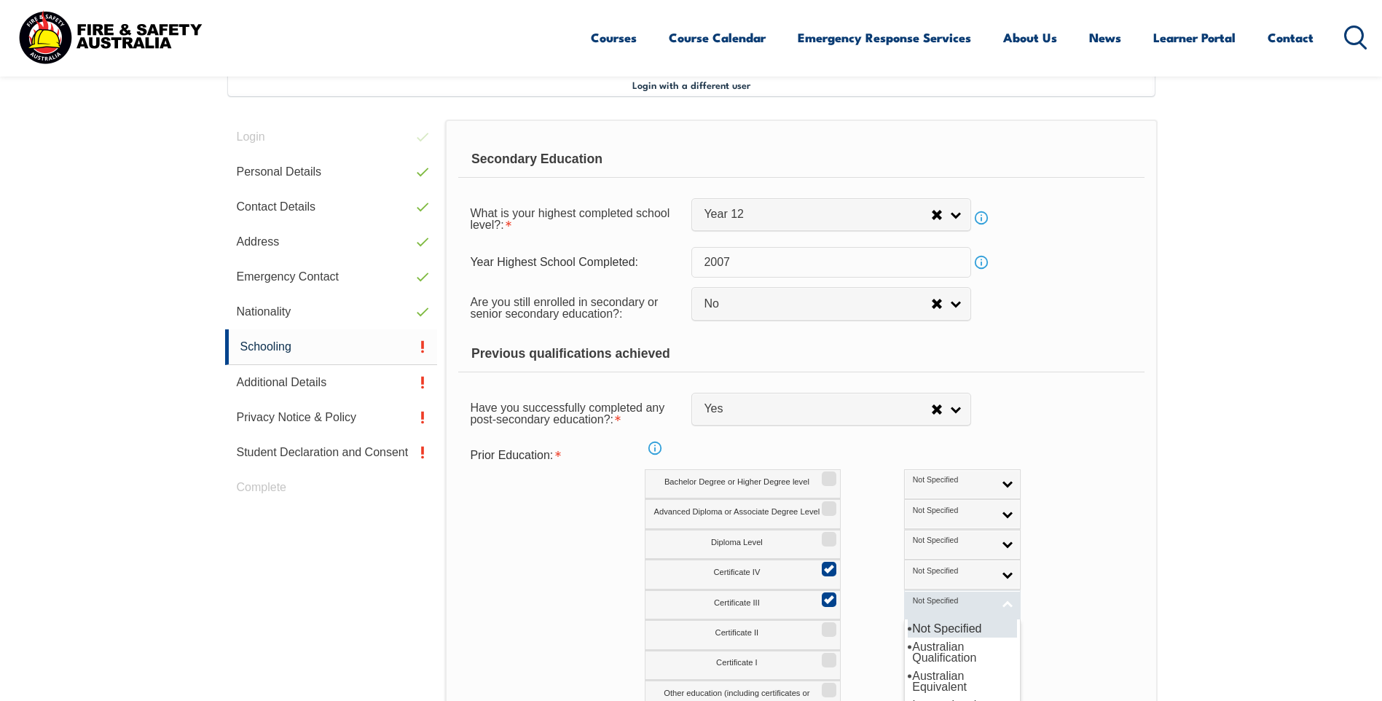
scroll to position [470, 0]
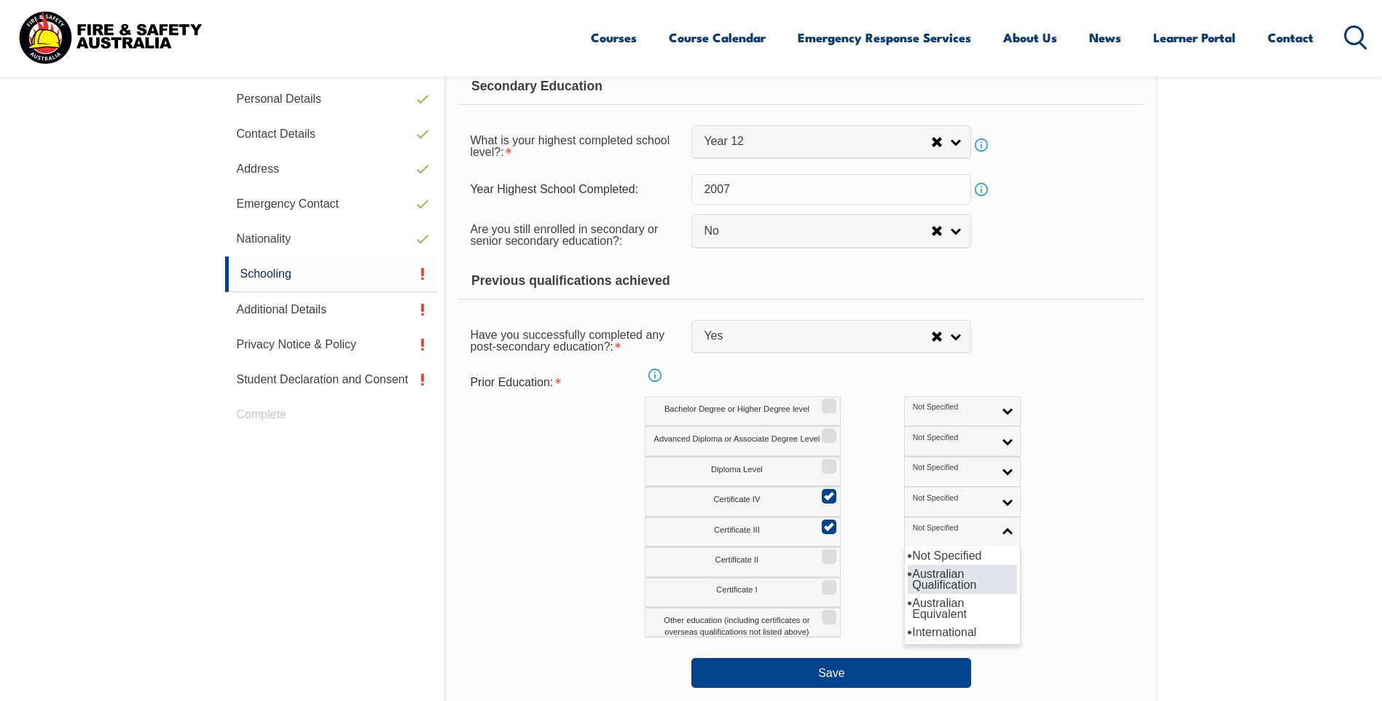
click at [922, 583] on li "Australian Qualification" at bounding box center [962, 579] width 109 height 29
click at [931, 502] on link "Not Specified" at bounding box center [962, 502] width 117 height 30
click at [908, 555] on li "Australian Qualification" at bounding box center [962, 548] width 109 height 29
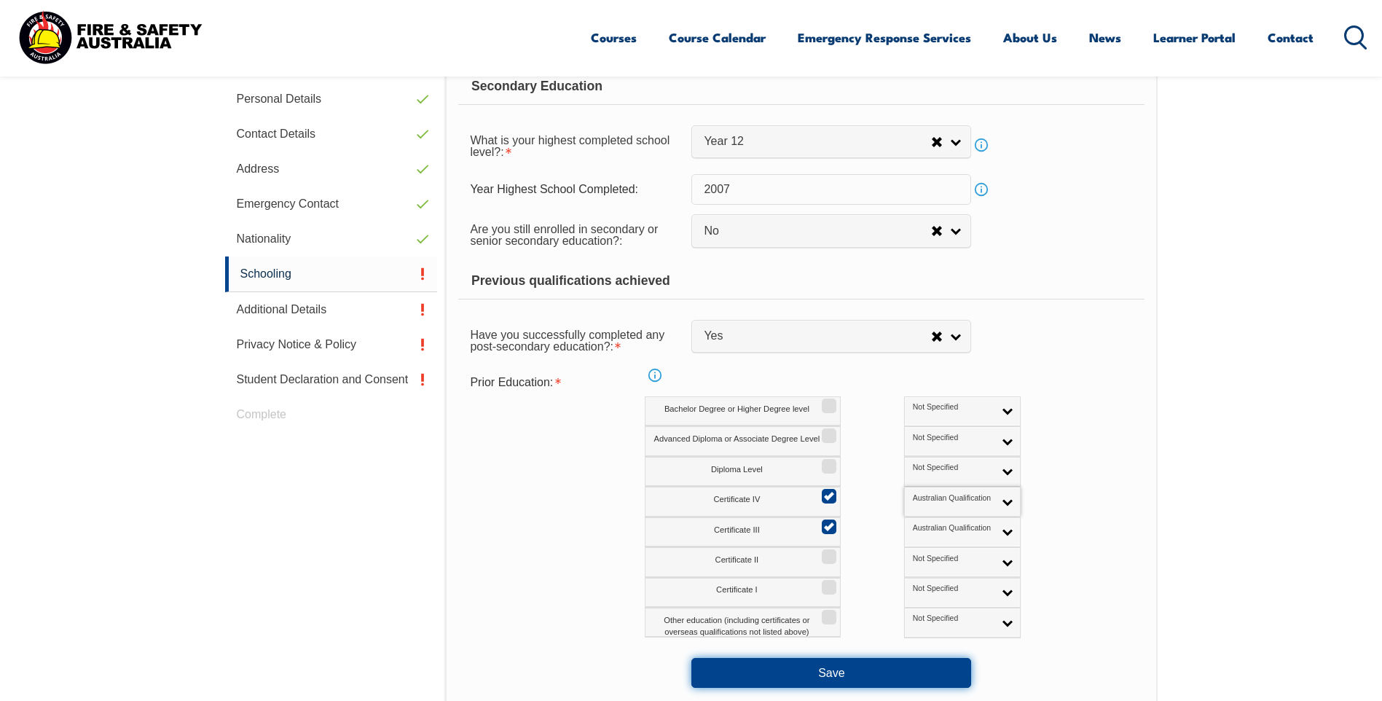
click at [803, 677] on button "Save" at bounding box center [831, 672] width 280 height 29
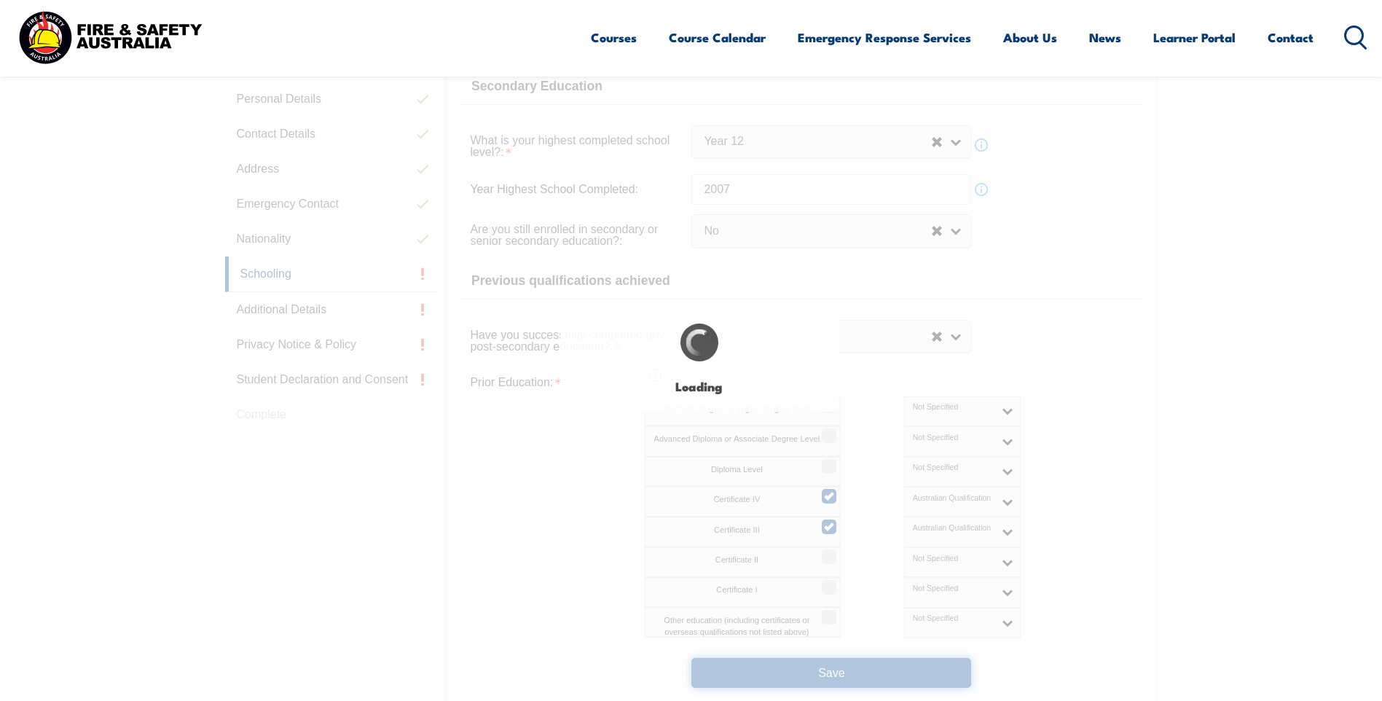
select select
select select "false"
select select "true"
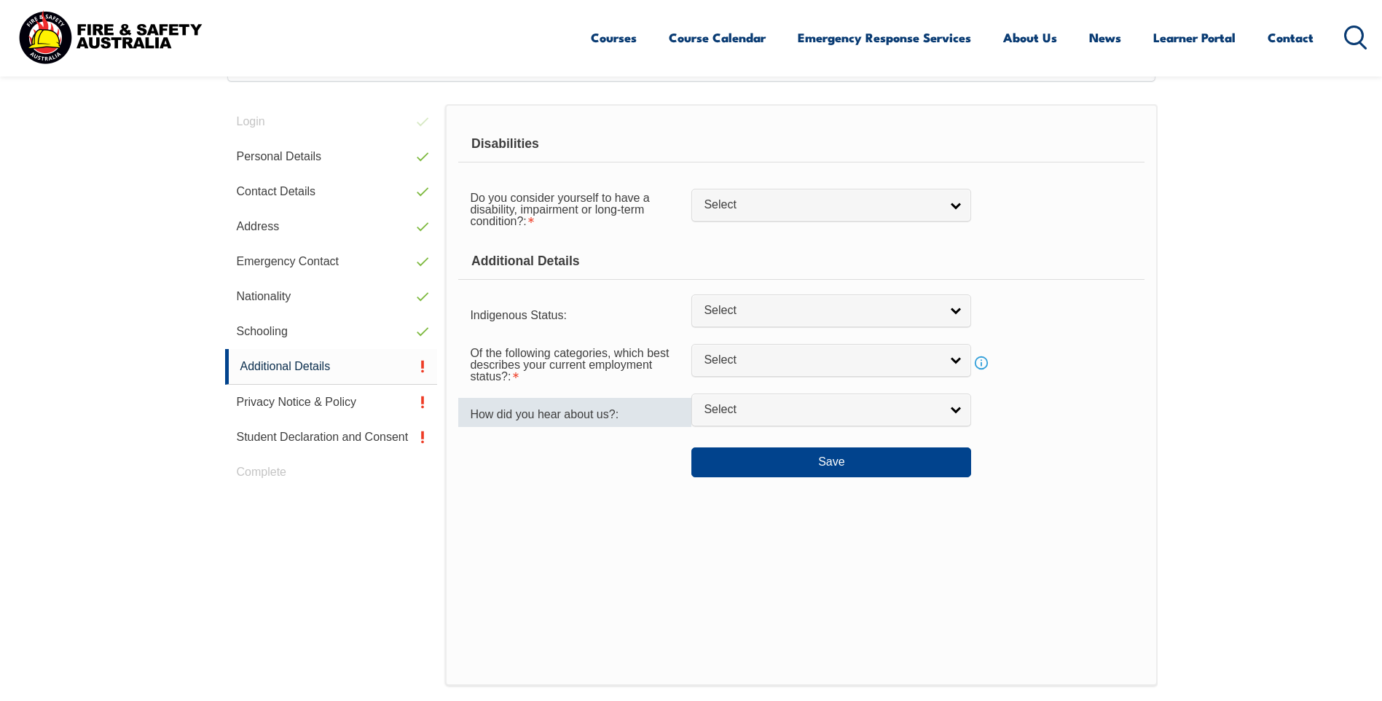
scroll to position [397, 0]
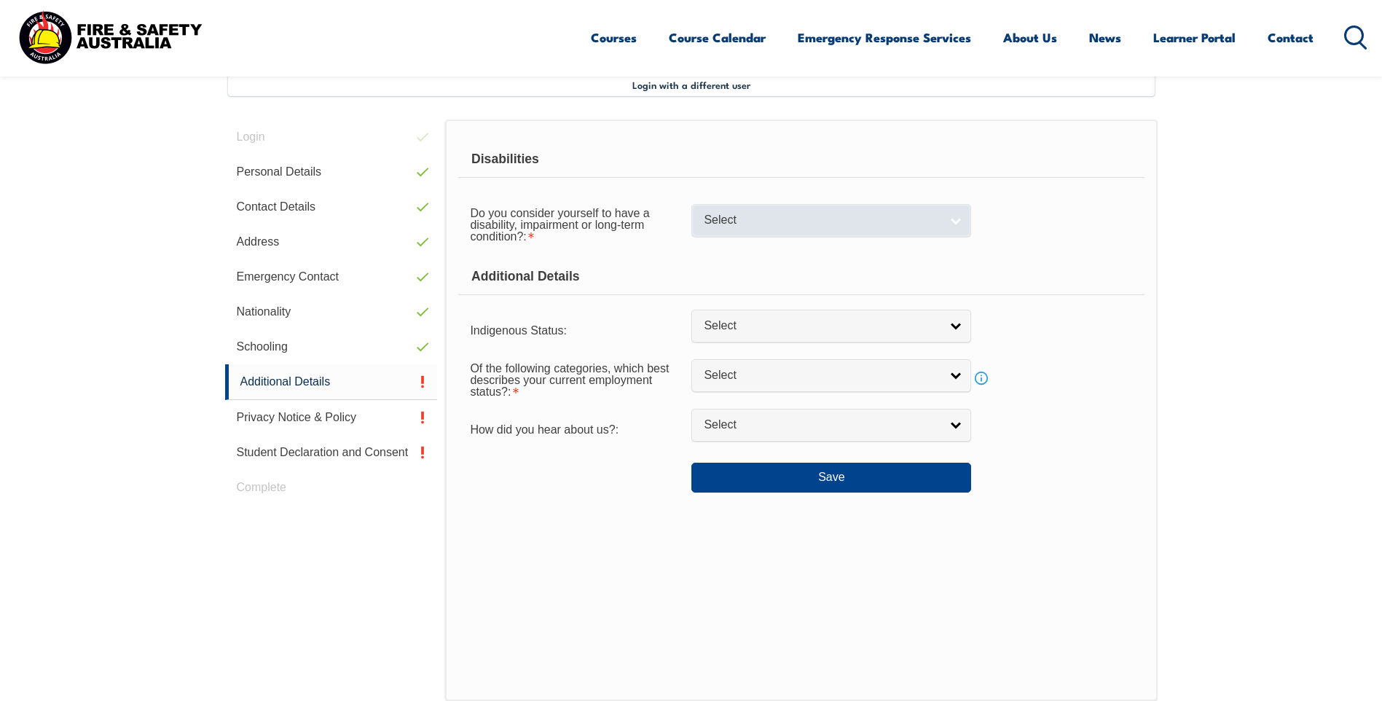
click at [799, 214] on span "Select" at bounding box center [822, 220] width 236 height 15
click at [784, 243] on li "No" at bounding box center [831, 245] width 272 height 18
select select "false"
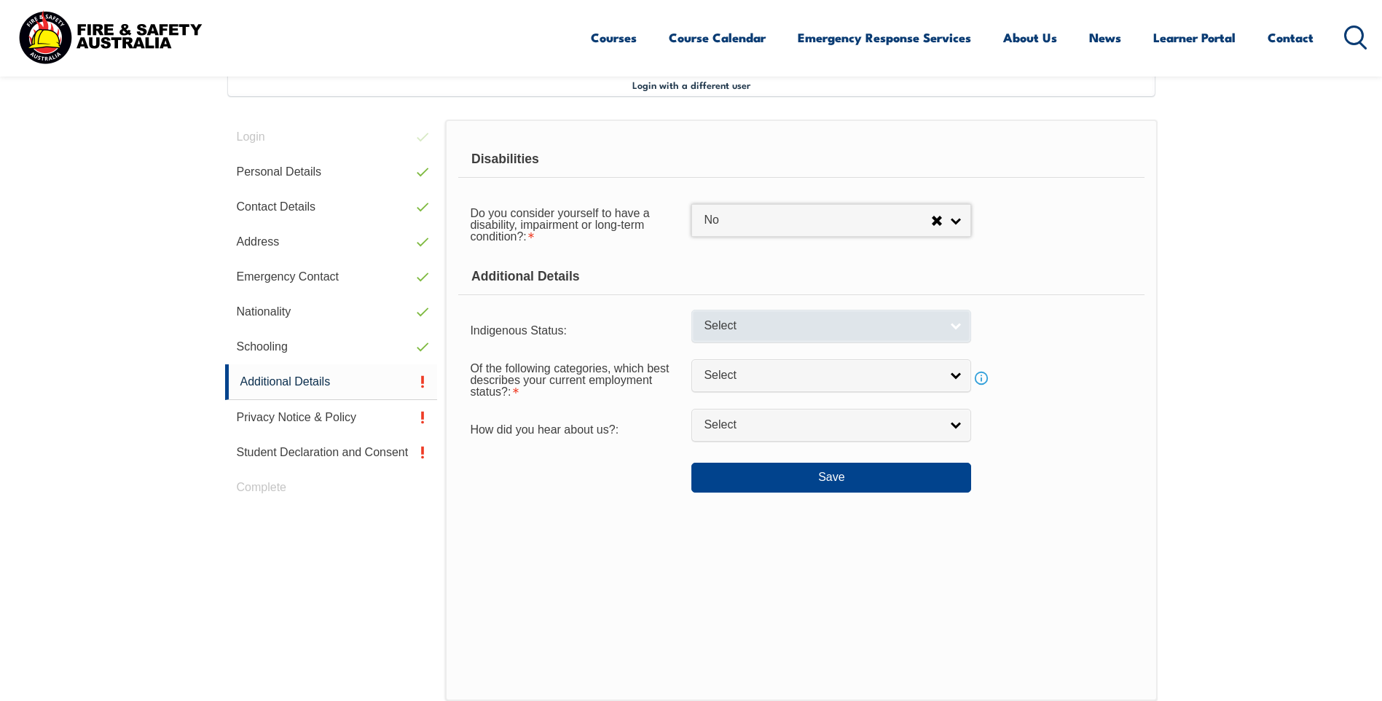
click at [757, 324] on span "Select" at bounding box center [822, 325] width 236 height 15
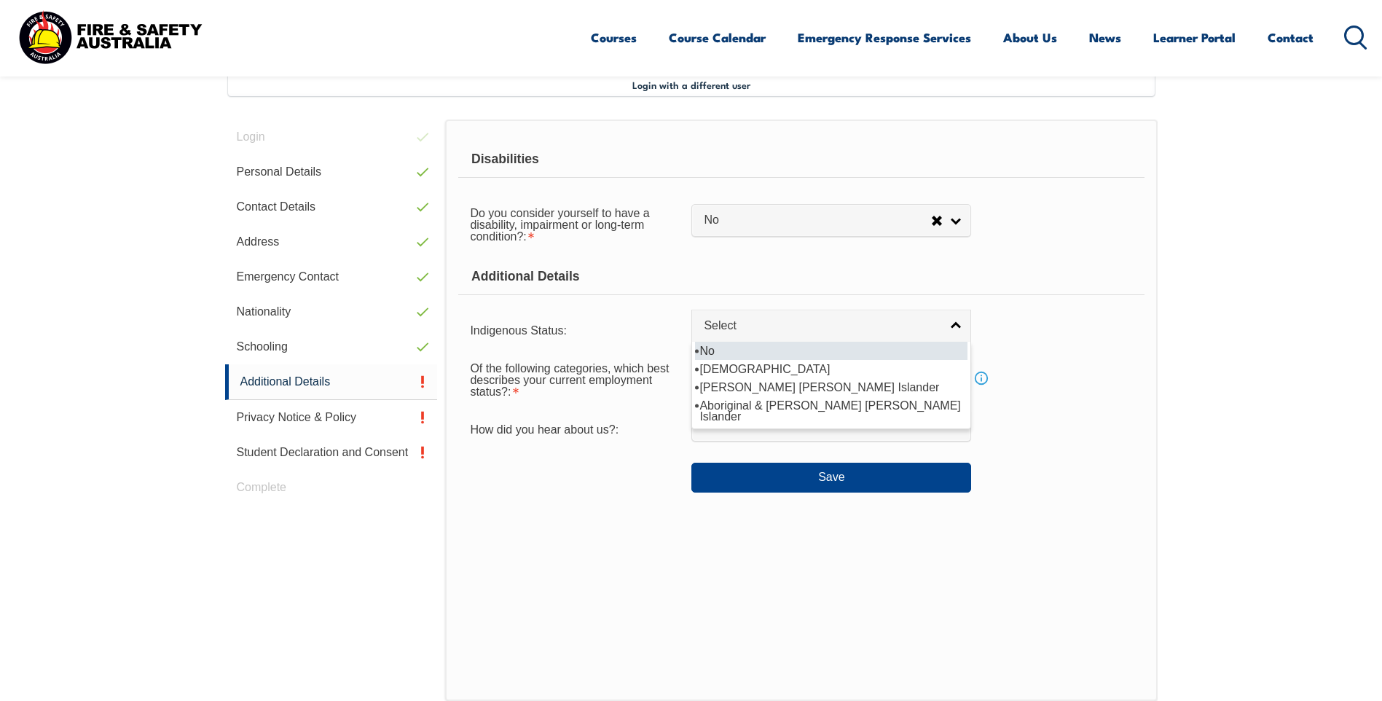
click at [745, 353] on li "No" at bounding box center [831, 351] width 272 height 18
select select "4"
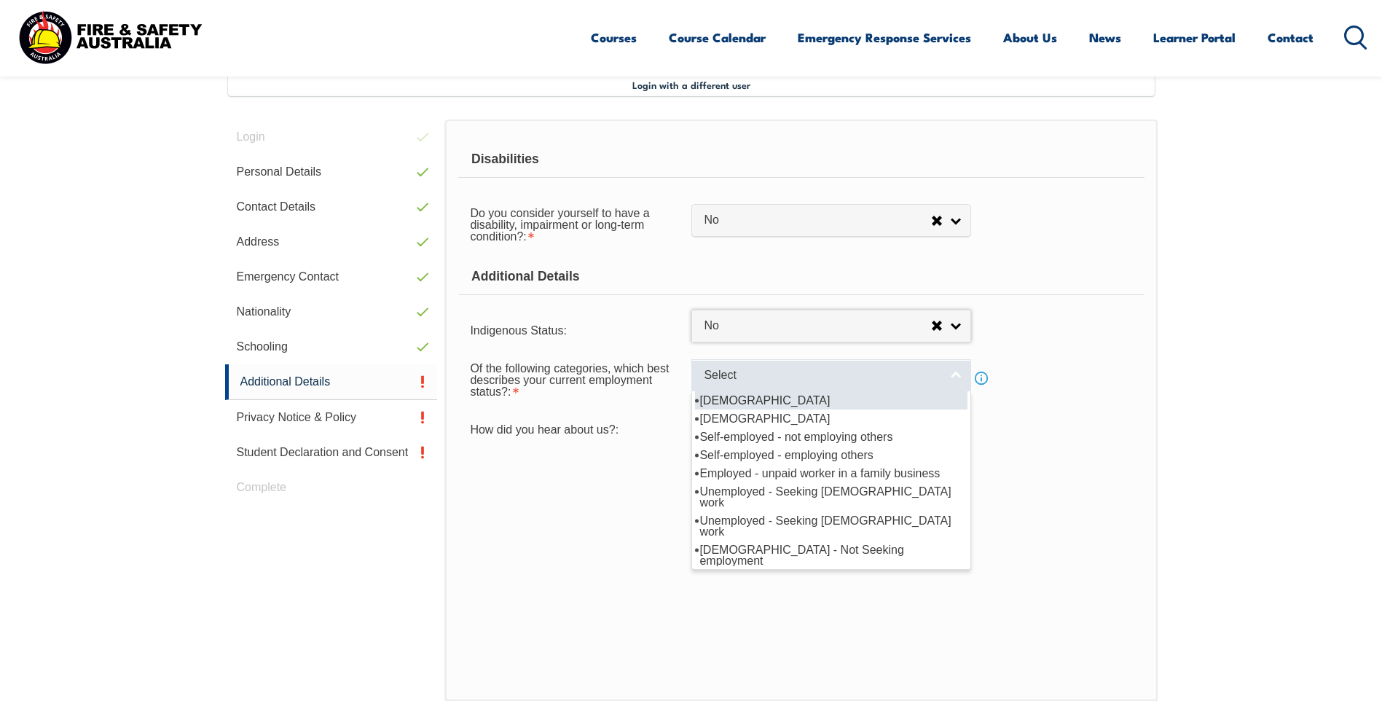
click at [737, 377] on span "Select" at bounding box center [822, 375] width 236 height 15
click at [745, 405] on li "[DEMOGRAPHIC_DATA]" at bounding box center [831, 400] width 272 height 18
select select "1"
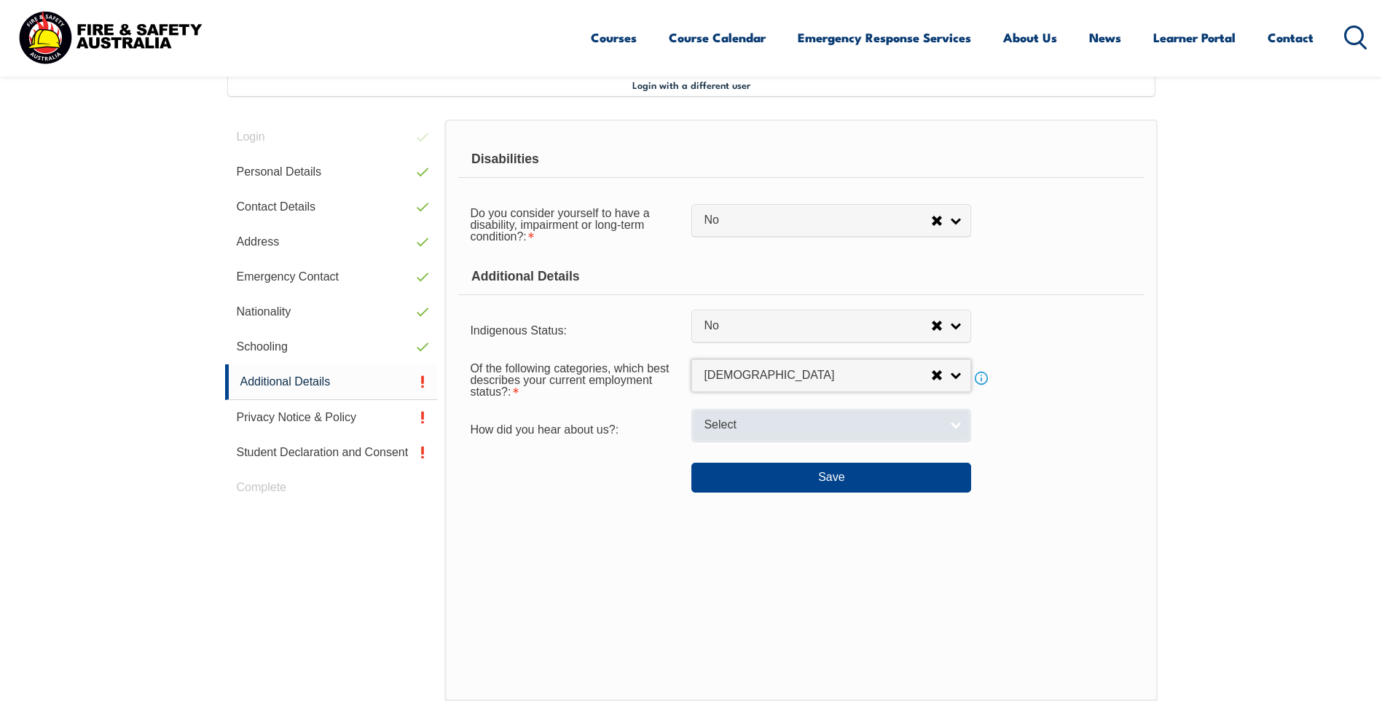
click at [733, 424] on span "Select" at bounding box center [822, 424] width 236 height 15
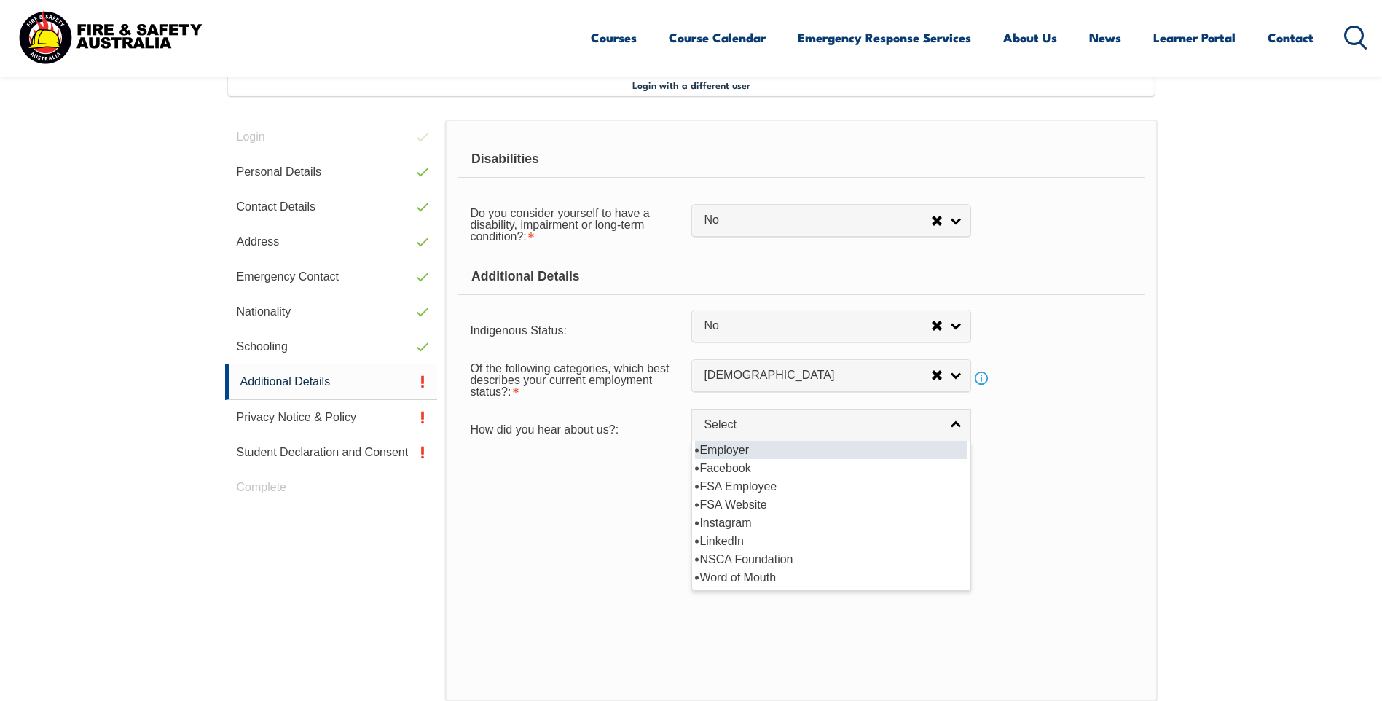
click at [738, 455] on li "Employer" at bounding box center [831, 450] width 272 height 18
select select "8019"
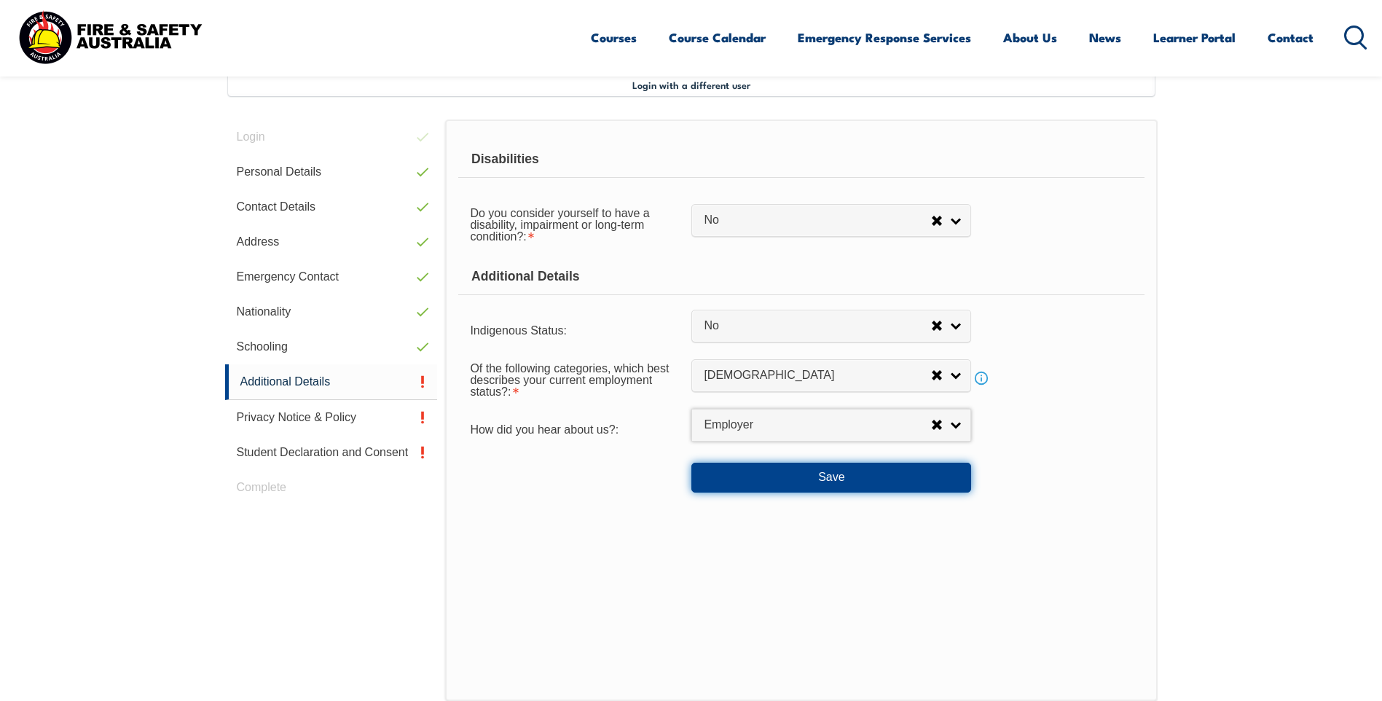
click at [733, 468] on button "Save" at bounding box center [831, 477] width 280 height 29
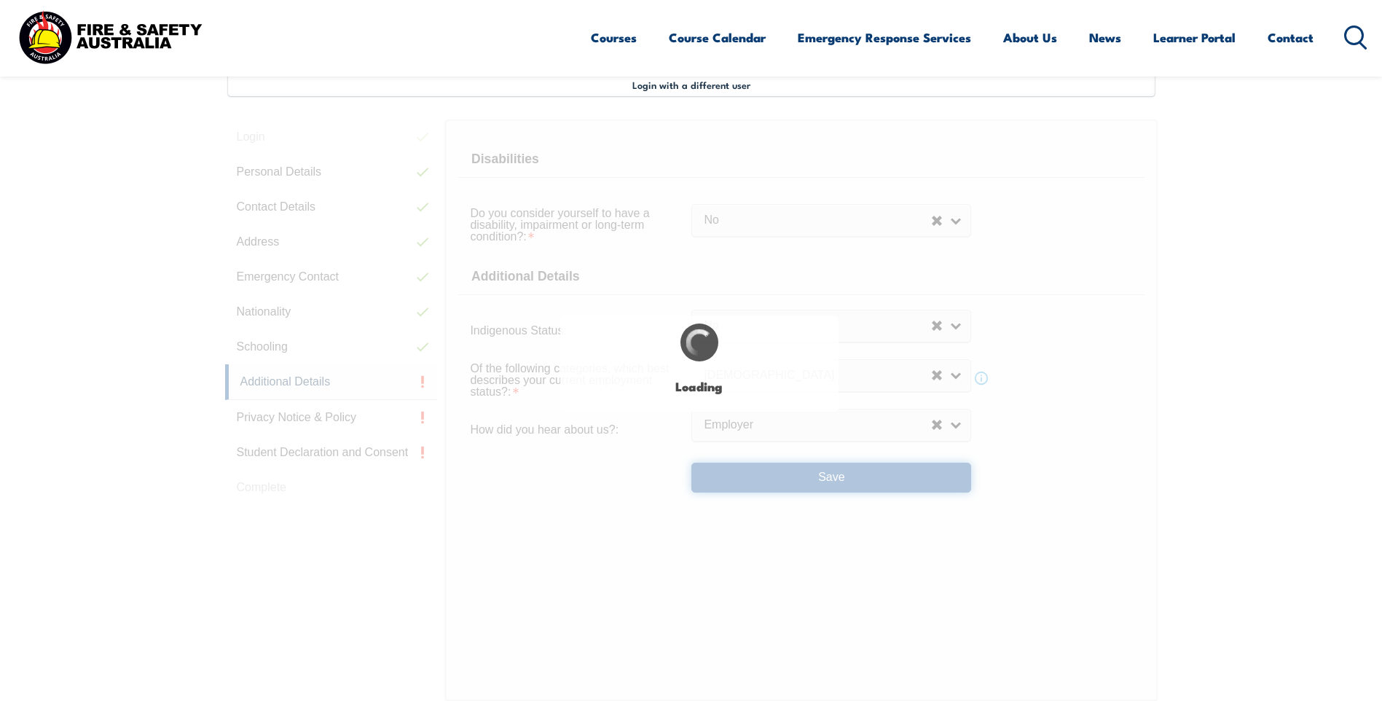
select select "false"
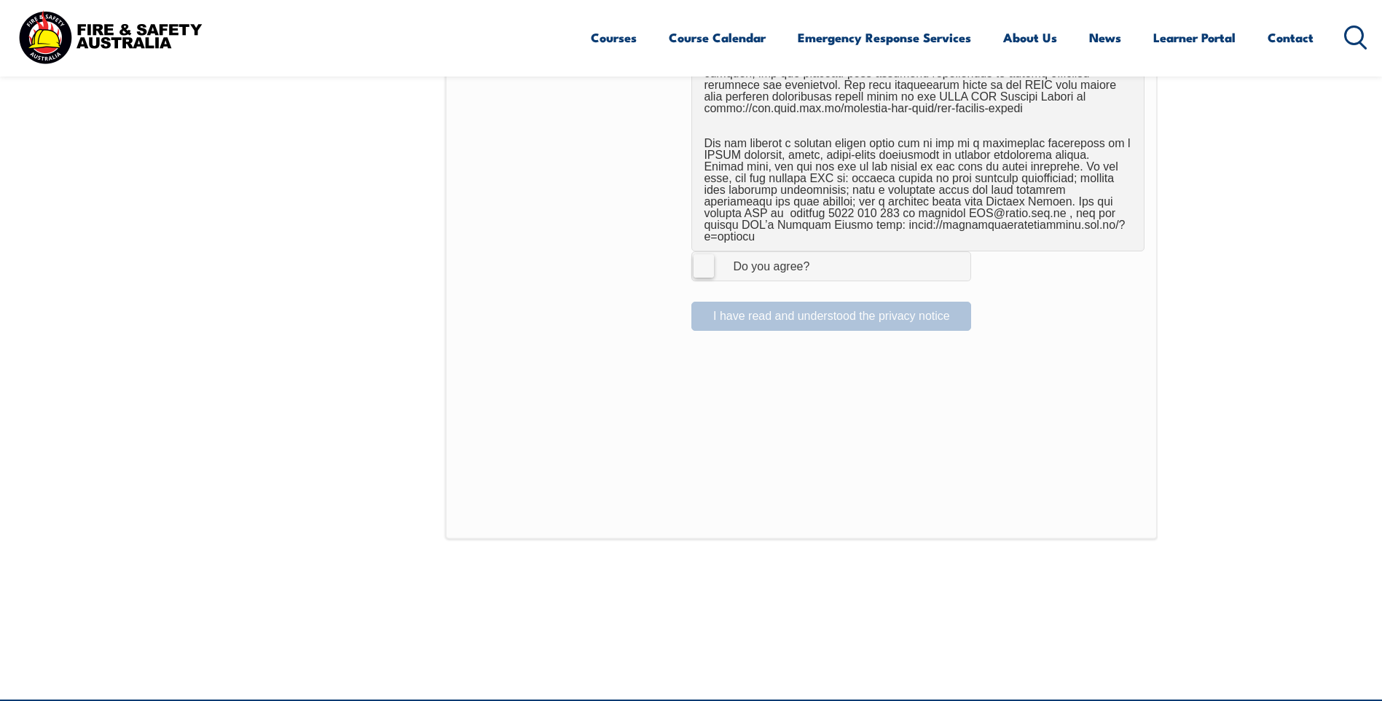
scroll to position [980, 0]
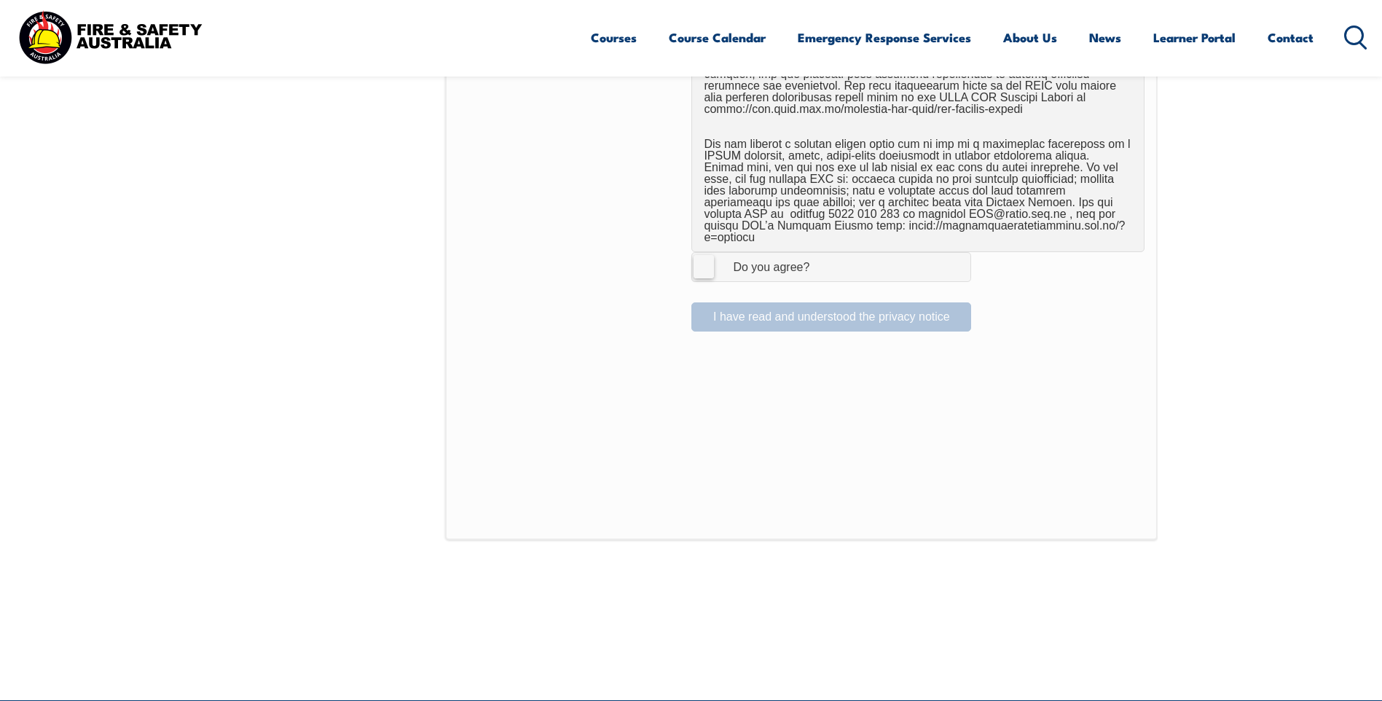
click at [712, 254] on label "I Agree Do you agree?" at bounding box center [831, 266] width 280 height 29
click at [821, 254] on input "I Agree Do you agree?" at bounding box center [833, 267] width 25 height 28
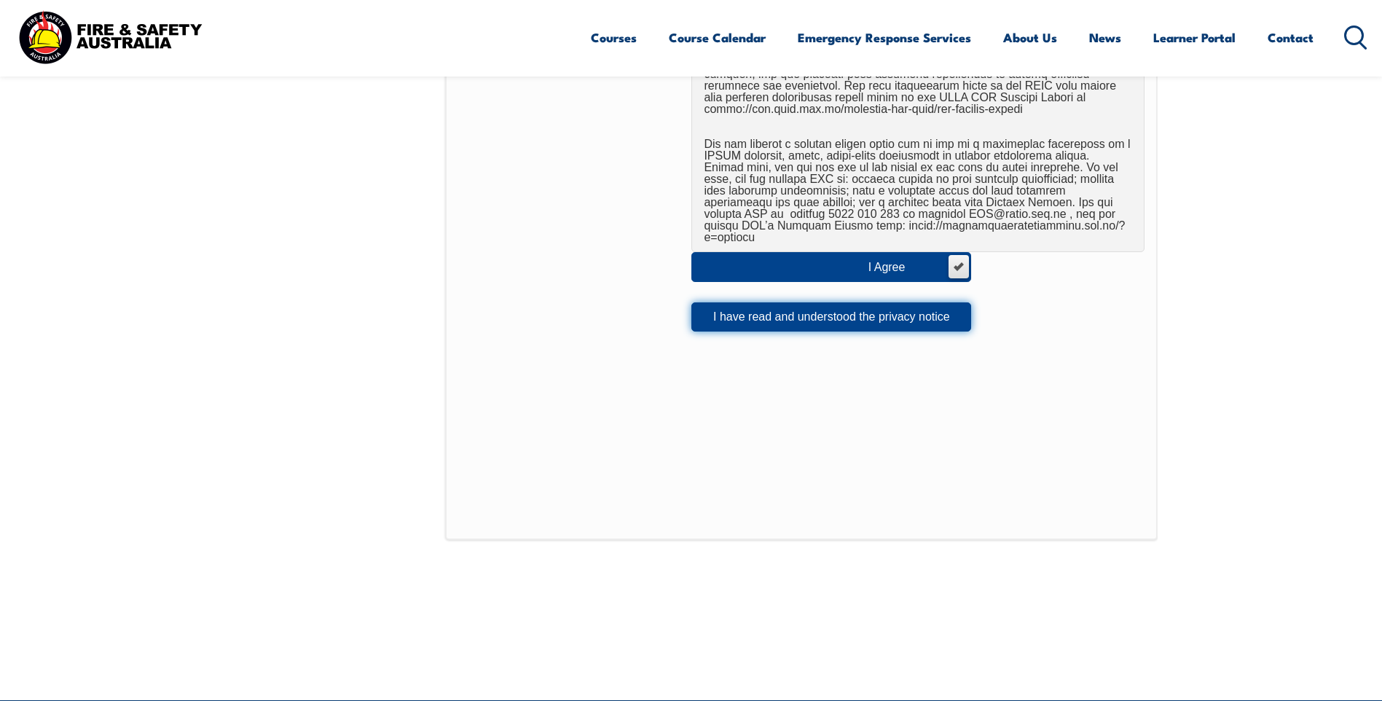
click at [707, 302] on button "I have read and understood the privacy notice" at bounding box center [831, 316] width 280 height 29
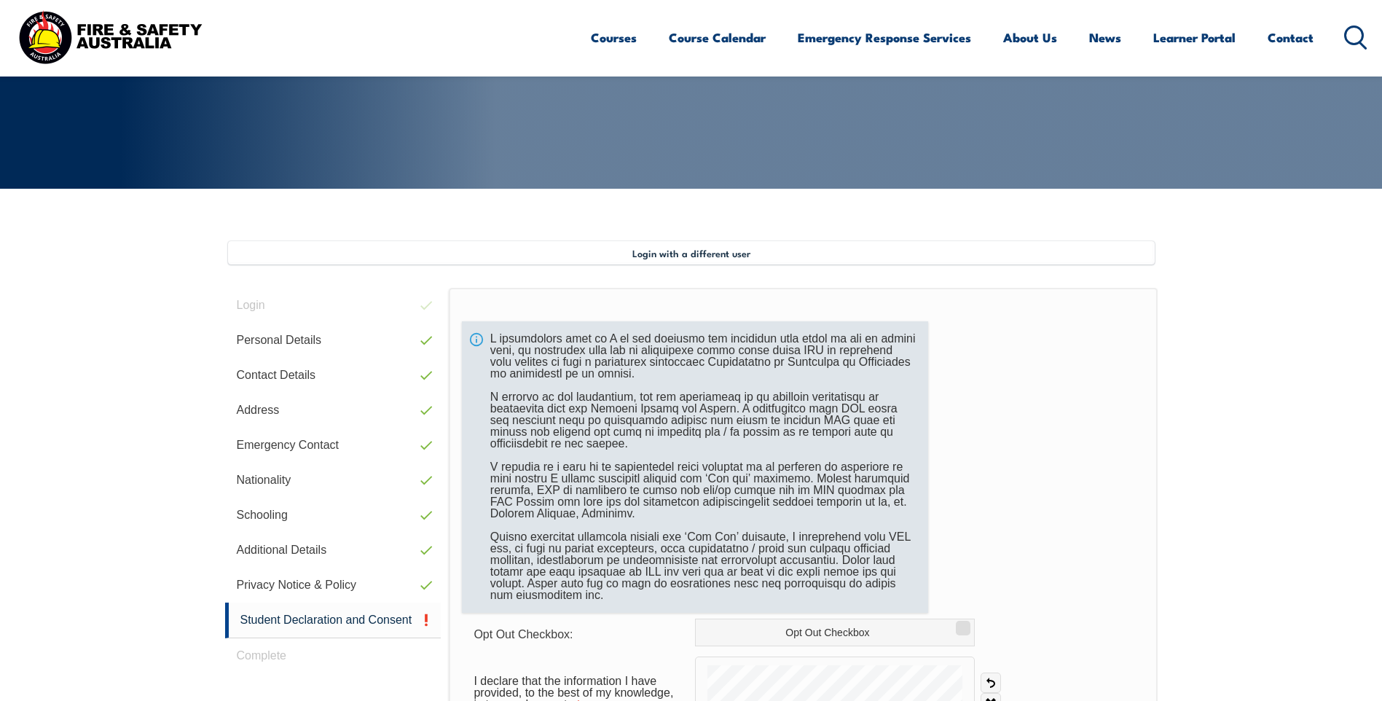
scroll to position [324, 0]
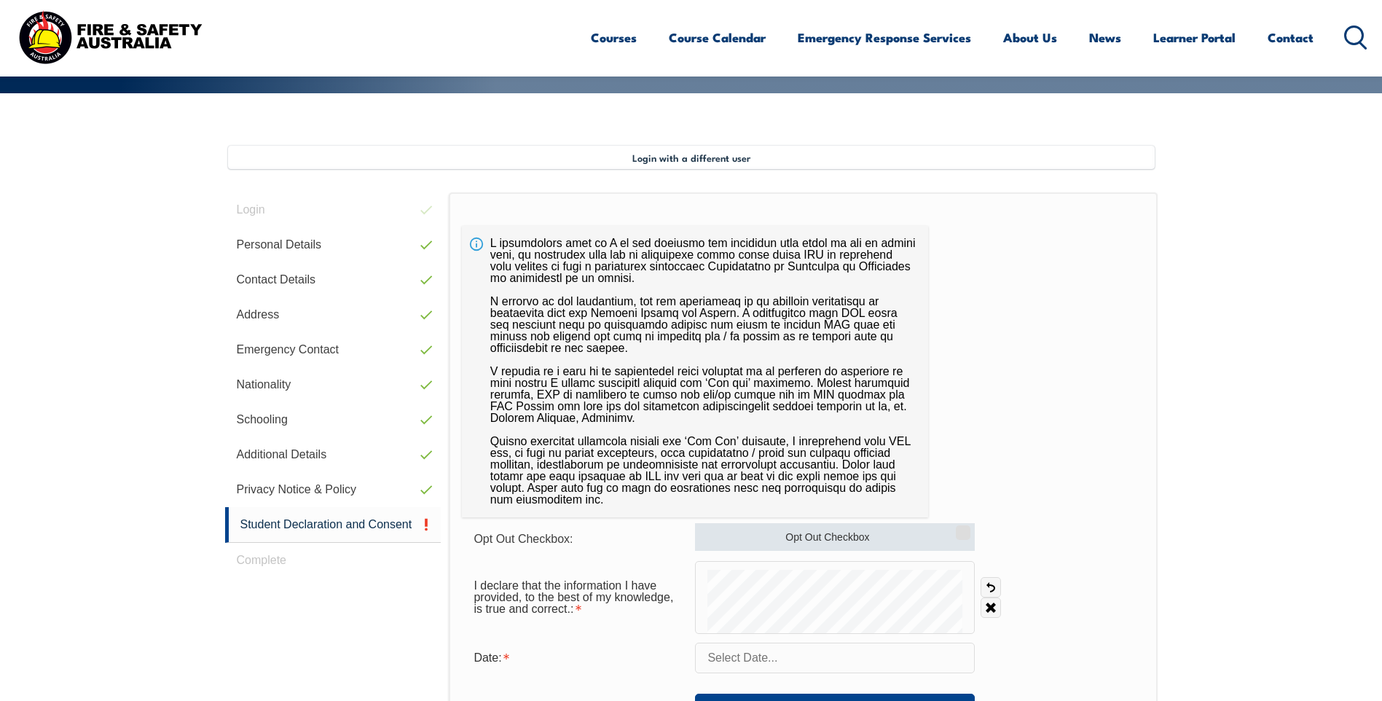
click at [947, 538] on label "Opt Out Checkbox" at bounding box center [835, 537] width 280 height 28
click at [956, 528] on input "Opt Out Checkbox" at bounding box center [960, 527] width 9 height 1
checkbox input "true"
click at [992, 592] on link "Undo" at bounding box center [990, 587] width 20 height 20
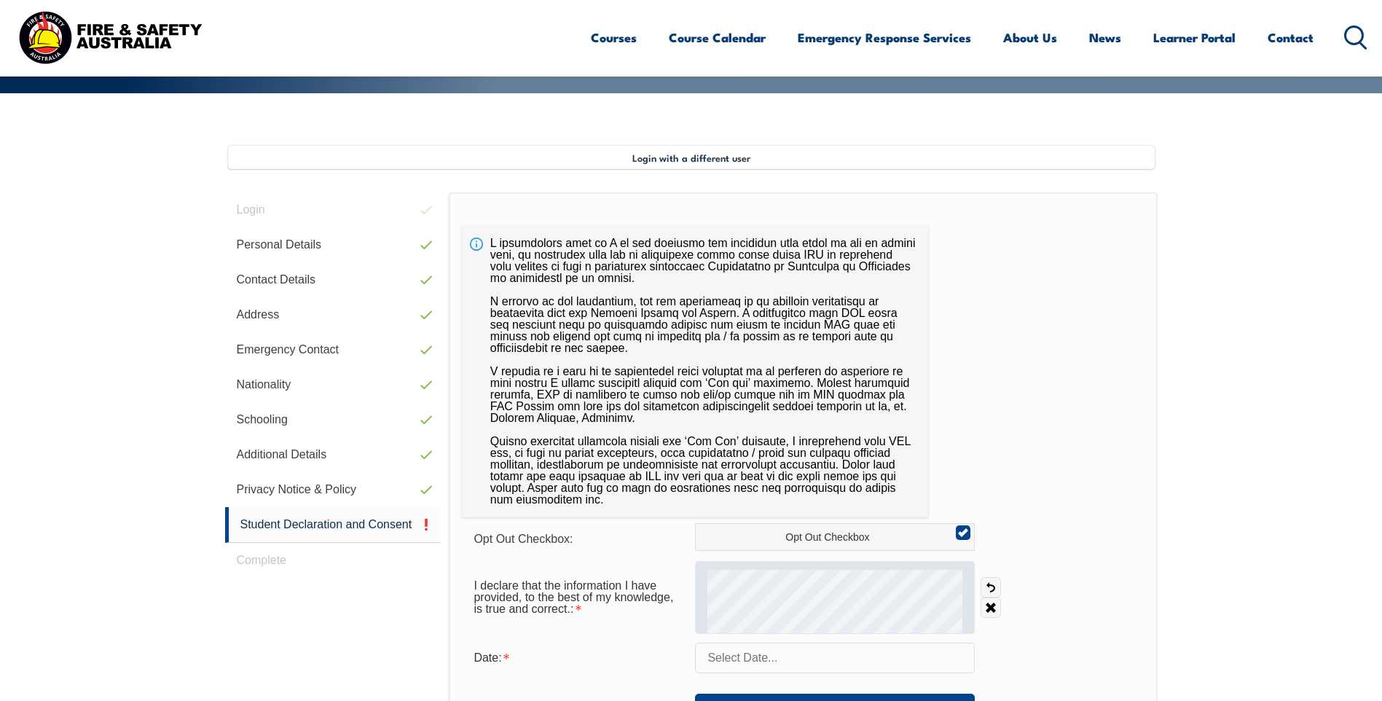
click at [766, 574] on div at bounding box center [835, 597] width 280 height 73
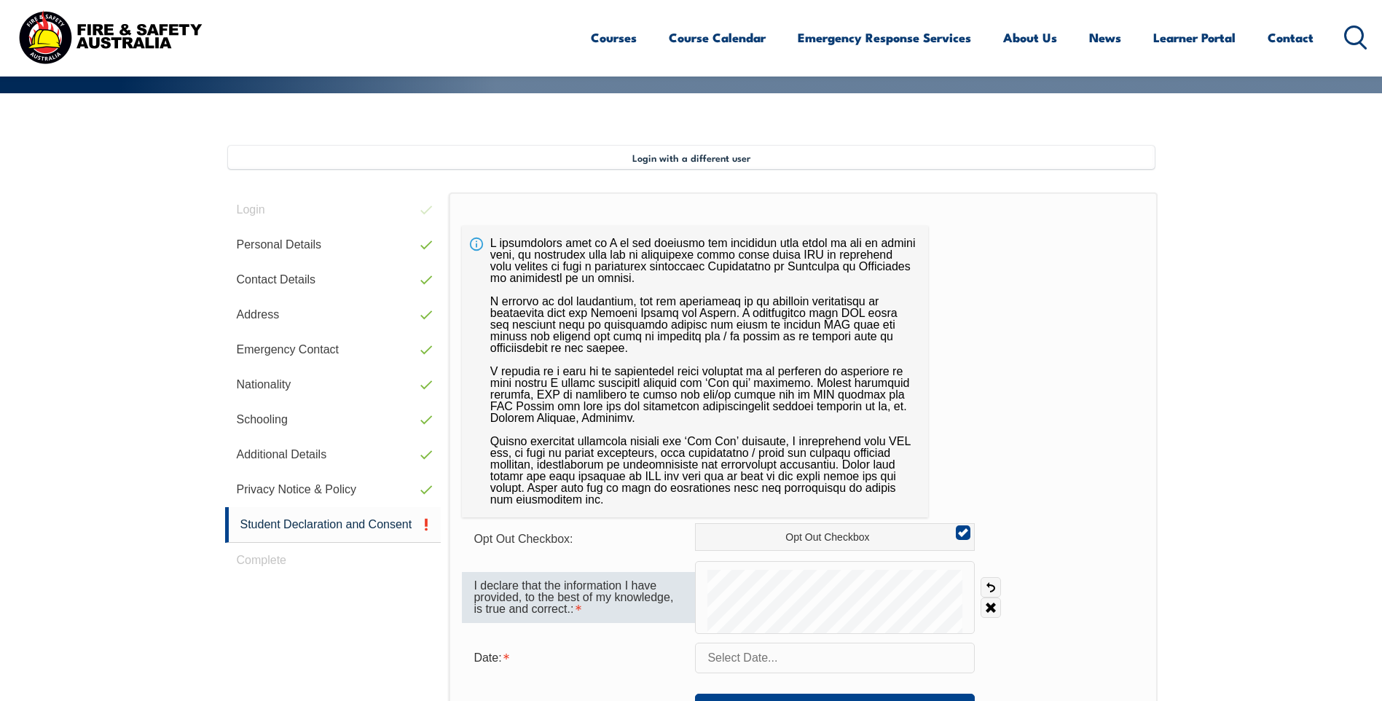
drag, startPoint x: 865, startPoint y: 563, endPoint x: 680, endPoint y: 590, distance: 187.0
click at [680, 590] on div "I declare that the information I have provided, to the best of my knowledge, is…" at bounding box center [803, 597] width 682 height 73
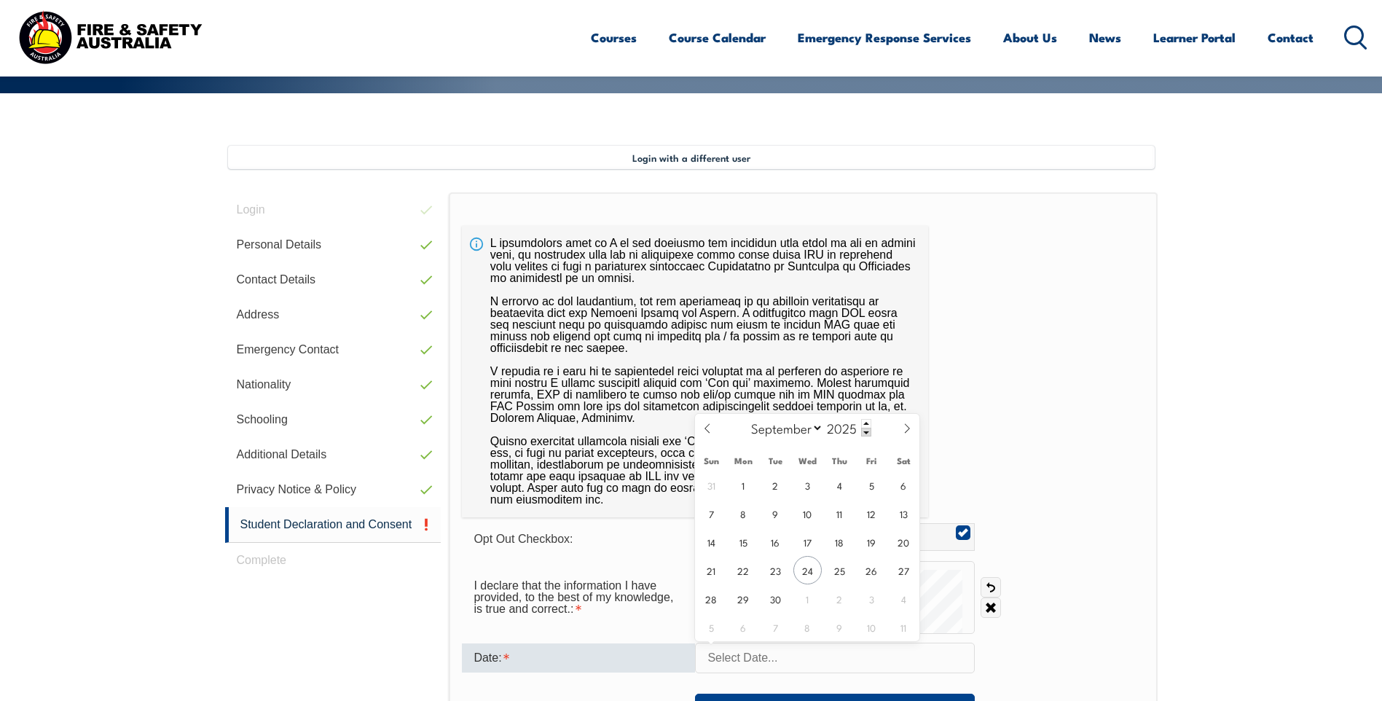
click at [809, 663] on input "text" at bounding box center [835, 657] width 280 height 31
click at [808, 575] on span "24" at bounding box center [807, 570] width 28 height 28
type input "[DATE]"
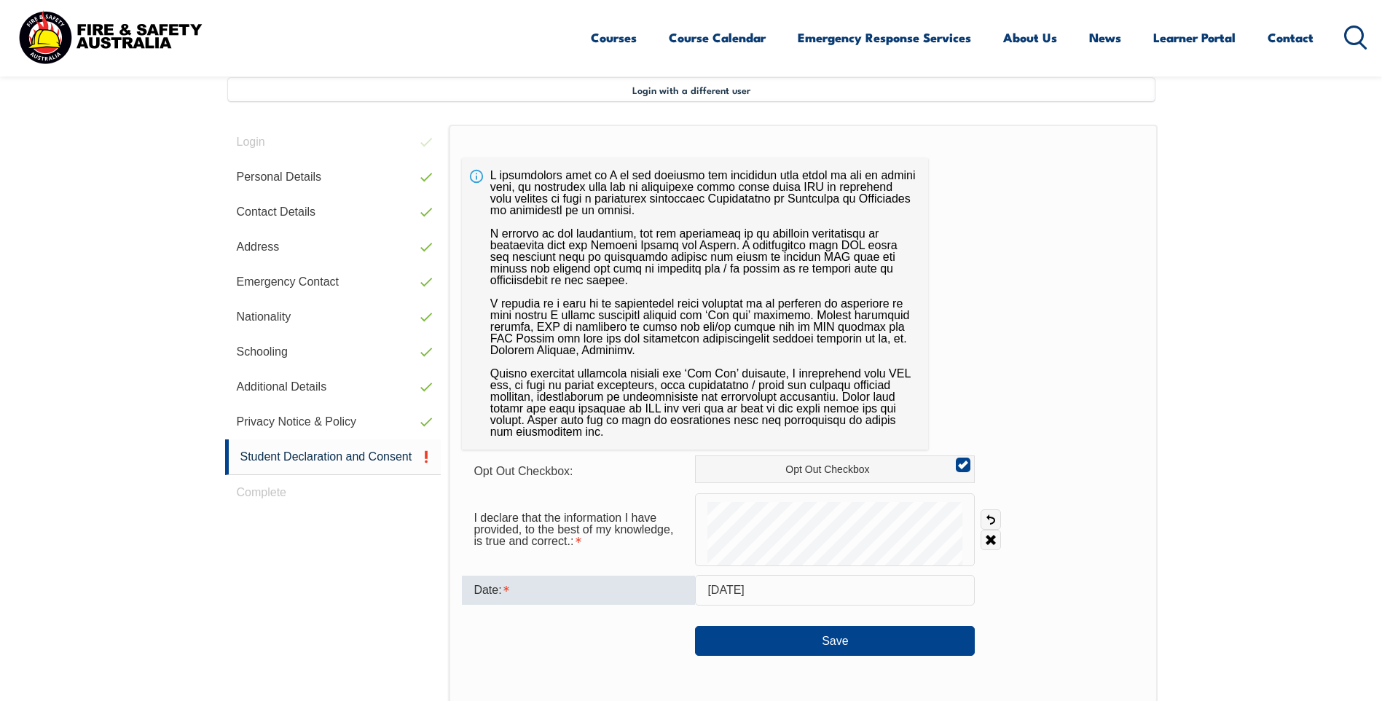
scroll to position [470, 0]
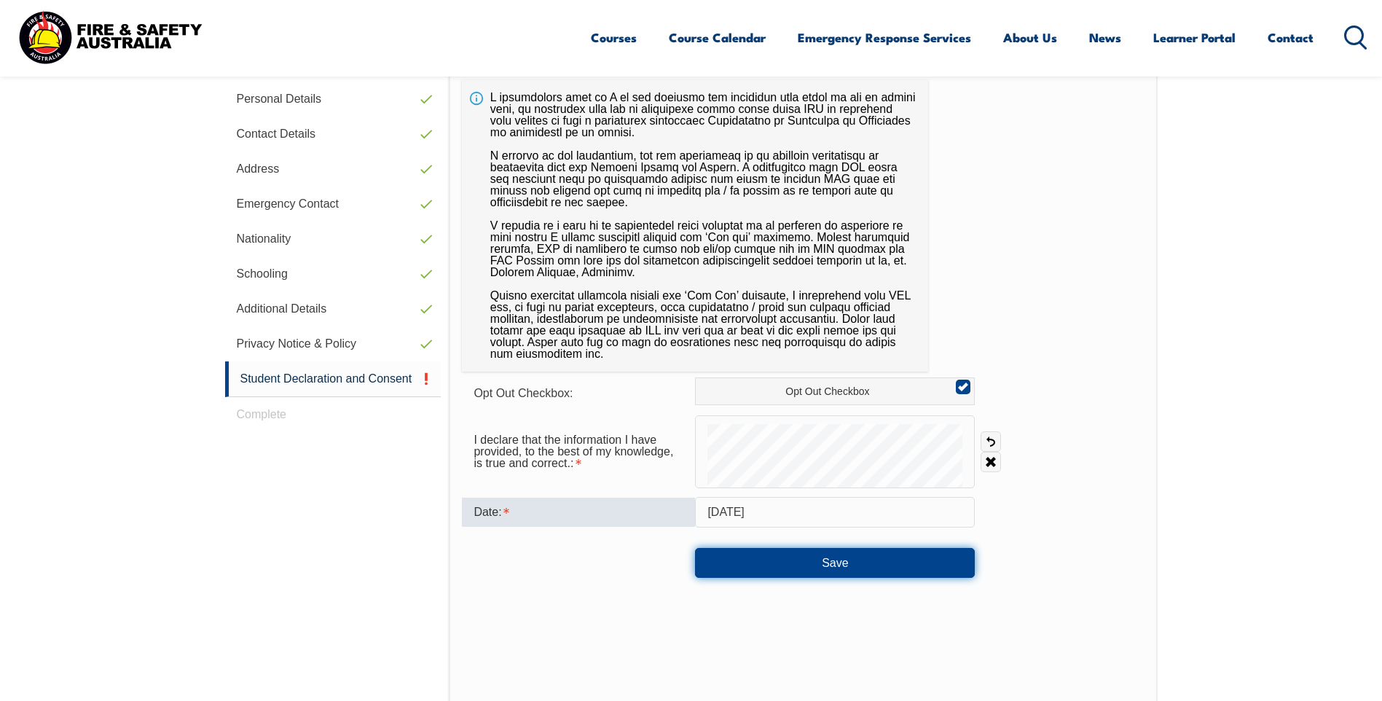
click at [723, 552] on button "Save" at bounding box center [835, 562] width 280 height 29
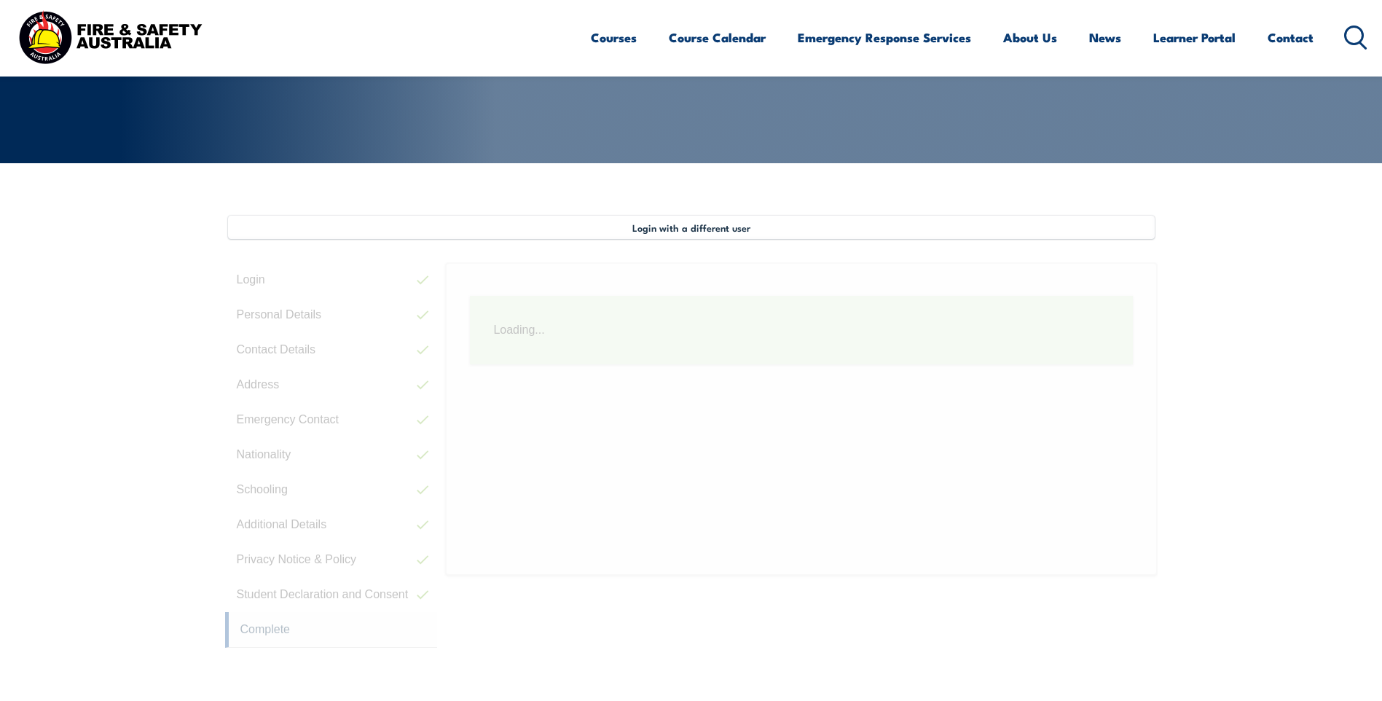
scroll to position [106, 0]
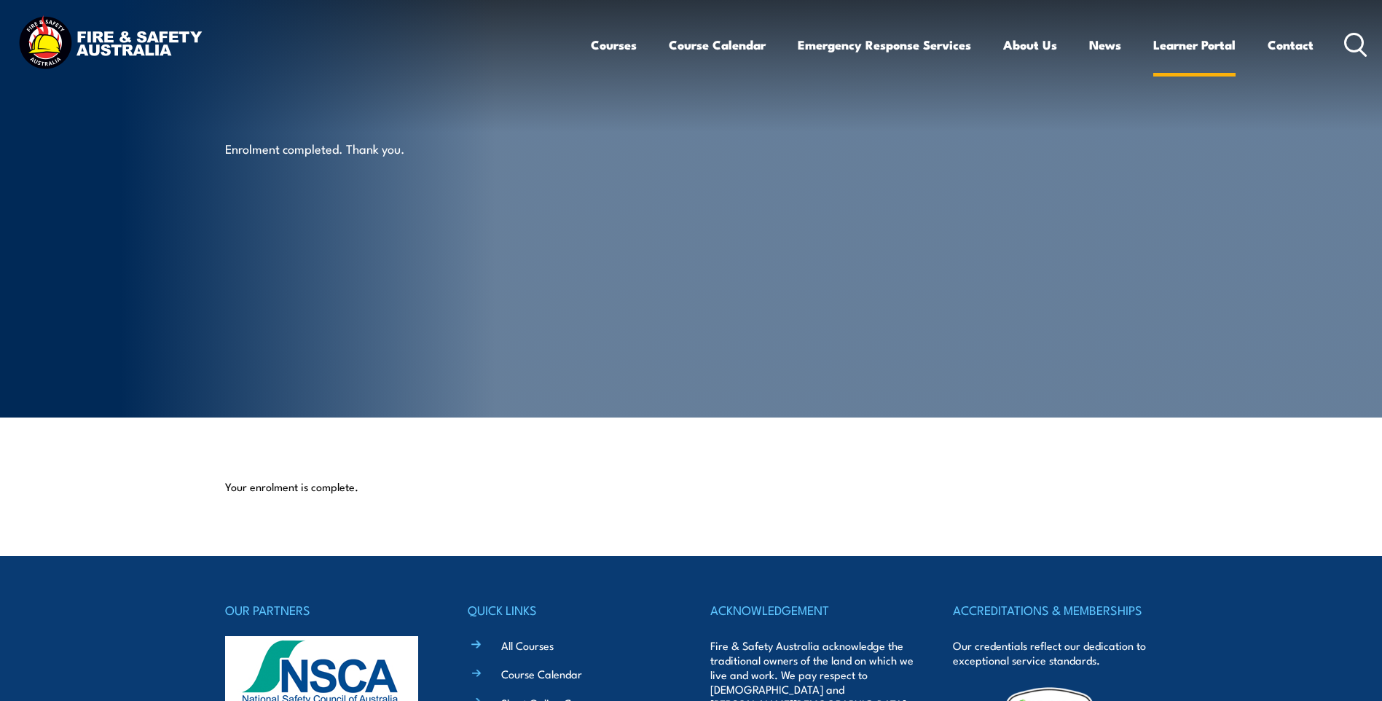
click at [1200, 50] on link "Learner Portal" at bounding box center [1194, 44] width 82 height 39
